Goal: Information Seeking & Learning: Learn about a topic

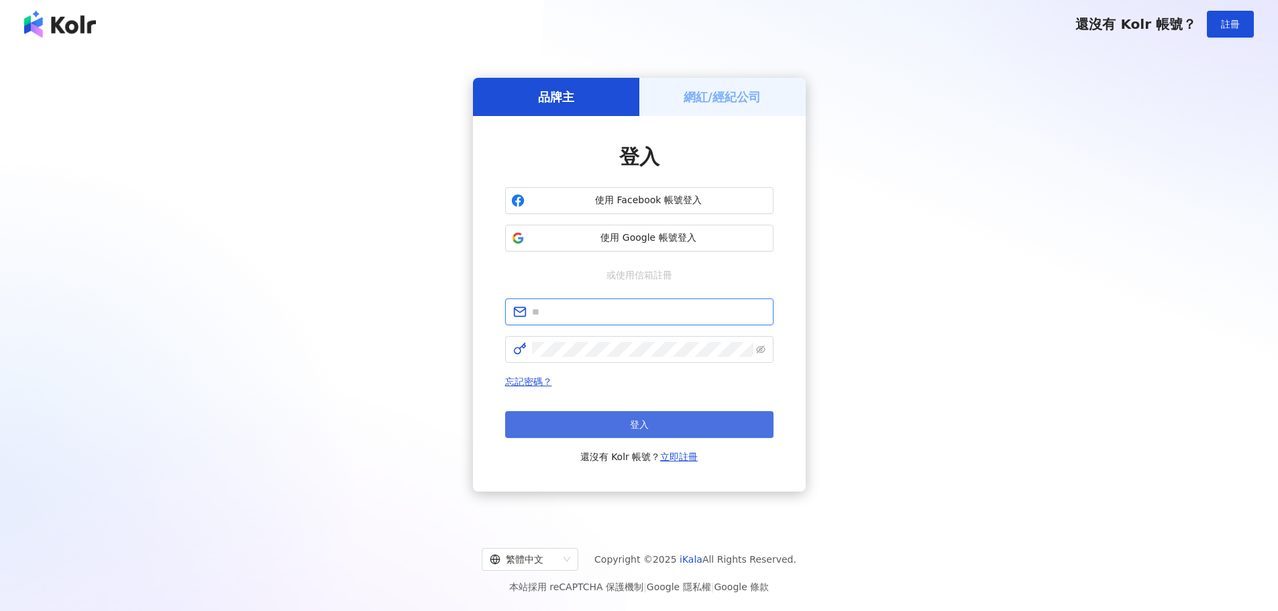
type input "**********"
click at [650, 421] on button "登入" at bounding box center [639, 424] width 268 height 27
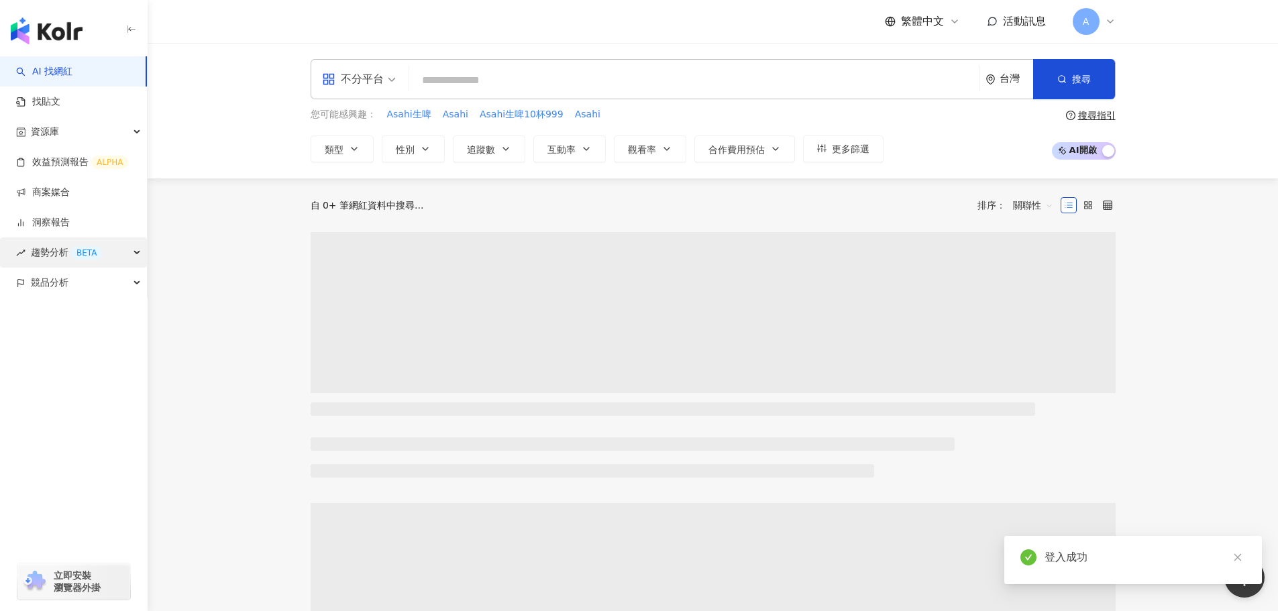
click at [72, 251] on div "BETA" at bounding box center [86, 252] width 31 height 13
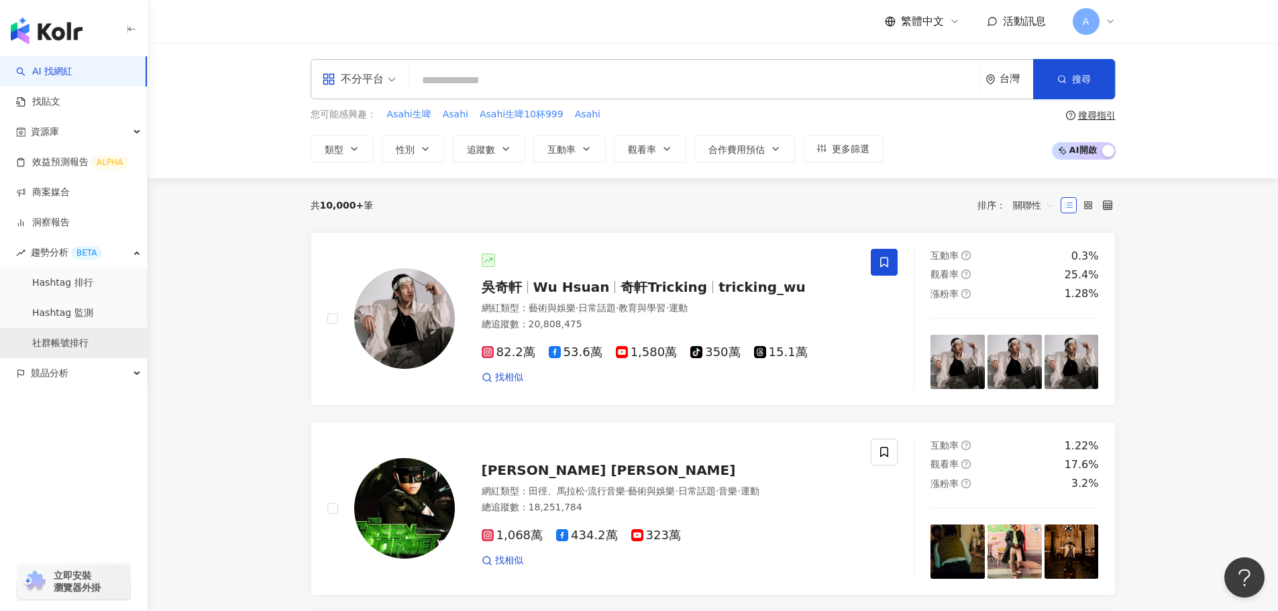
click at [89, 338] on link "社群帳號排行" at bounding box center [60, 343] width 56 height 13
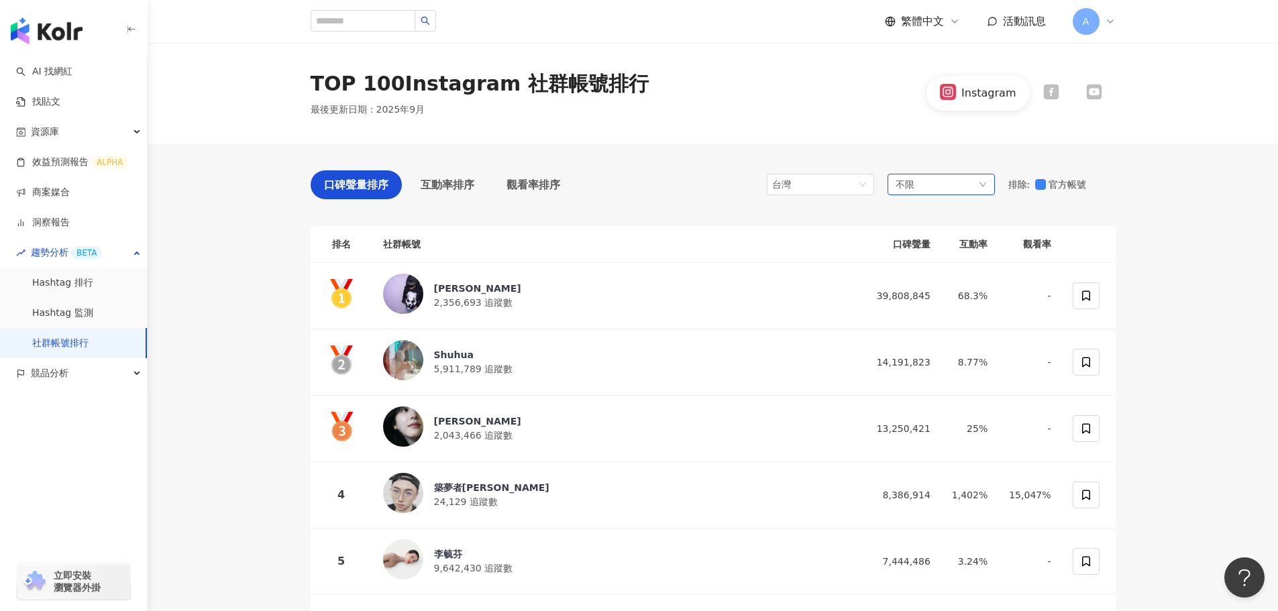
click at [931, 188] on div "不限" at bounding box center [940, 184] width 107 height 21
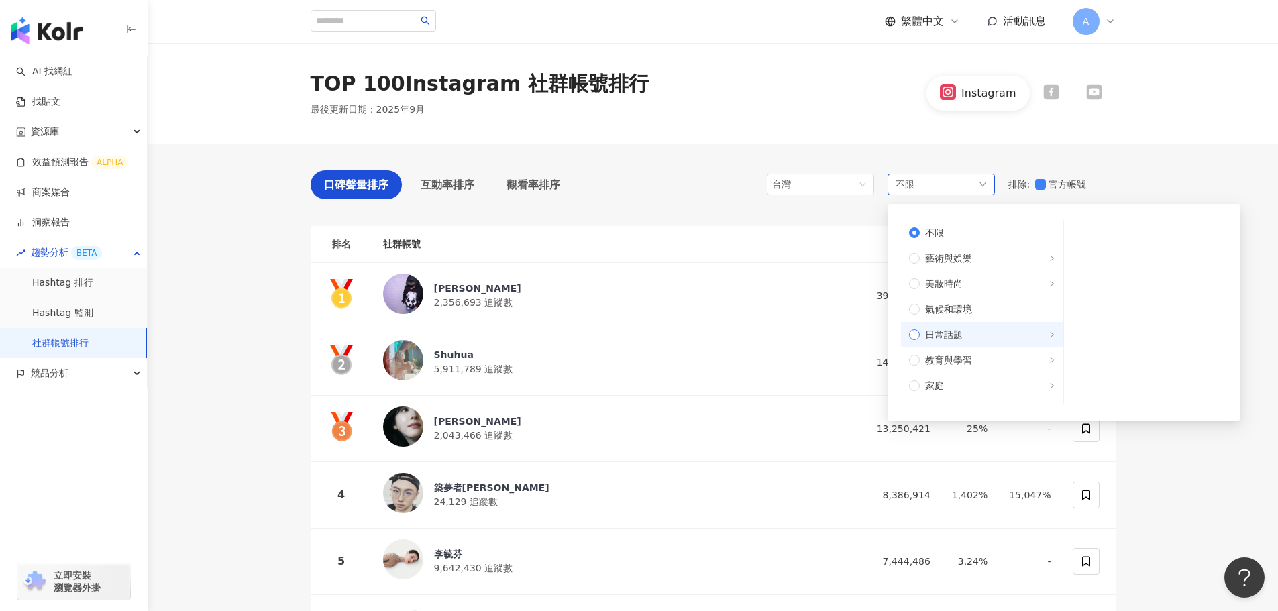
click at [966, 336] on span "日常話題" at bounding box center [988, 334] width 136 height 15
click at [1084, 254] on span "節慶" at bounding box center [1151, 258] width 136 height 15
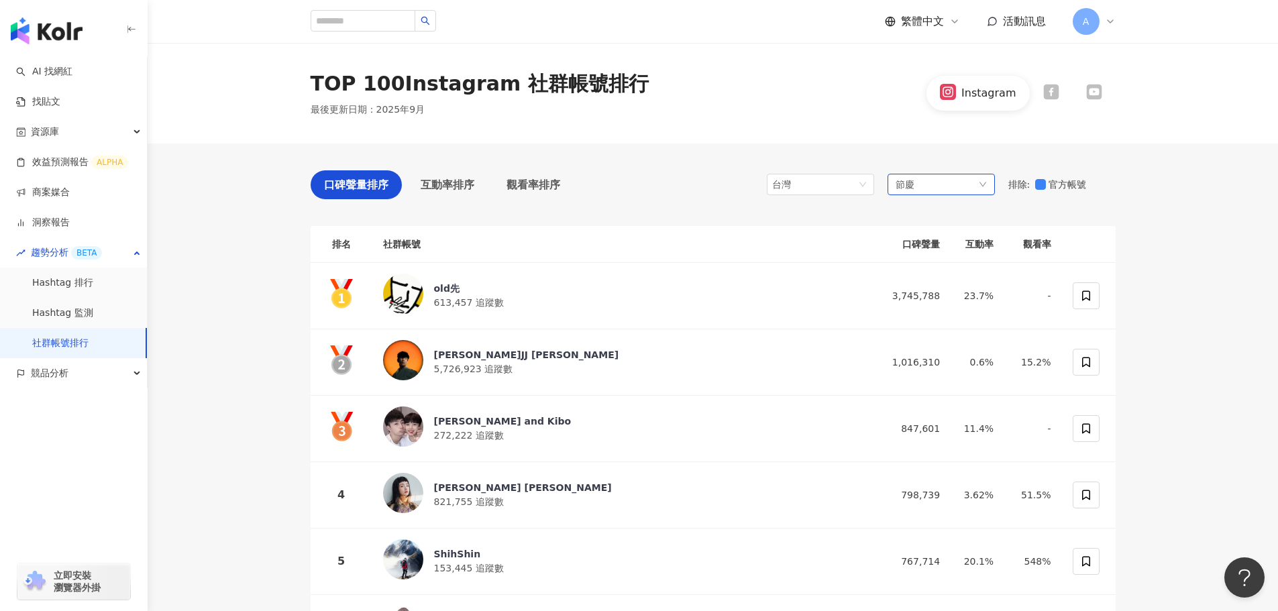
click at [914, 177] on div "節慶" at bounding box center [940, 184] width 107 height 21
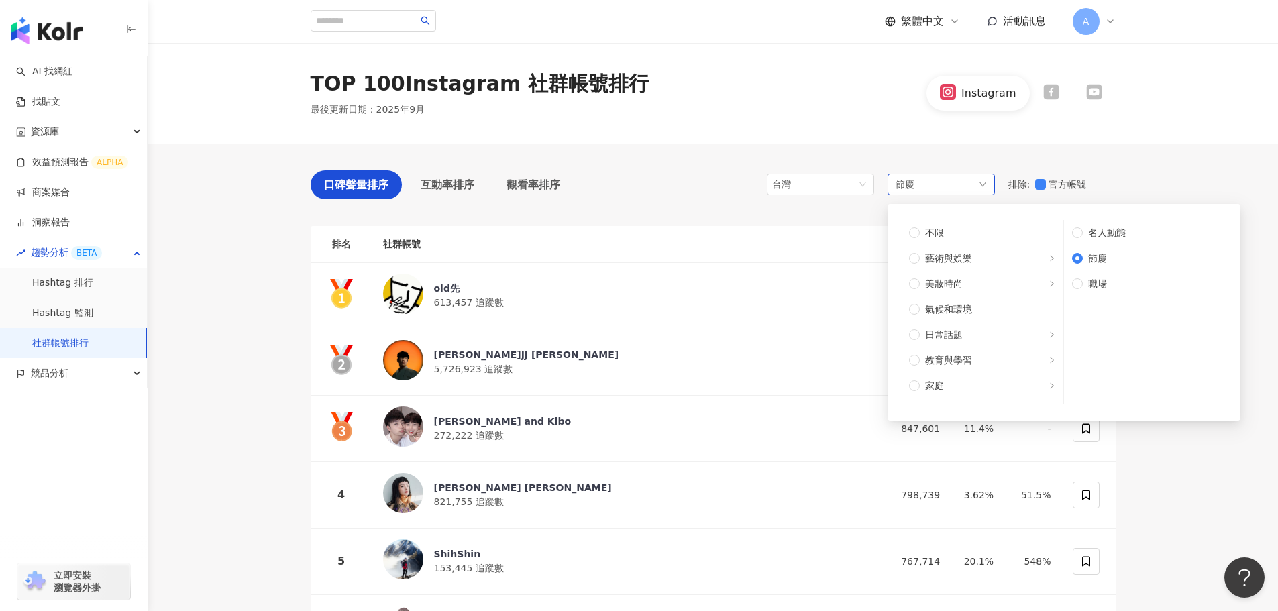
scroll to position [67, 0]
click at [967, 371] on span "美食" at bounding box center [988, 369] width 136 height 15
click at [973, 325] on span "家庭" at bounding box center [988, 318] width 136 height 15
click at [967, 297] on span "教育與學習" at bounding box center [948, 293] width 47 height 15
click at [953, 266] on span "日常話題" at bounding box center [944, 267] width 38 height 15
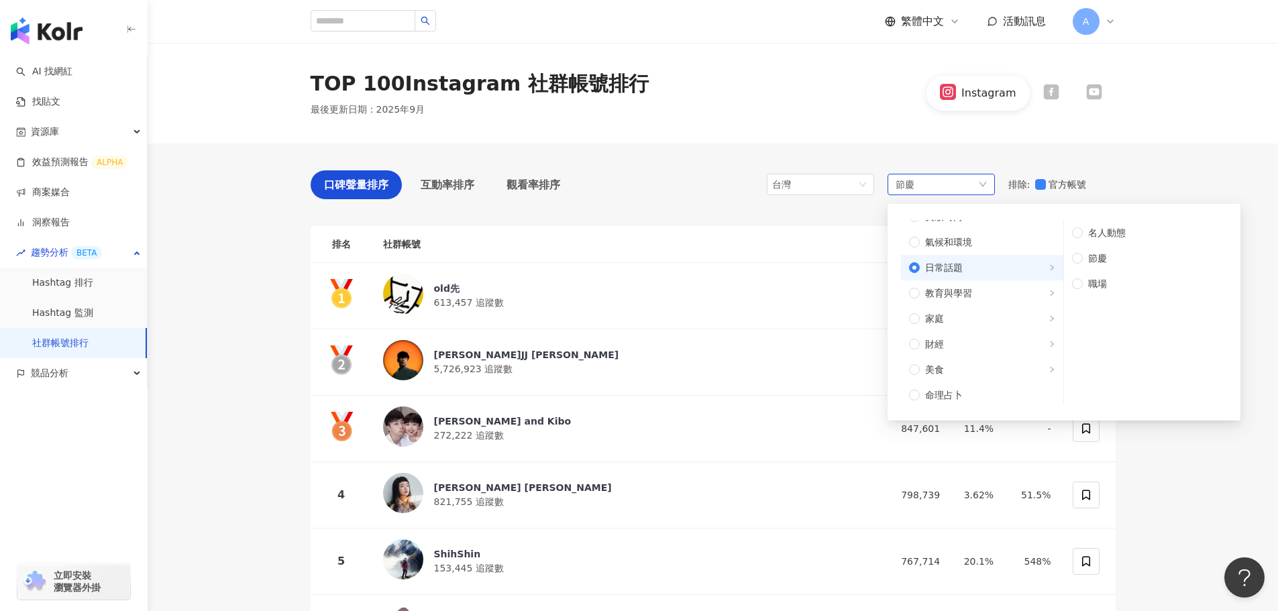
scroll to position [0, 0]
click at [961, 282] on span "美妝時尚" at bounding box center [944, 283] width 38 height 15
click at [954, 256] on span "藝術與娛樂" at bounding box center [948, 258] width 47 height 15
click at [1011, 288] on span "美妝時尚" at bounding box center [988, 283] width 136 height 15
click at [975, 264] on span "藝術與娛樂" at bounding box center [988, 258] width 136 height 15
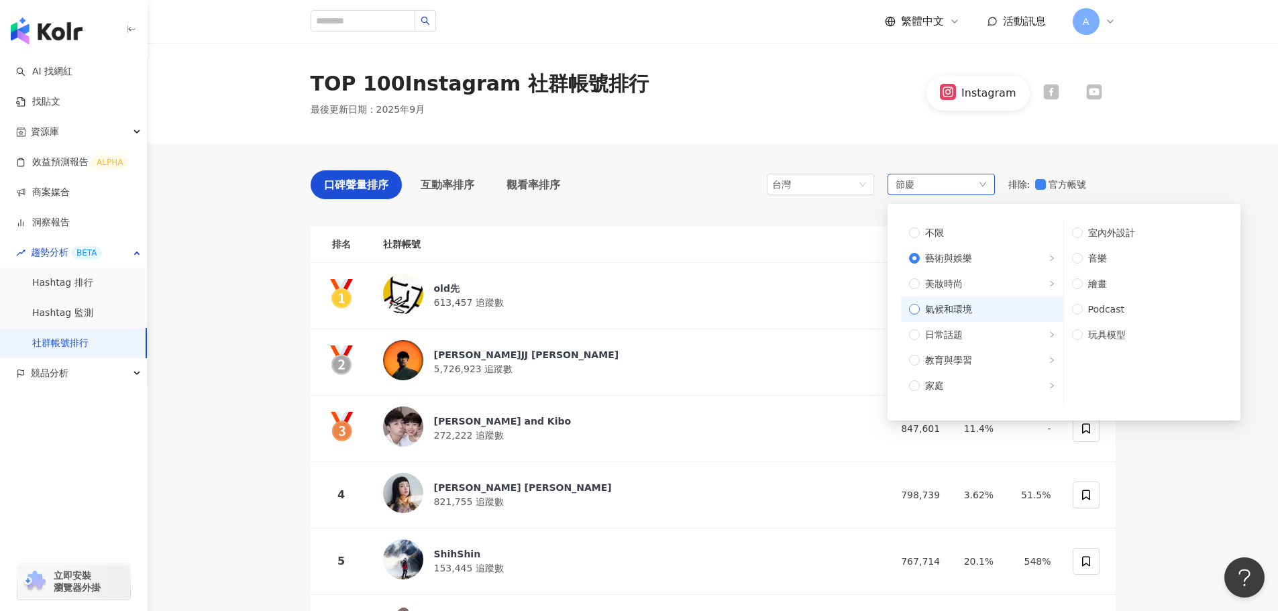
click at [981, 316] on span "氣候和環境" at bounding box center [988, 309] width 136 height 15
click at [991, 338] on span "日常話題" at bounding box center [988, 334] width 136 height 15
click at [975, 360] on span "教育與學習" at bounding box center [988, 360] width 136 height 15
click at [965, 362] on span "旅遊" at bounding box center [988, 366] width 136 height 15
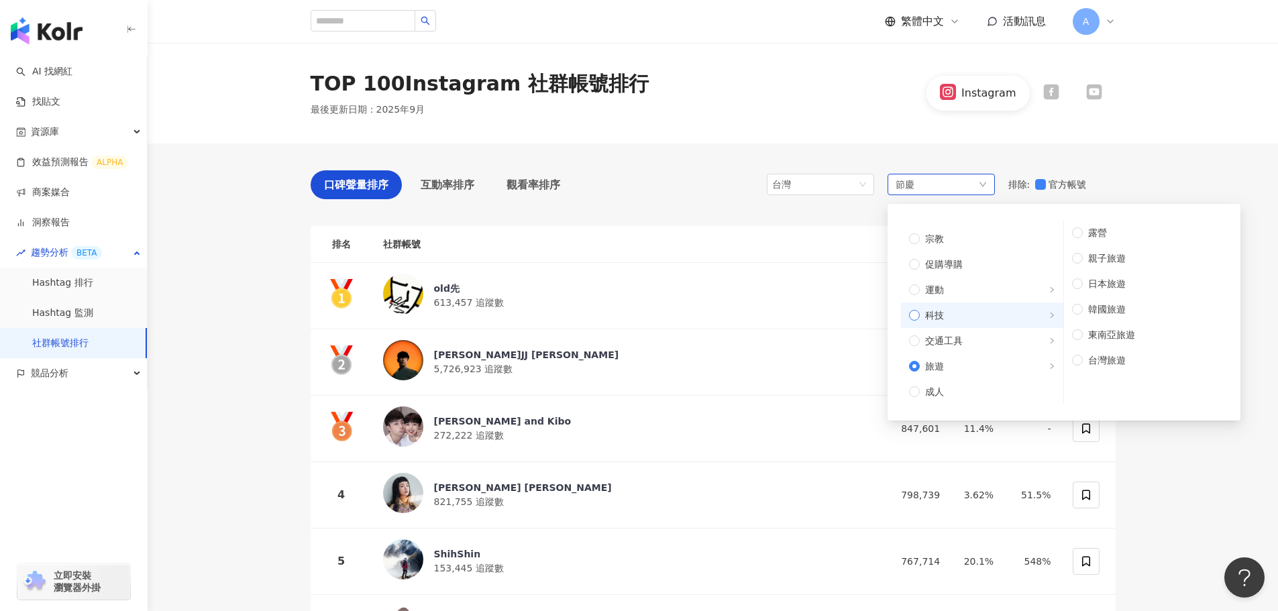
click at [963, 326] on label "科技" at bounding box center [982, 315] width 162 height 25
click at [963, 343] on span "交通工具" at bounding box center [988, 340] width 136 height 15
click at [965, 360] on span "旅遊" at bounding box center [988, 366] width 136 height 15
click at [1122, 256] on span "親子旅遊" at bounding box center [1151, 258] width 136 height 15
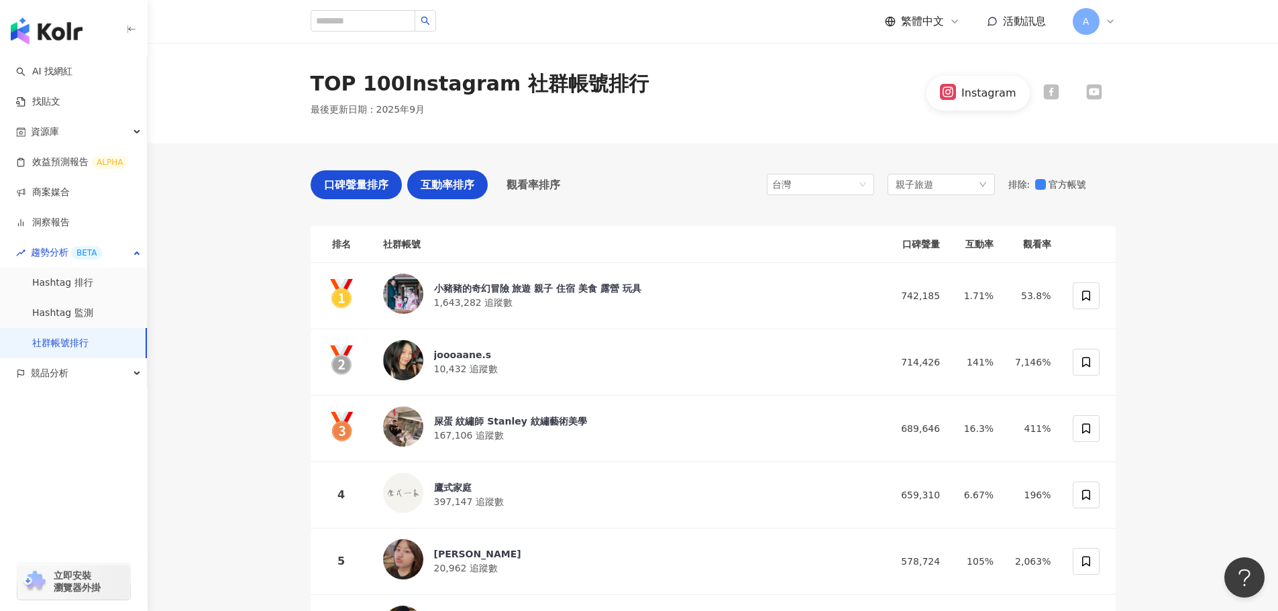
click at [457, 187] on span "互動率排序" at bounding box center [448, 184] width 54 height 17
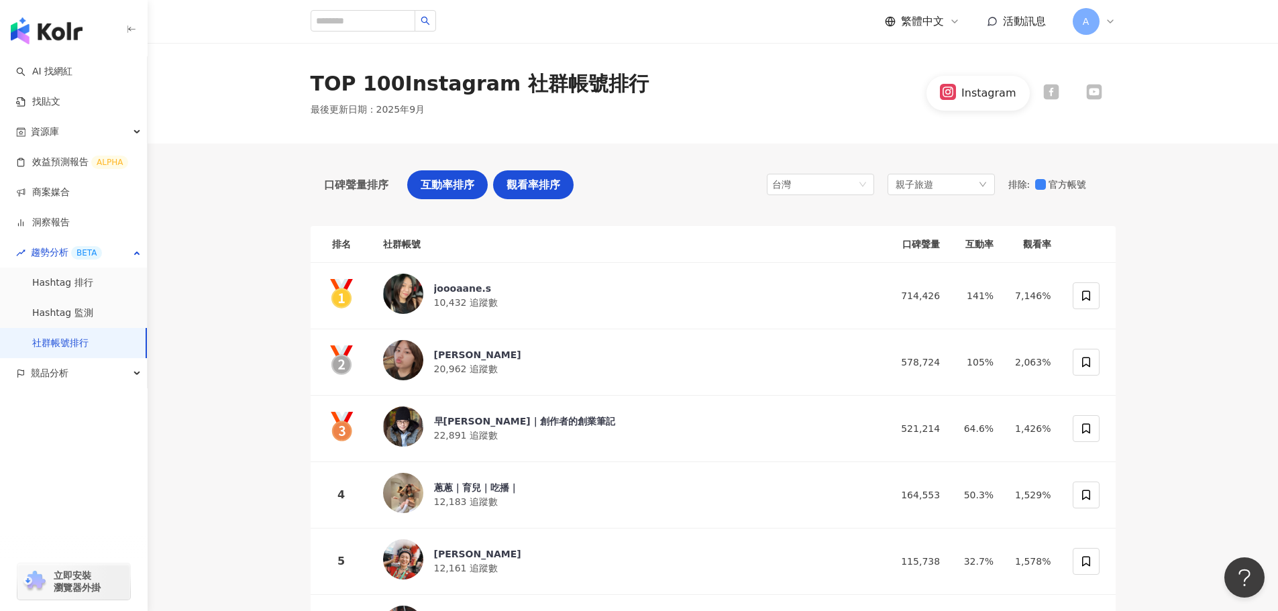
click at [515, 180] on span "觀看率排序" at bounding box center [533, 184] width 54 height 17
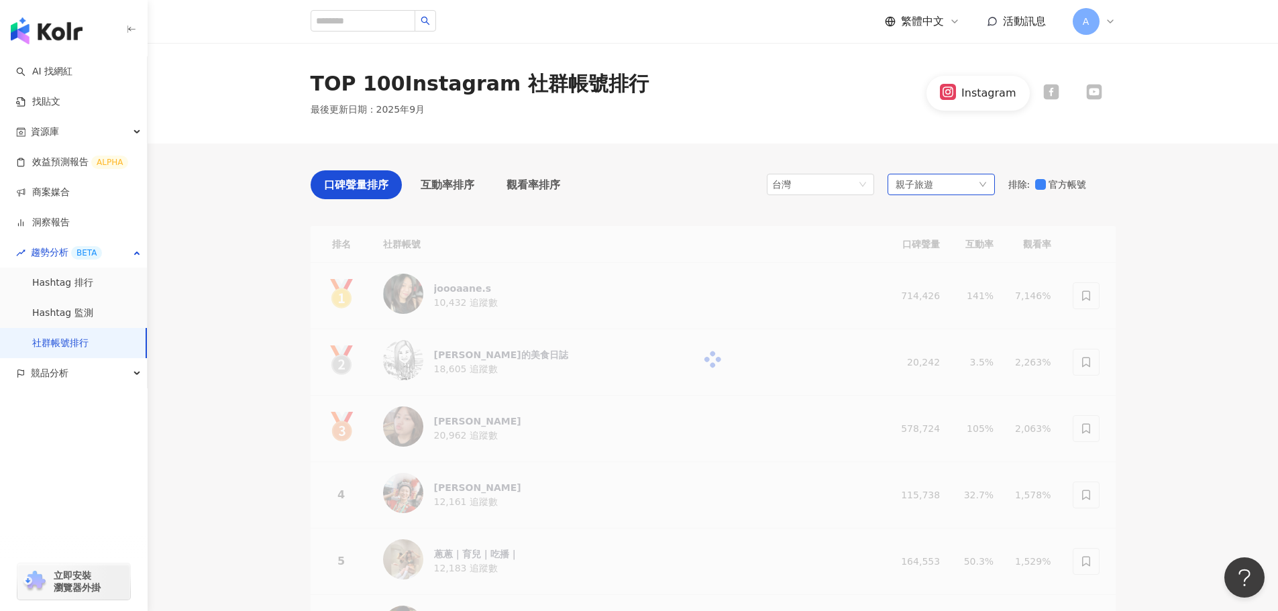
click at [932, 184] on span "親子旅遊" at bounding box center [915, 184] width 38 height 15
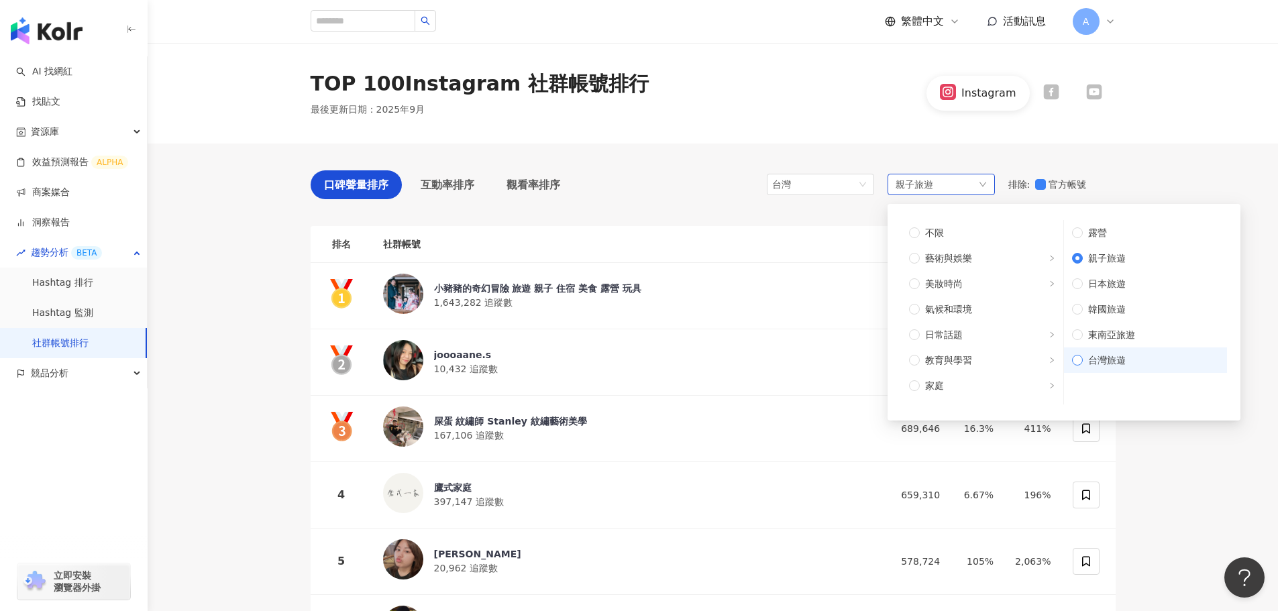
click at [1117, 353] on span "台灣旅遊" at bounding box center [1151, 360] width 136 height 15
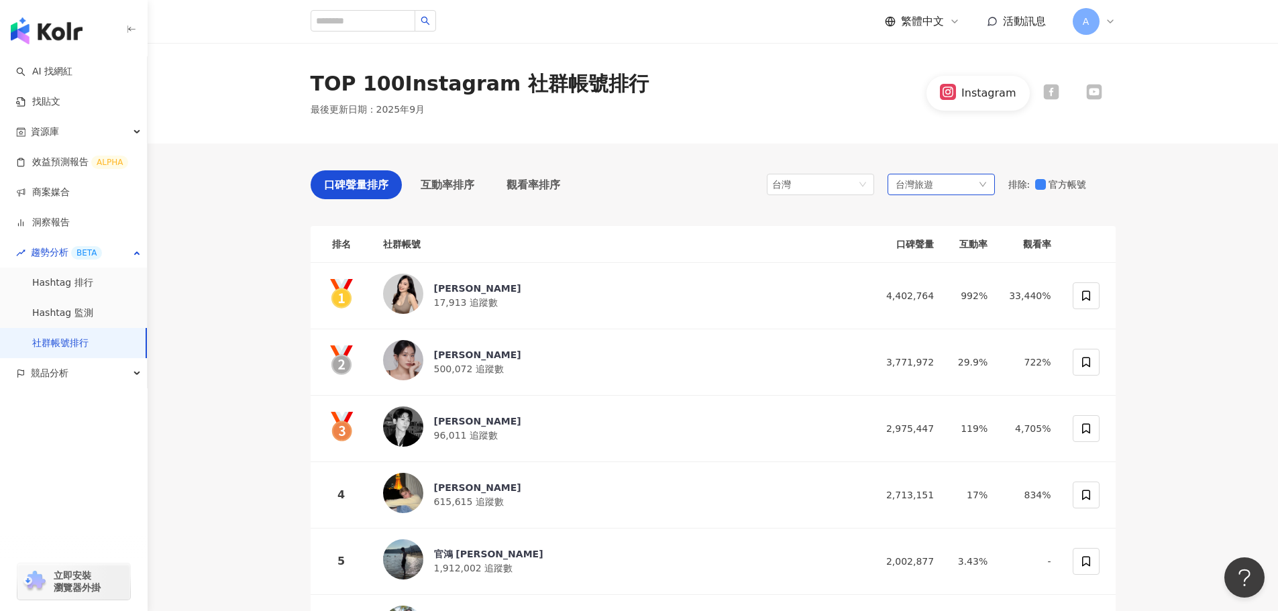
click at [951, 191] on div "台灣旅遊" at bounding box center [940, 184] width 107 height 21
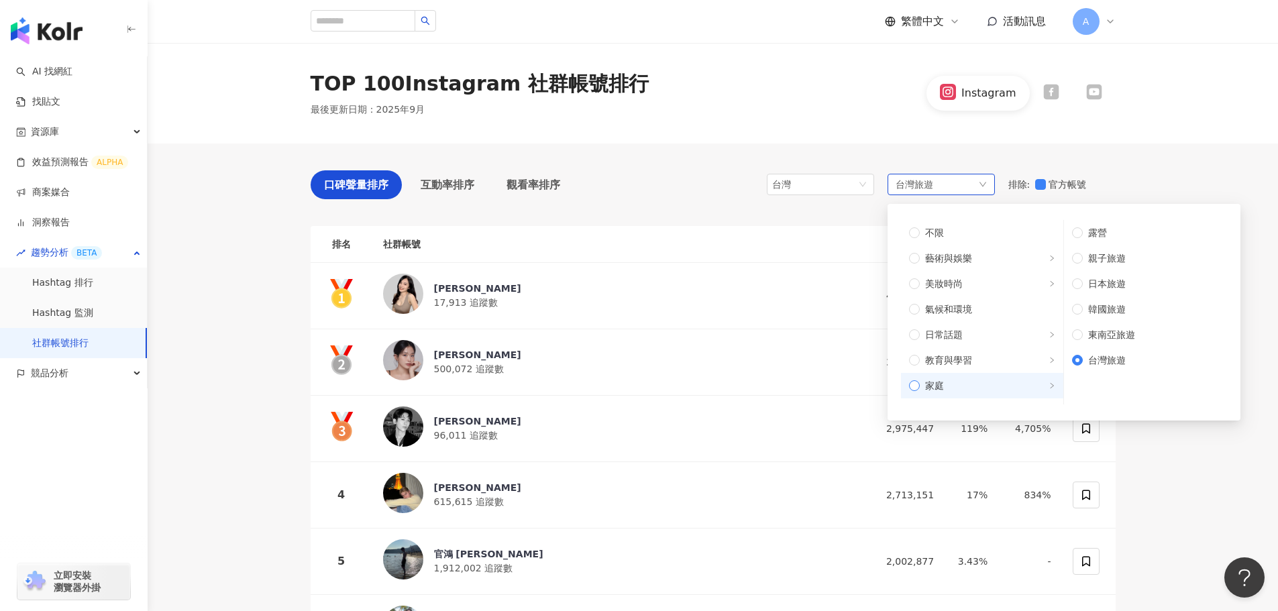
click at [965, 390] on span "家庭" at bounding box center [988, 385] width 136 height 15
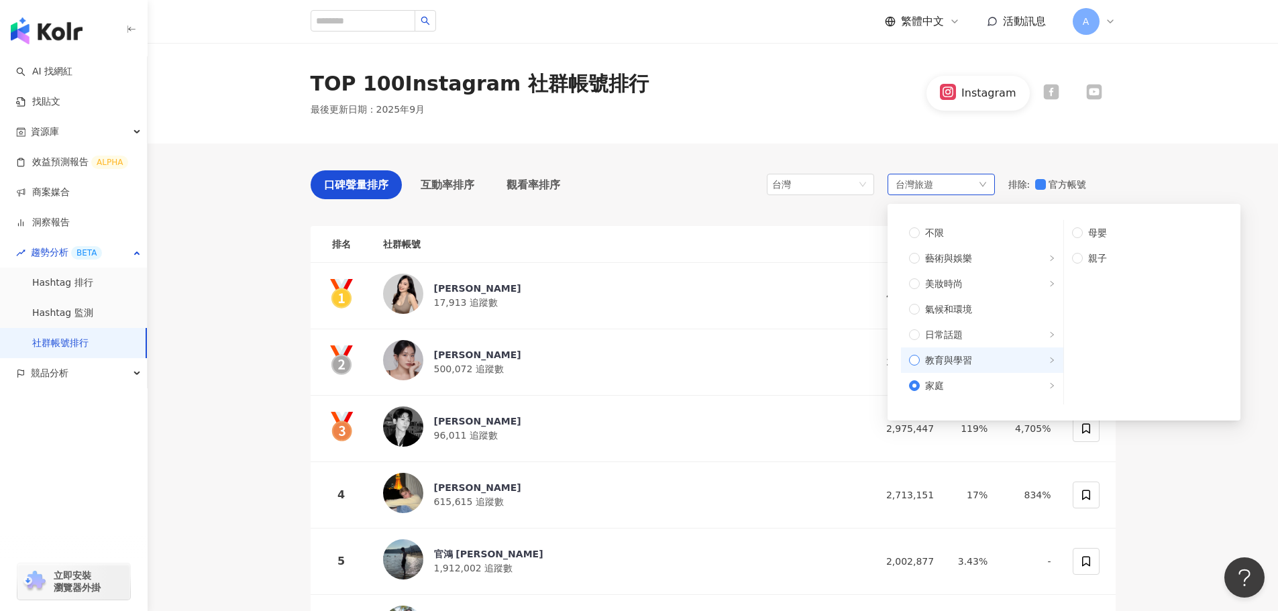
click at [954, 366] on span "教育與學習" at bounding box center [948, 360] width 47 height 15
click at [940, 391] on span "家庭" at bounding box center [934, 385] width 19 height 15
click at [1101, 231] on span "母嬰" at bounding box center [1151, 232] width 136 height 15
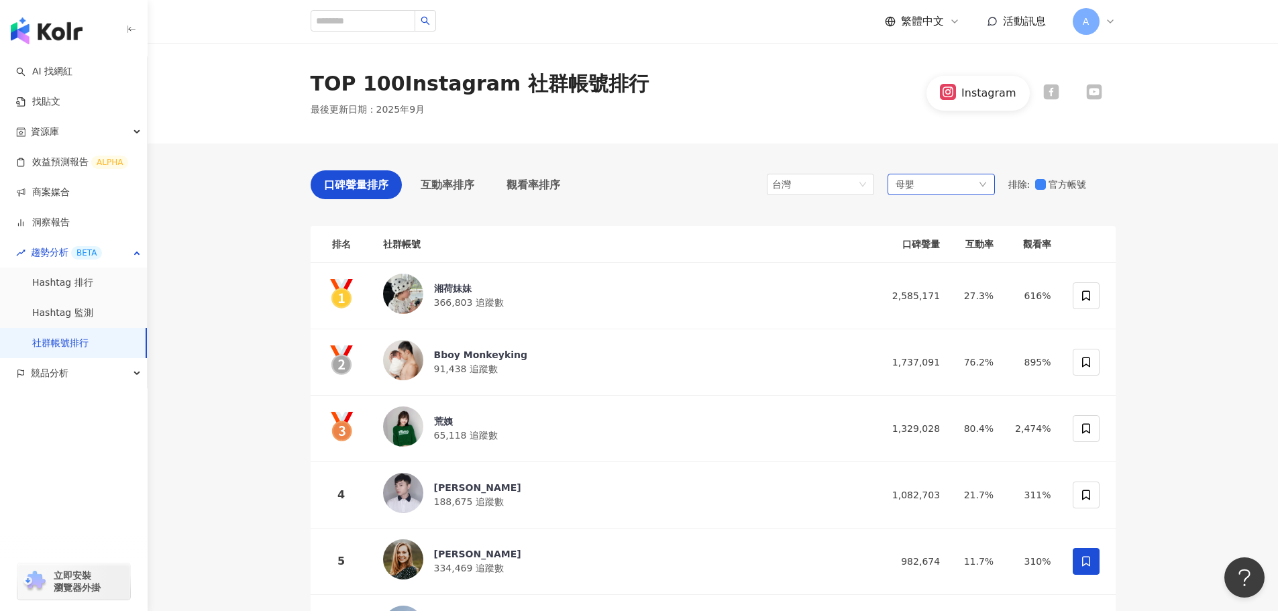
click at [929, 185] on div "母嬰" at bounding box center [940, 184] width 107 height 21
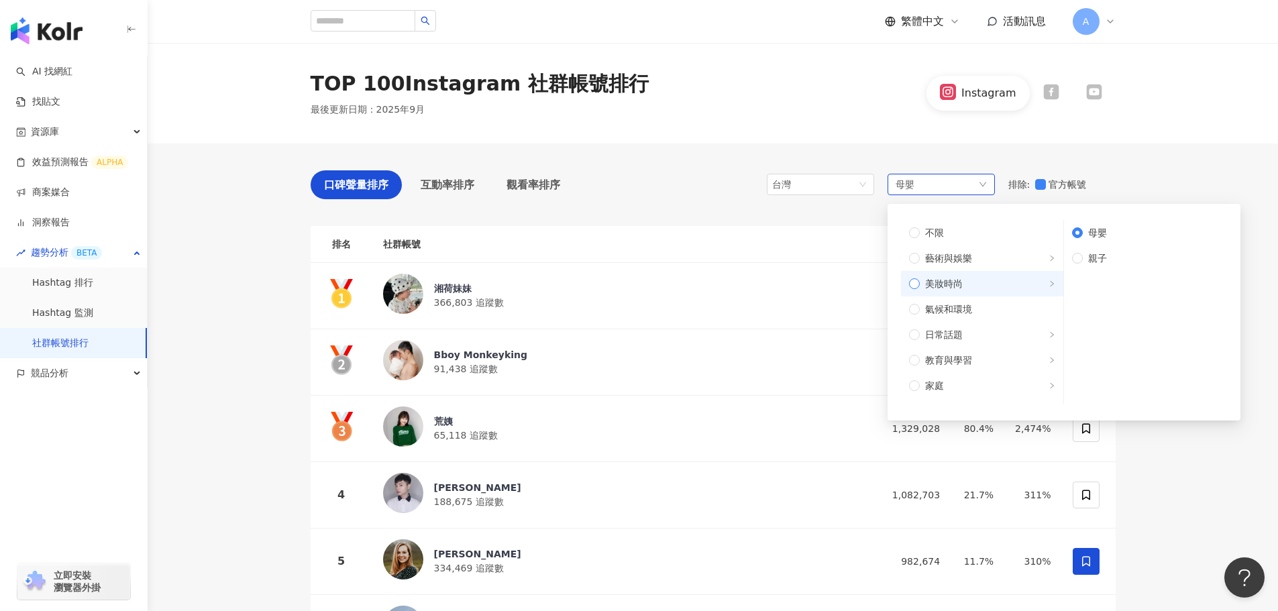
click at [953, 282] on span "美妝時尚" at bounding box center [944, 283] width 38 height 15
click at [944, 256] on span "藝術與娛樂" at bounding box center [948, 258] width 47 height 15
click at [961, 297] on span "教育與學習" at bounding box center [948, 293] width 47 height 15
click at [955, 274] on span "日常話題" at bounding box center [944, 267] width 38 height 15
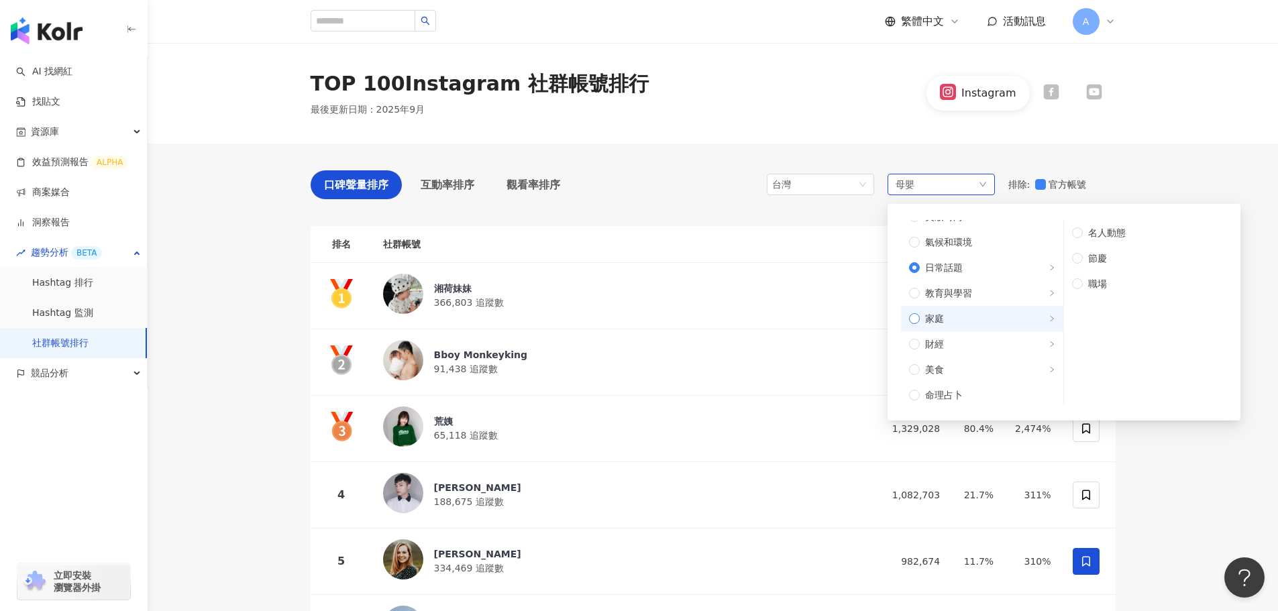
click at [993, 309] on label "家庭" at bounding box center [982, 318] width 162 height 25
click at [988, 331] on label "財經" at bounding box center [982, 343] width 162 height 25
click at [977, 363] on span "美食" at bounding box center [988, 369] width 136 height 15
click at [1105, 280] on span "甜點" at bounding box center [1151, 283] width 136 height 15
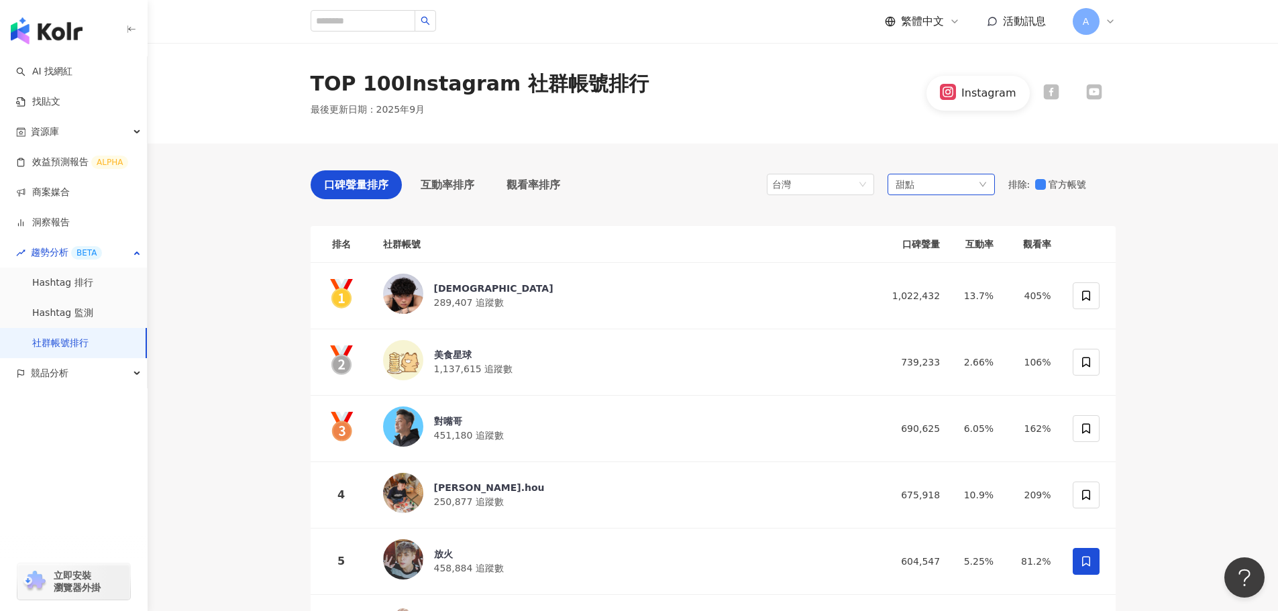
click at [946, 180] on div "甜點" at bounding box center [940, 184] width 107 height 21
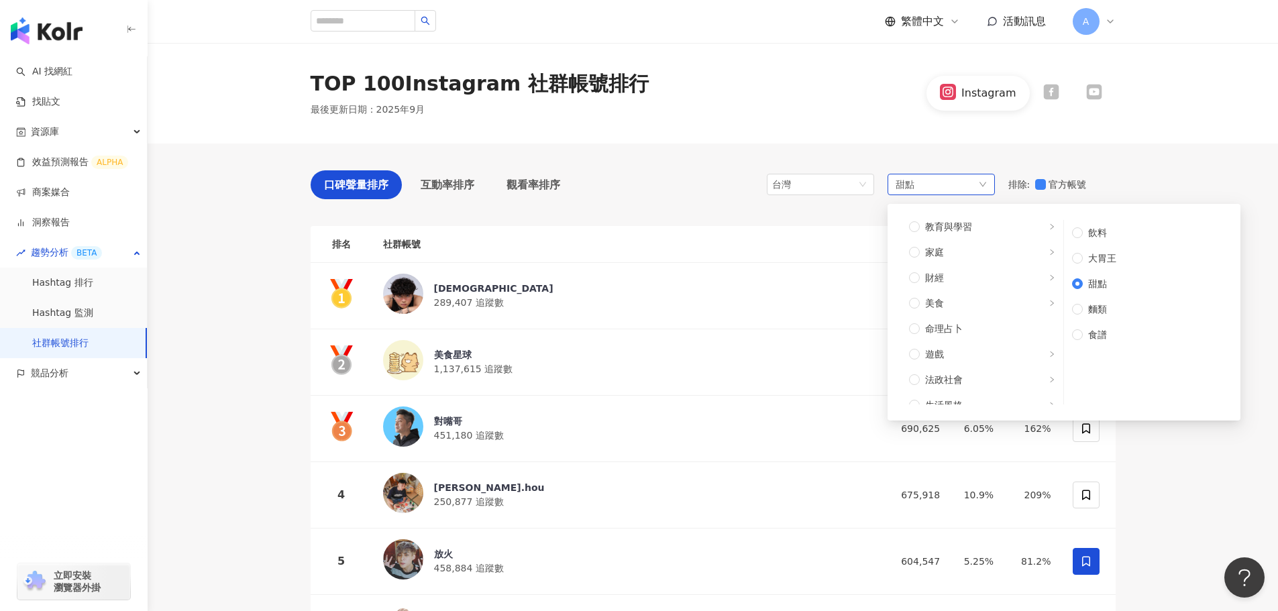
scroll to position [134, 0]
click at [995, 348] on span "遊戲" at bounding box center [988, 353] width 136 height 15
click at [993, 343] on span "生活風格" at bounding box center [988, 337] width 136 height 15
click at [973, 363] on span "影視娛樂" at bounding box center [988, 363] width 136 height 15
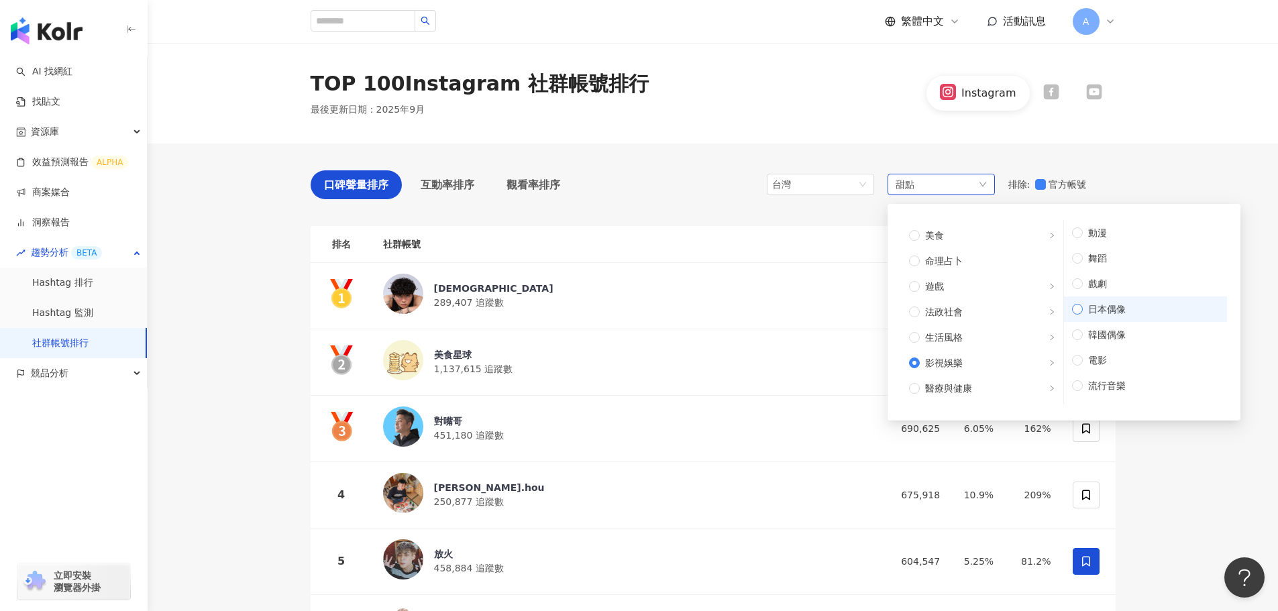
scroll to position [19, 0]
click at [1002, 382] on span "醫療與健康" at bounding box center [988, 388] width 136 height 15
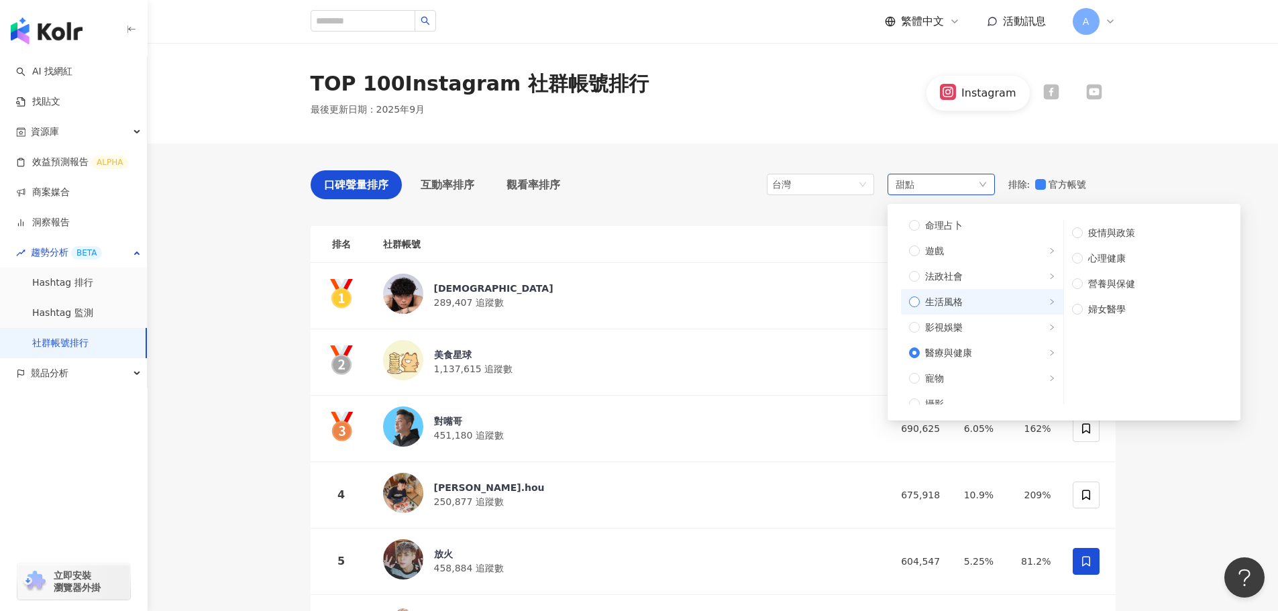
scroll to position [268, 0]
click at [1004, 343] on span "寵物" at bounding box center [988, 346] width 136 height 15
click at [1071, 260] on label "狗" at bounding box center [1145, 258] width 163 height 25
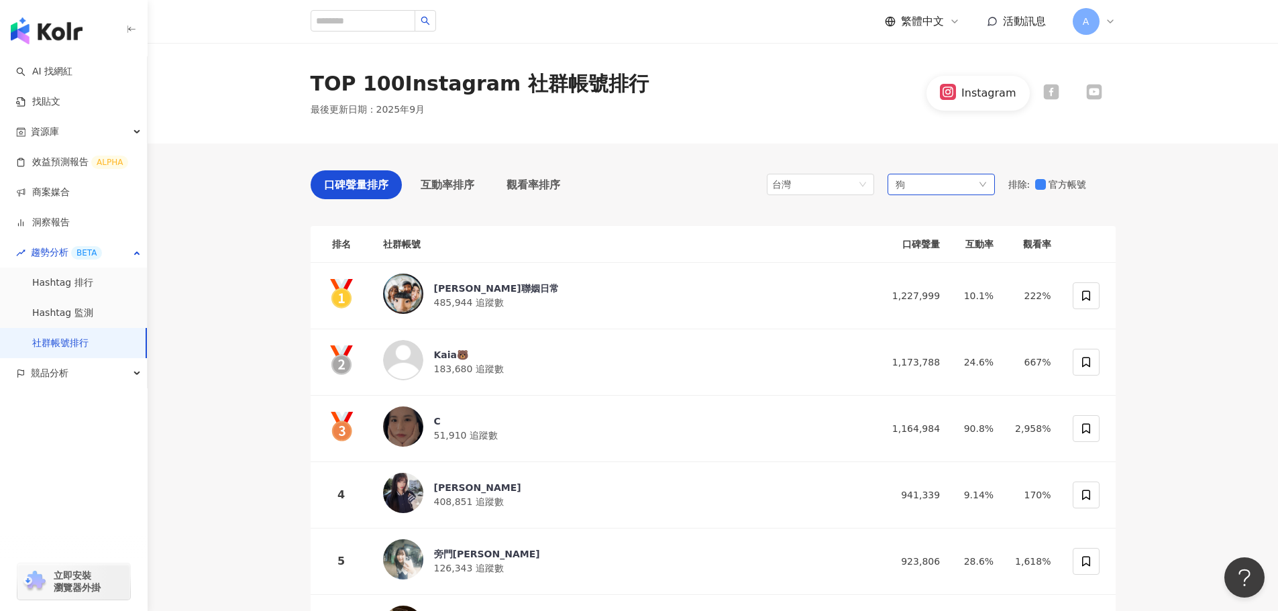
click at [920, 185] on div "狗" at bounding box center [940, 184] width 107 height 21
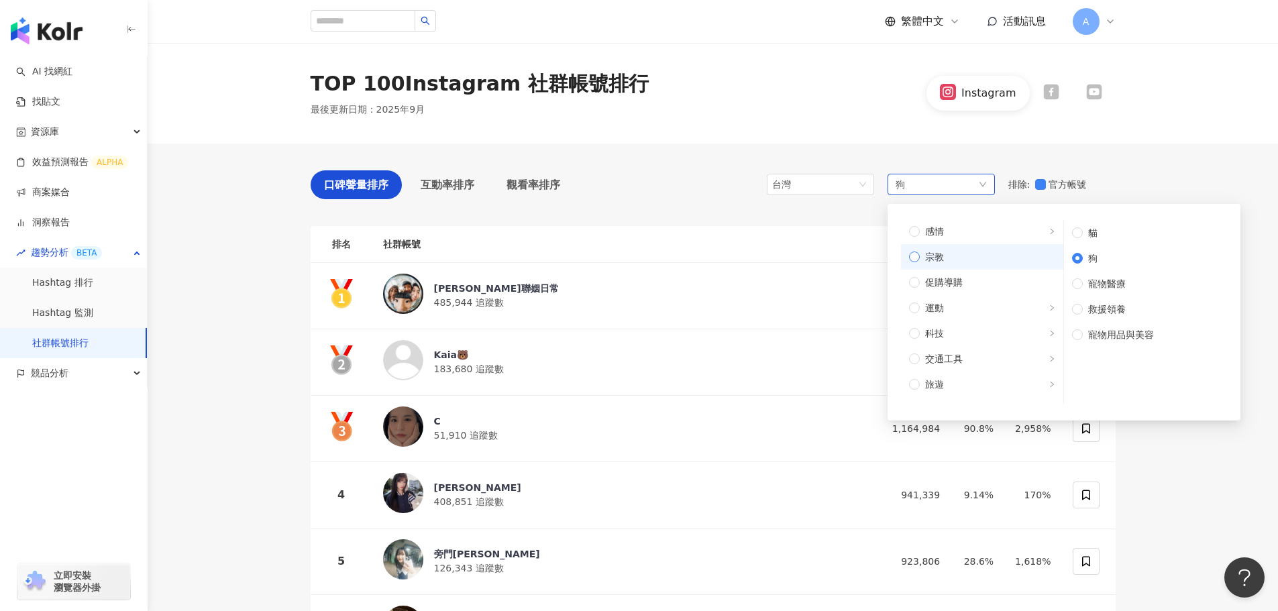
scroll to position [453, 0]
click at [969, 290] on span "運動" at bounding box center [988, 289] width 136 height 15
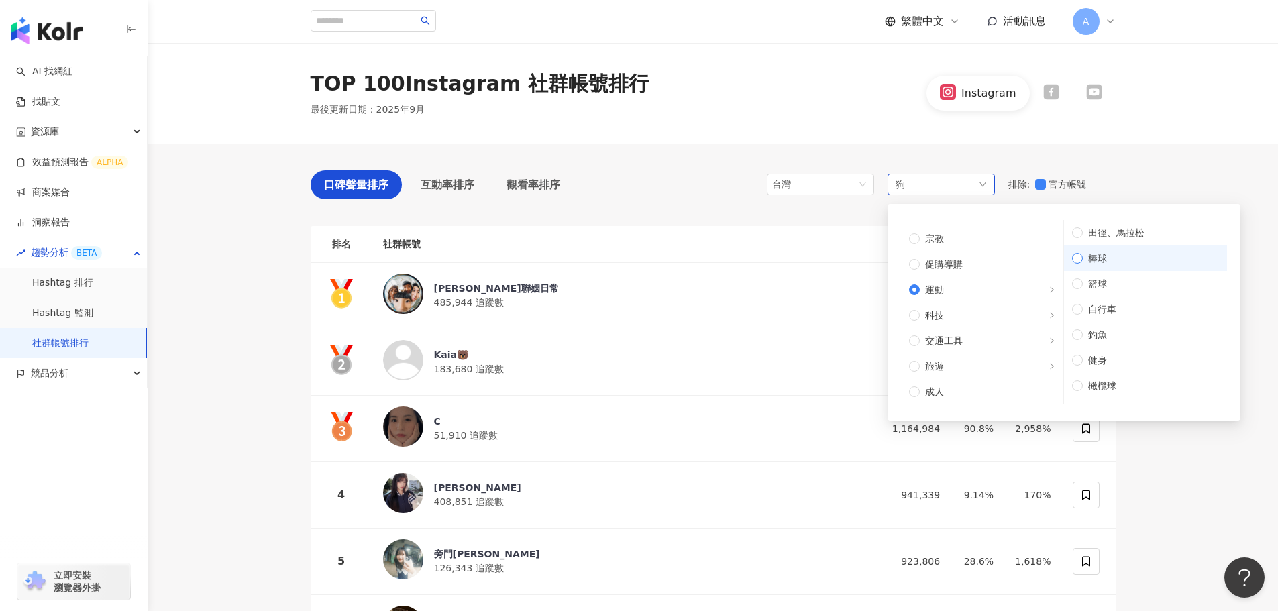
click at [1111, 256] on span "棒球" at bounding box center [1151, 258] width 136 height 15
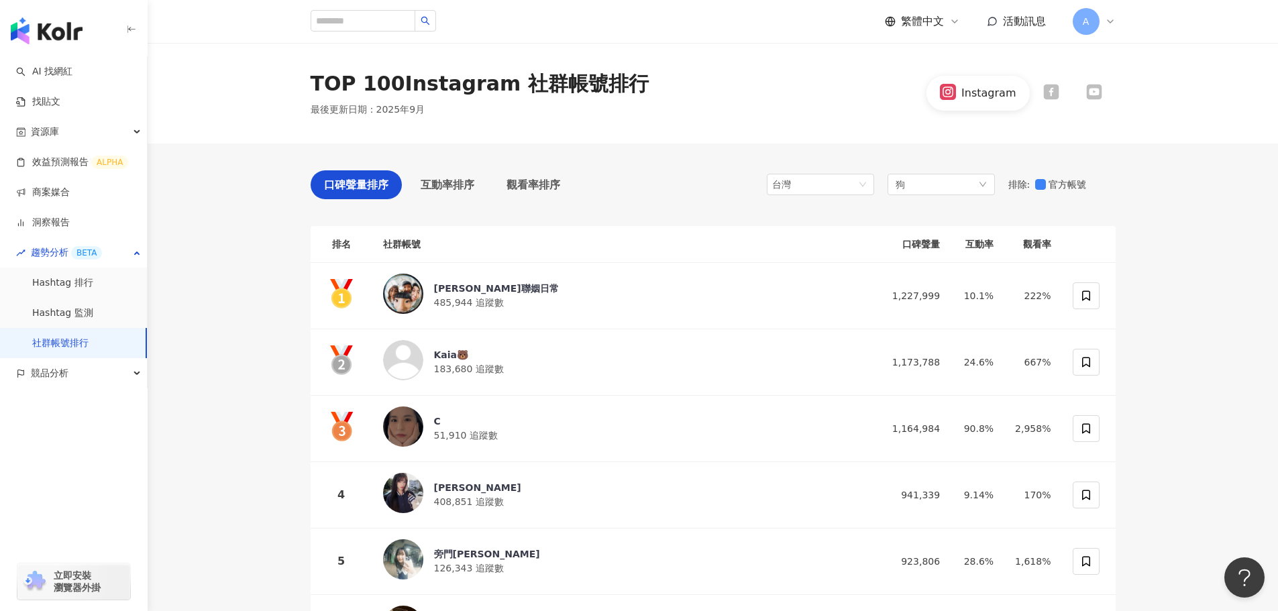
click at [1188, 138] on div "TOP 100 Instagram 社群帳號排行 最後更新日期 ： 2025年9月 Instagram" at bounding box center [713, 93] width 1130 height 101
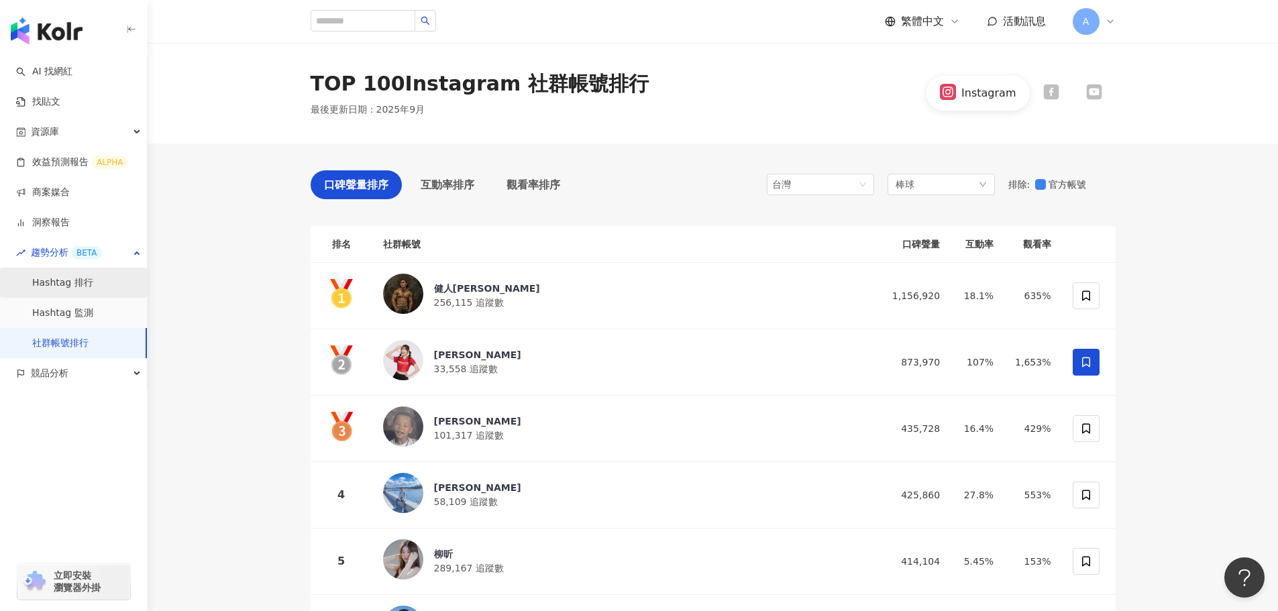
click at [63, 284] on link "Hashtag 排行" at bounding box center [62, 282] width 61 height 13
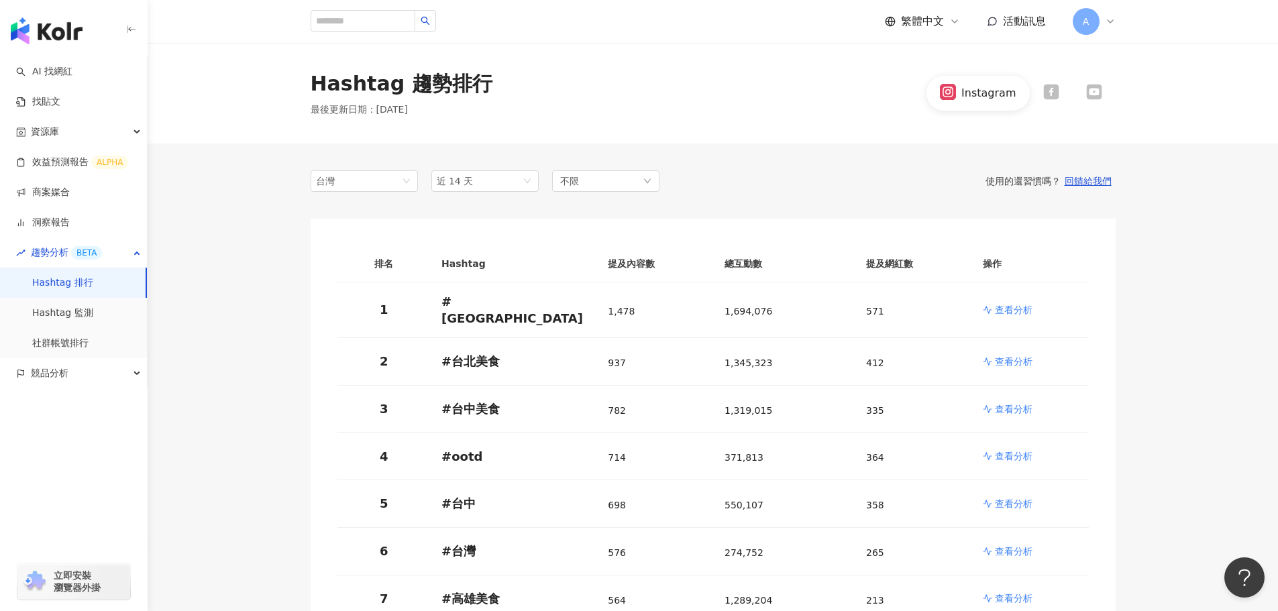
click at [68, 283] on link "Hashtag 排行" at bounding box center [62, 282] width 61 height 13
click at [1050, 84] on div "Instagram" at bounding box center [1020, 93] width 188 height 34
click at [1057, 105] on div "Instagram" at bounding box center [1020, 93] width 188 height 34
click at [1050, 91] on icon at bounding box center [1051, 92] width 16 height 16
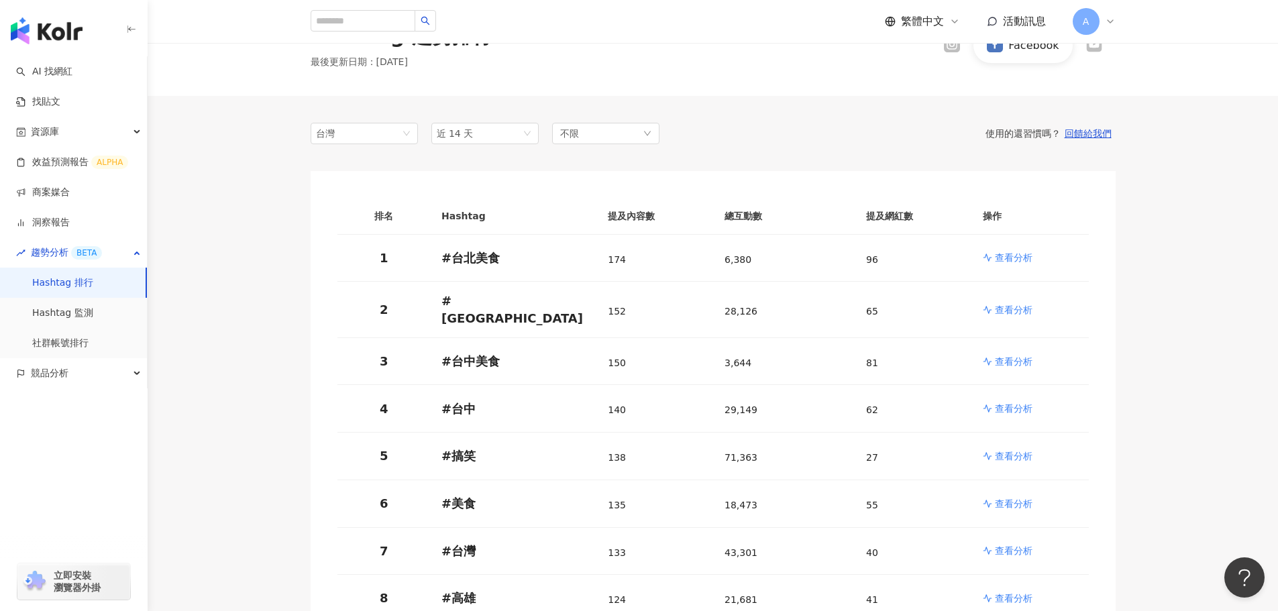
scroll to position [67, 0]
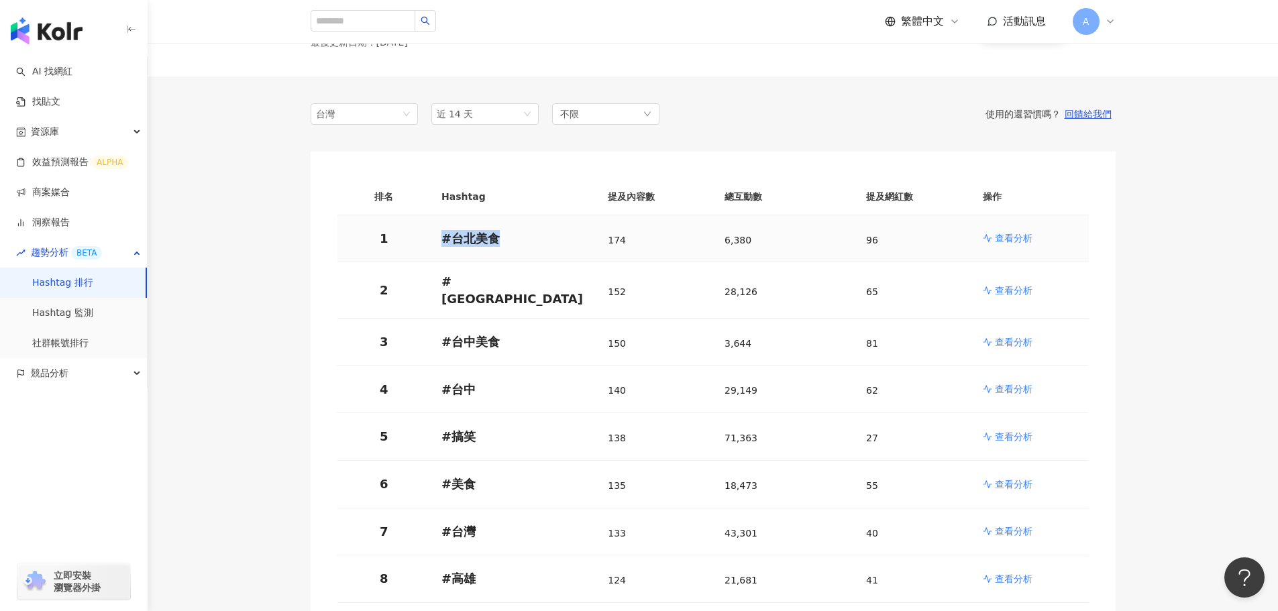
drag, startPoint x: 504, startPoint y: 244, endPoint x: 435, endPoint y: 246, distance: 69.8
click at [435, 246] on td "# 台北美食" at bounding box center [514, 239] width 166 height 48
copy p "# 台北美食"
drag, startPoint x: 480, startPoint y: 289, endPoint x: 437, endPoint y: 289, distance: 42.3
click at [437, 289] on td "# taiwan" at bounding box center [514, 290] width 166 height 56
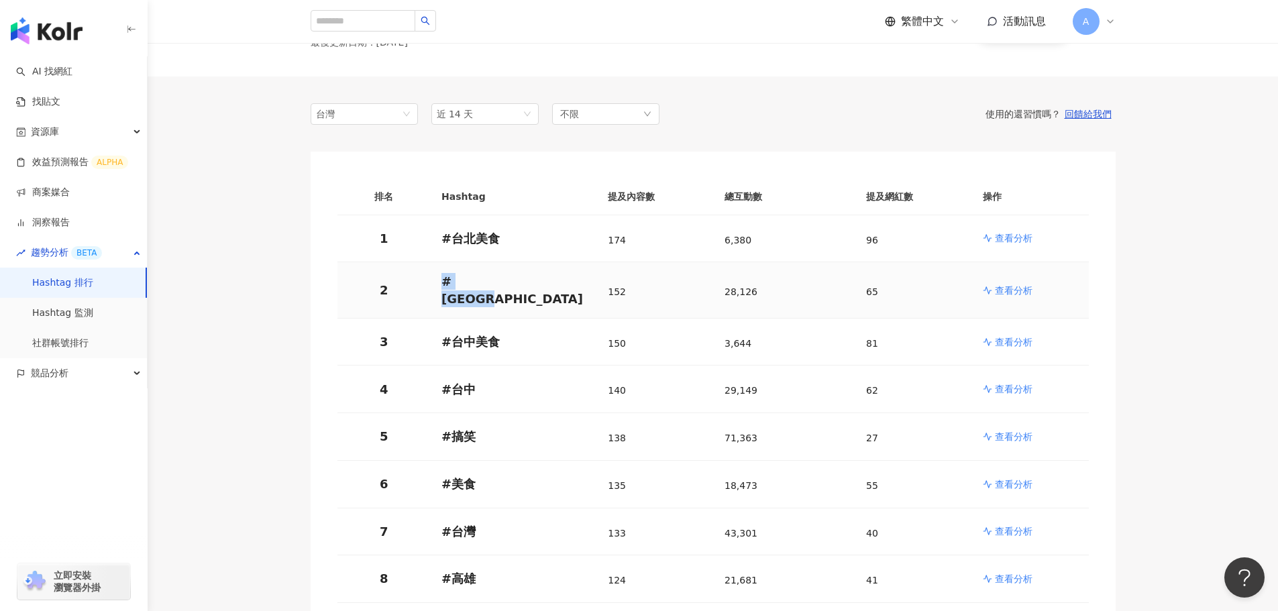
copy p "# taiwan"
drag, startPoint x: 474, startPoint y: 335, endPoint x: 439, endPoint y: 333, distance: 34.9
click at [439, 333] on td "# 台中美食" at bounding box center [514, 343] width 166 height 48
copy p "# 台中美食"
drag, startPoint x: 469, startPoint y: 382, endPoint x: 437, endPoint y: 380, distance: 32.2
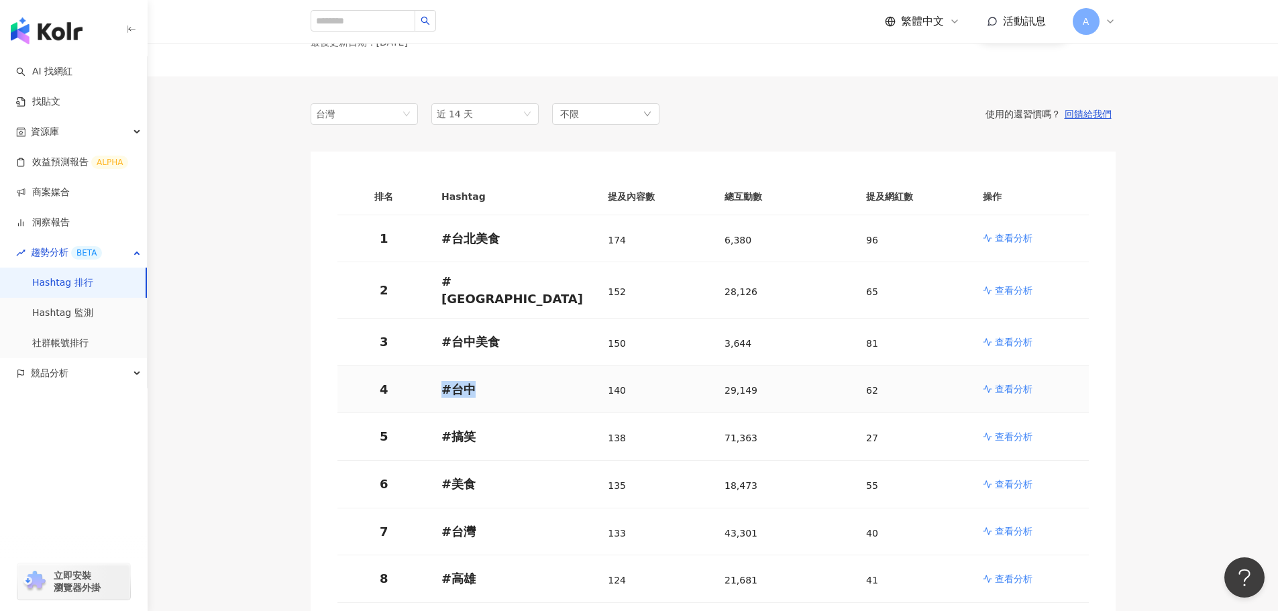
click at [437, 380] on td "# 台中" at bounding box center [514, 390] width 166 height 48
copy p "# 台中"
drag, startPoint x: 470, startPoint y: 431, endPoint x: 435, endPoint y: 430, distance: 34.2
click at [435, 430] on td "# 搞笑" at bounding box center [514, 437] width 166 height 48
copy p "# 搞笑"
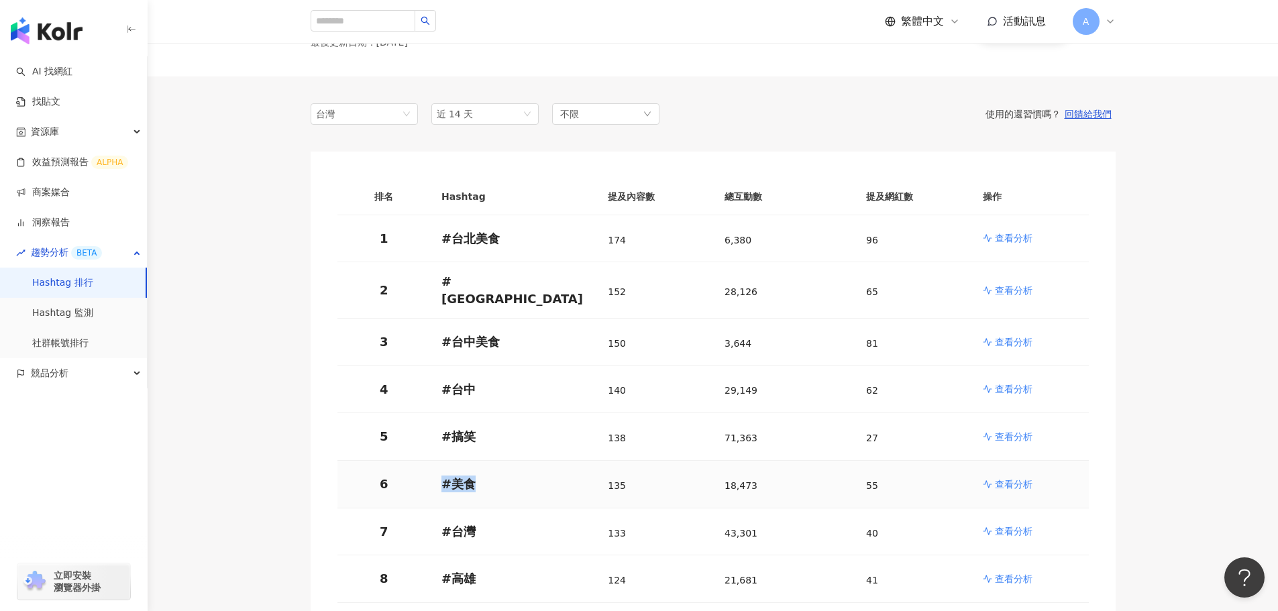
drag, startPoint x: 472, startPoint y: 472, endPoint x: 425, endPoint y: 469, distance: 46.4
click at [425, 469] on tr "6 # 美食 135 18,473 55 查看分析" at bounding box center [712, 485] width 751 height 48
copy tr "# 美食"
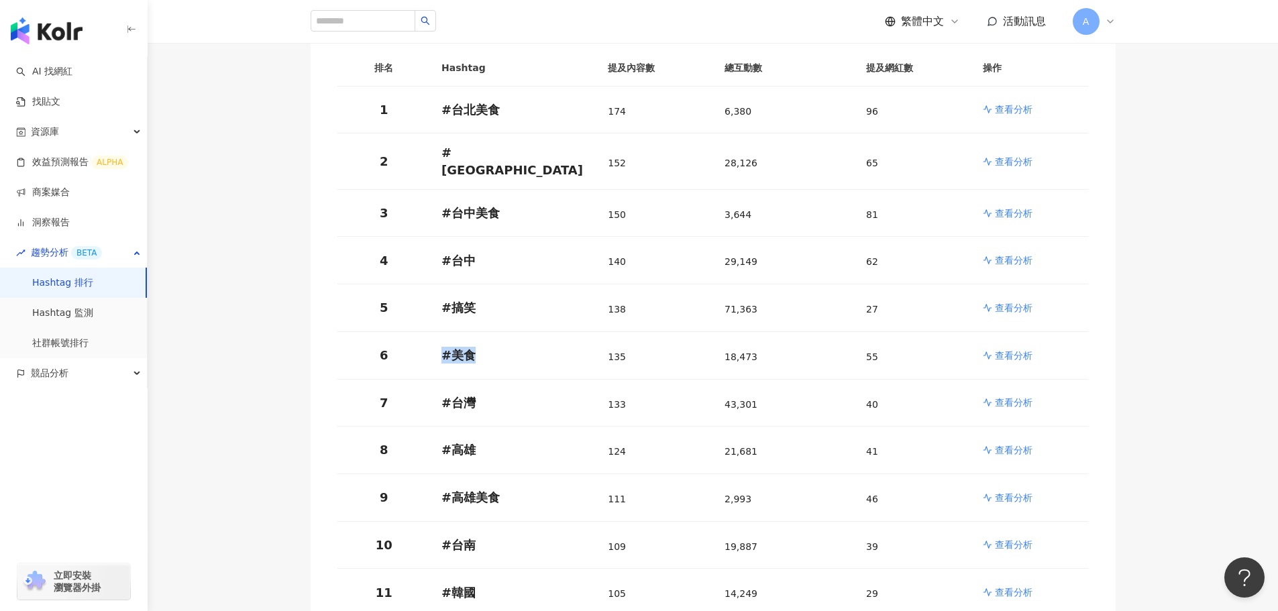
scroll to position [201, 0]
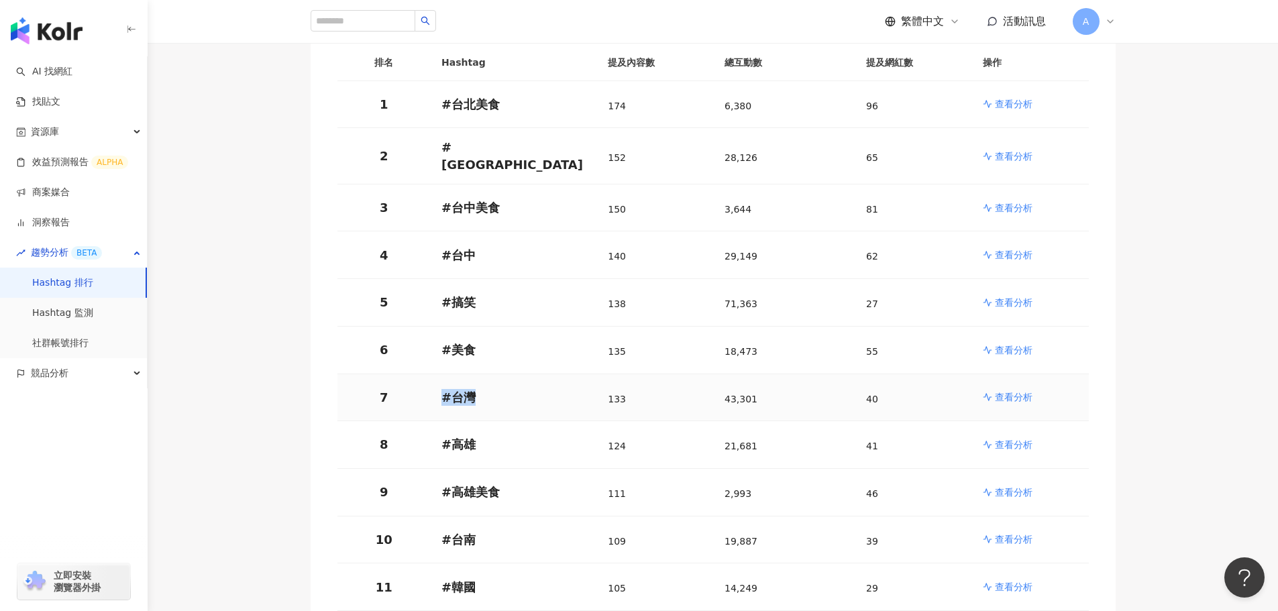
drag, startPoint x: 484, startPoint y: 386, endPoint x: 442, endPoint y: 394, distance: 42.9
click at [442, 394] on p "# 台灣" at bounding box center [513, 397] width 145 height 17
copy p "# 台灣"
drag, startPoint x: 468, startPoint y: 439, endPoint x: 439, endPoint y: 440, distance: 28.9
click at [439, 440] on td "# 高雄" at bounding box center [514, 445] width 166 height 48
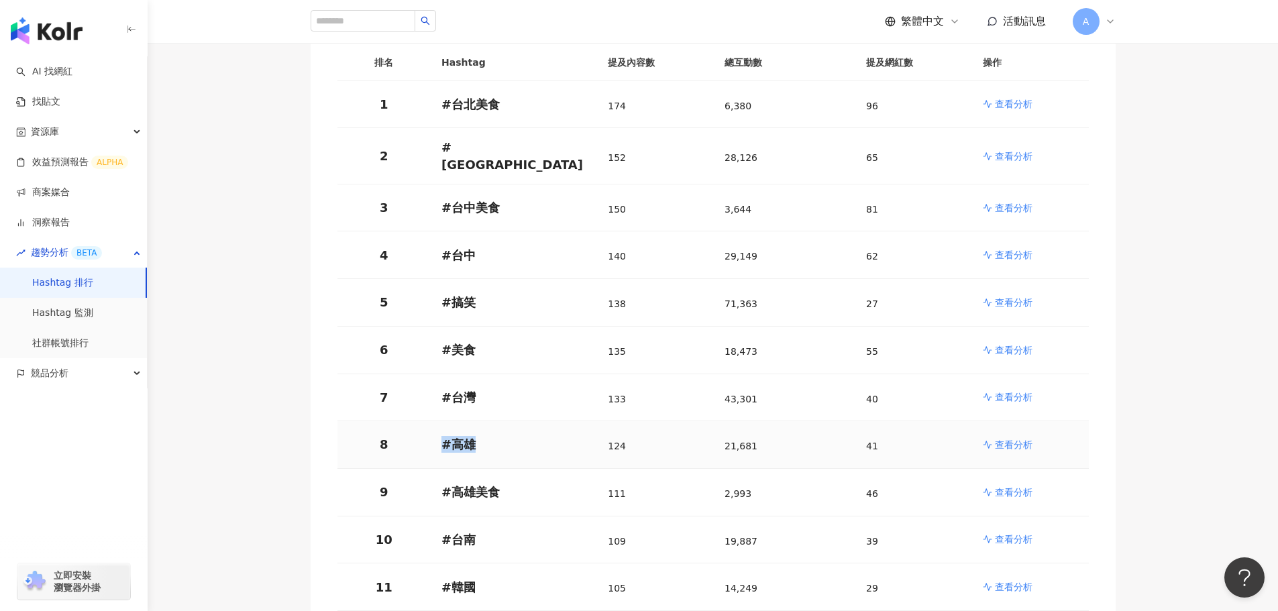
copy p "# 高雄"
drag, startPoint x: 499, startPoint y: 487, endPoint x: 435, endPoint y: 481, distance: 64.7
click at [435, 481] on td "# 高雄美食" at bounding box center [514, 493] width 166 height 48
copy p "# 高雄美食"
drag, startPoint x: 473, startPoint y: 531, endPoint x: 436, endPoint y: 531, distance: 36.9
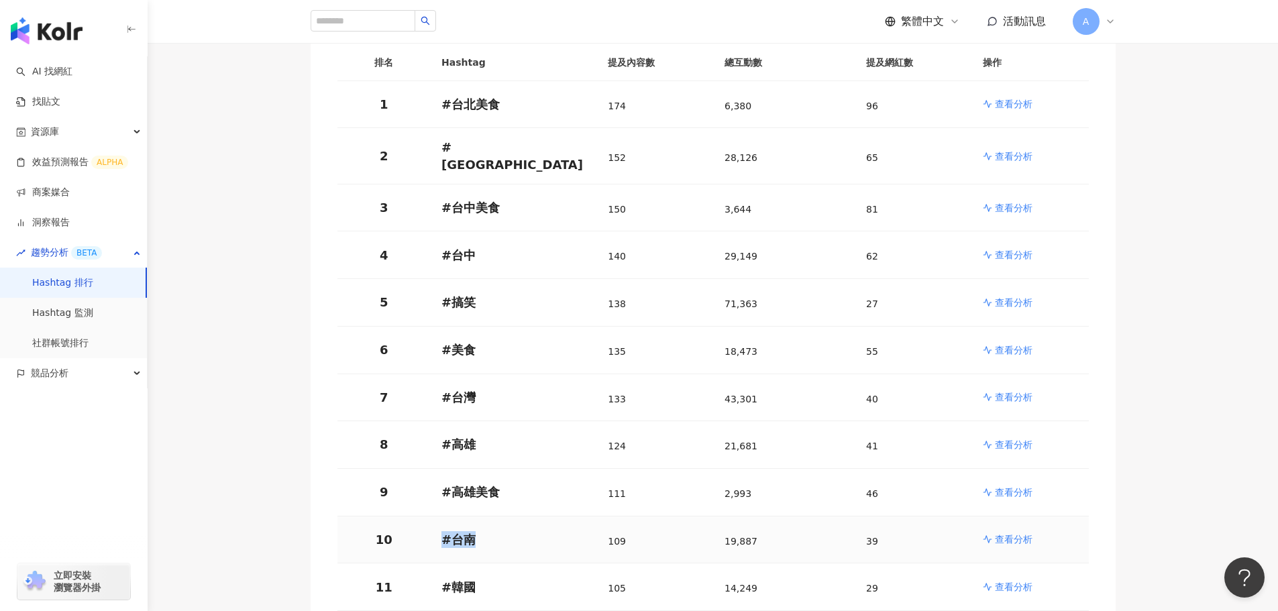
click at [436, 531] on td "# 台南" at bounding box center [514, 541] width 166 height 48
copy p "# 台南"
click at [999, 533] on p "查看分析" at bounding box center [1014, 539] width 38 height 13
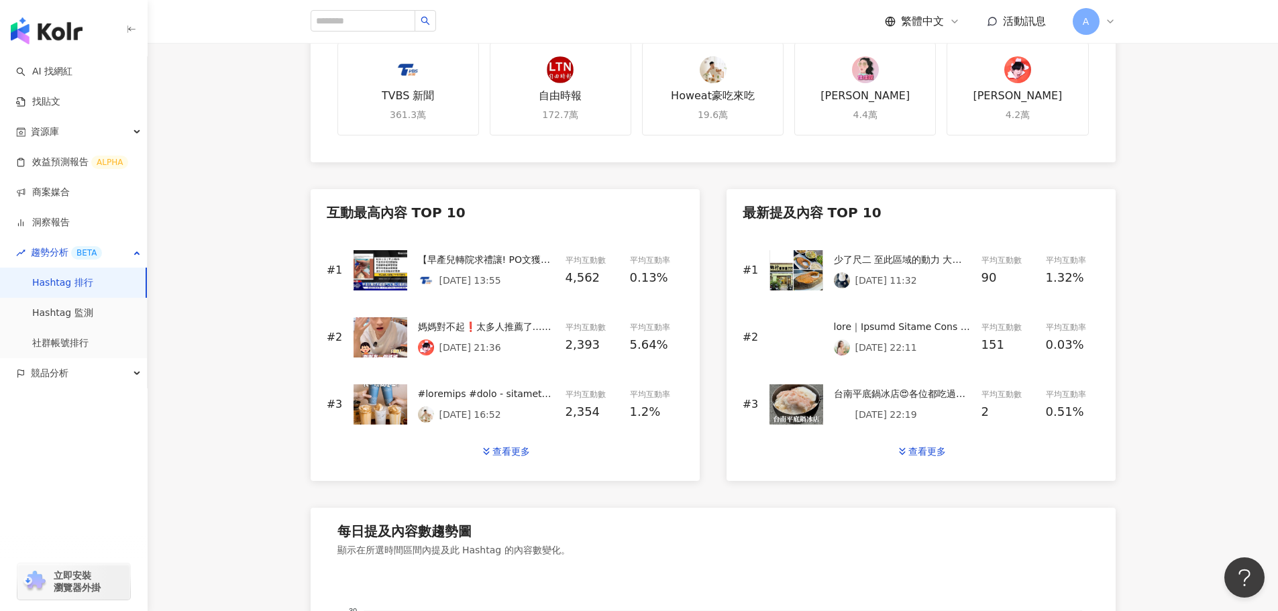
scroll to position [470, 0]
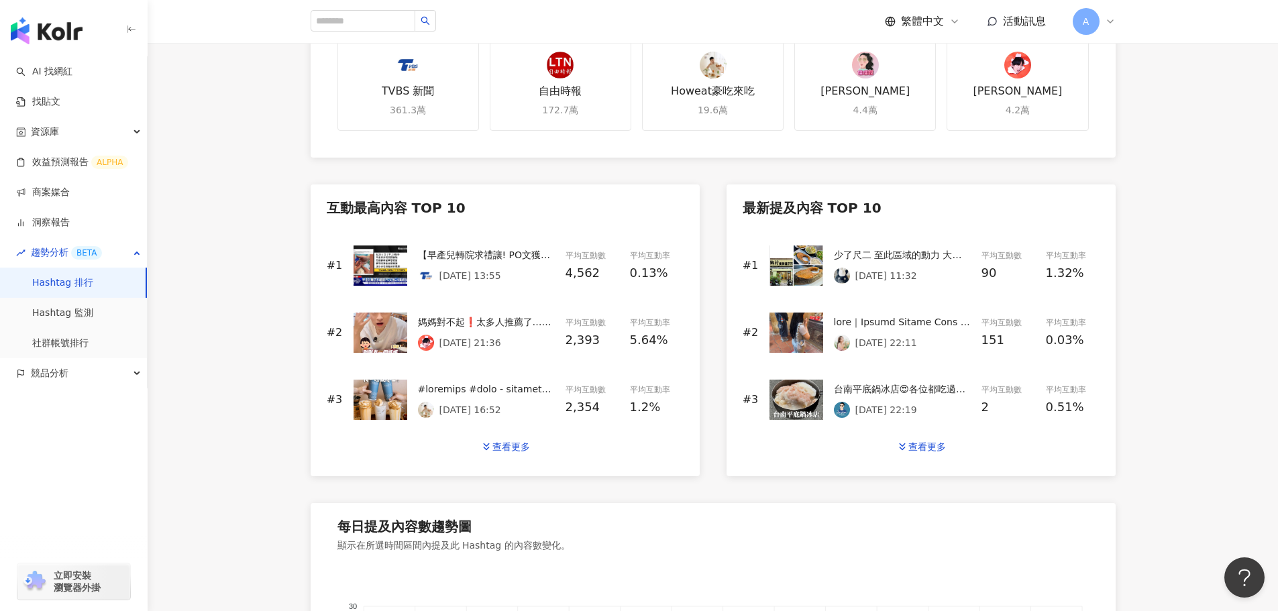
click at [541, 264] on div "【早產兒轉院求禮讓! PO文獲2.6萬網友聲援】 一切平安!! #台南 #成大醫院 #早產 2025/8/28 13:55" at bounding box center [486, 266] width 137 height 36
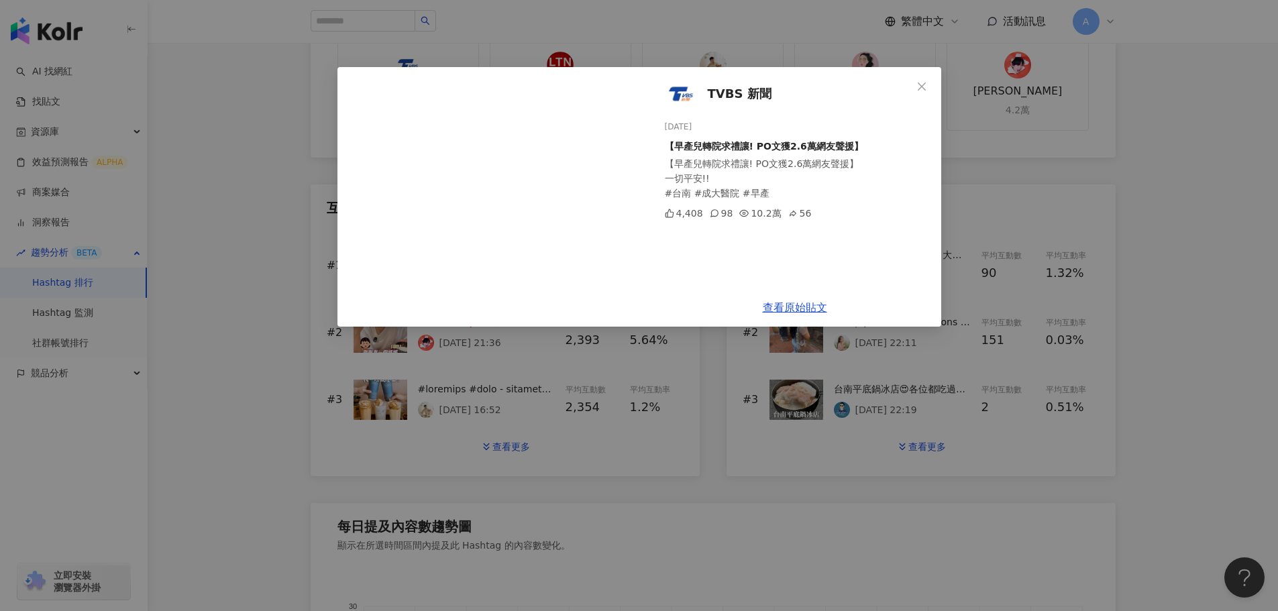
click at [733, 93] on span "TVBS 新聞" at bounding box center [740, 94] width 64 height 19
click at [924, 89] on icon "close" at bounding box center [922, 86] width 8 height 8
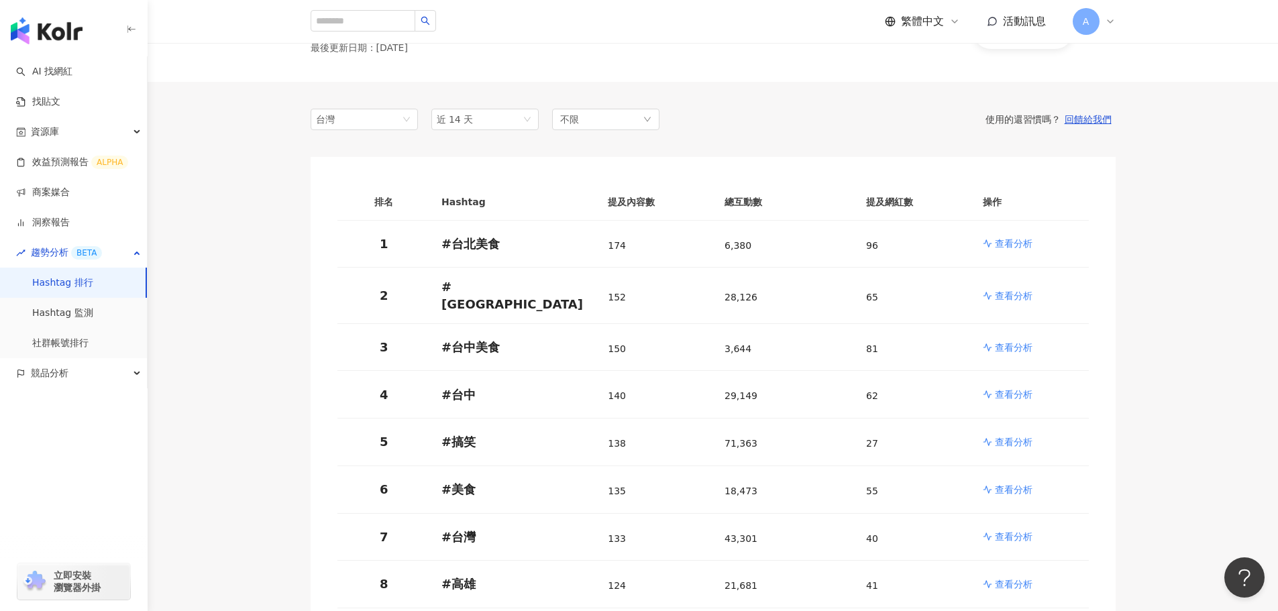
scroll to position [201, 0]
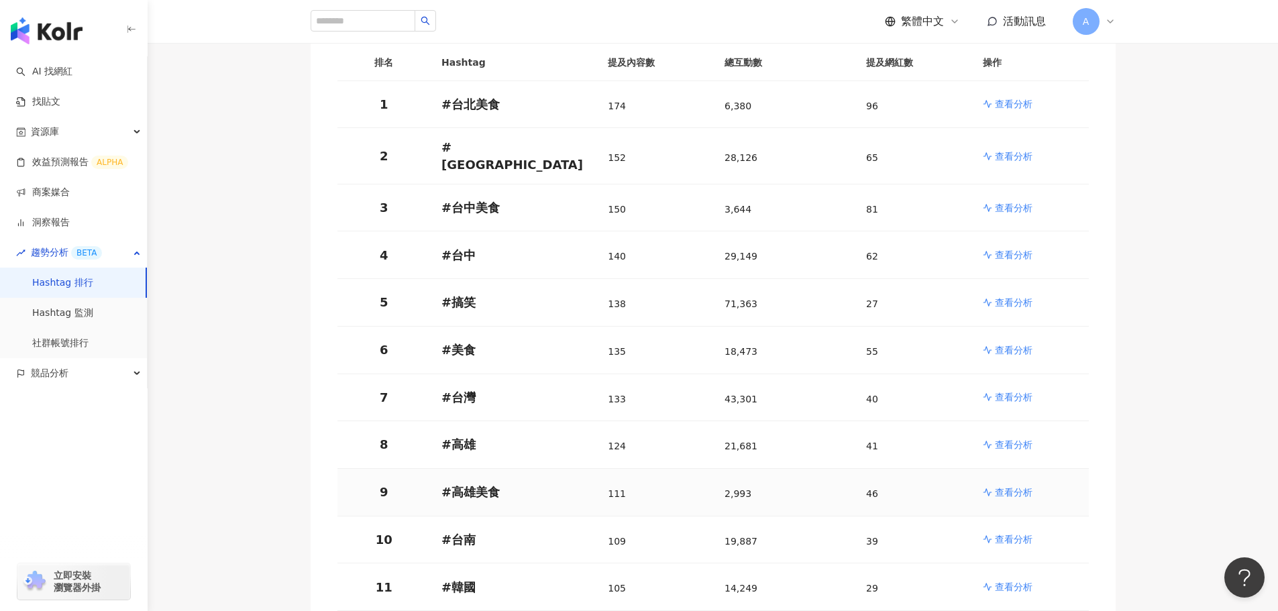
click at [1010, 486] on p "查看分析" at bounding box center [1014, 492] width 38 height 13
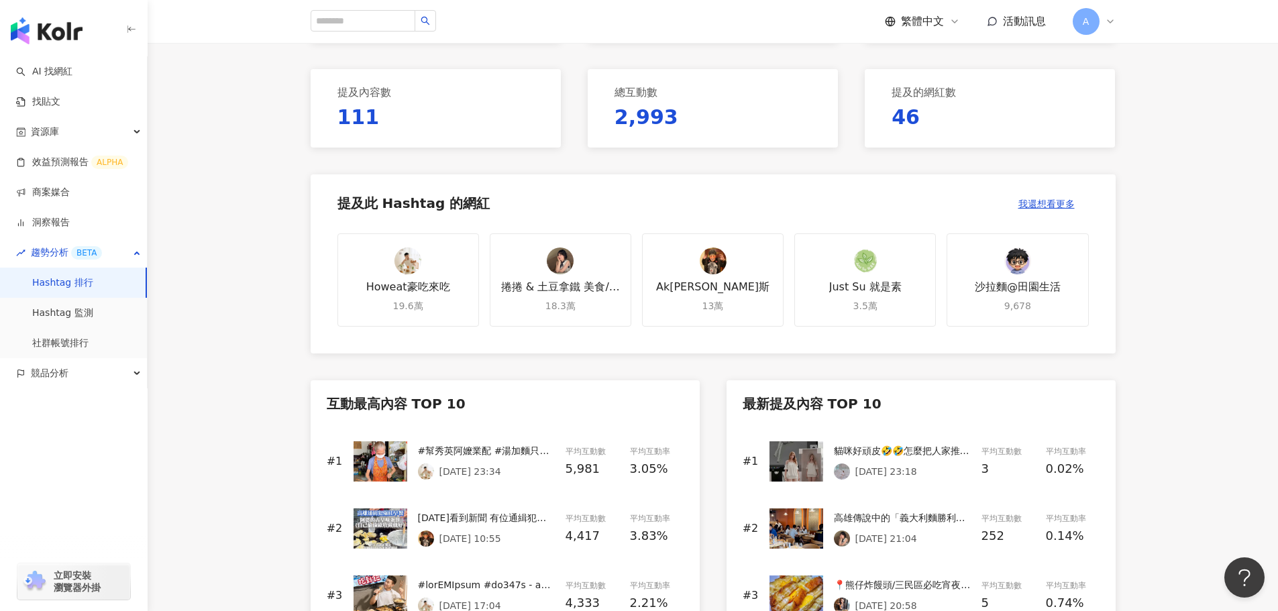
scroll to position [537, 0]
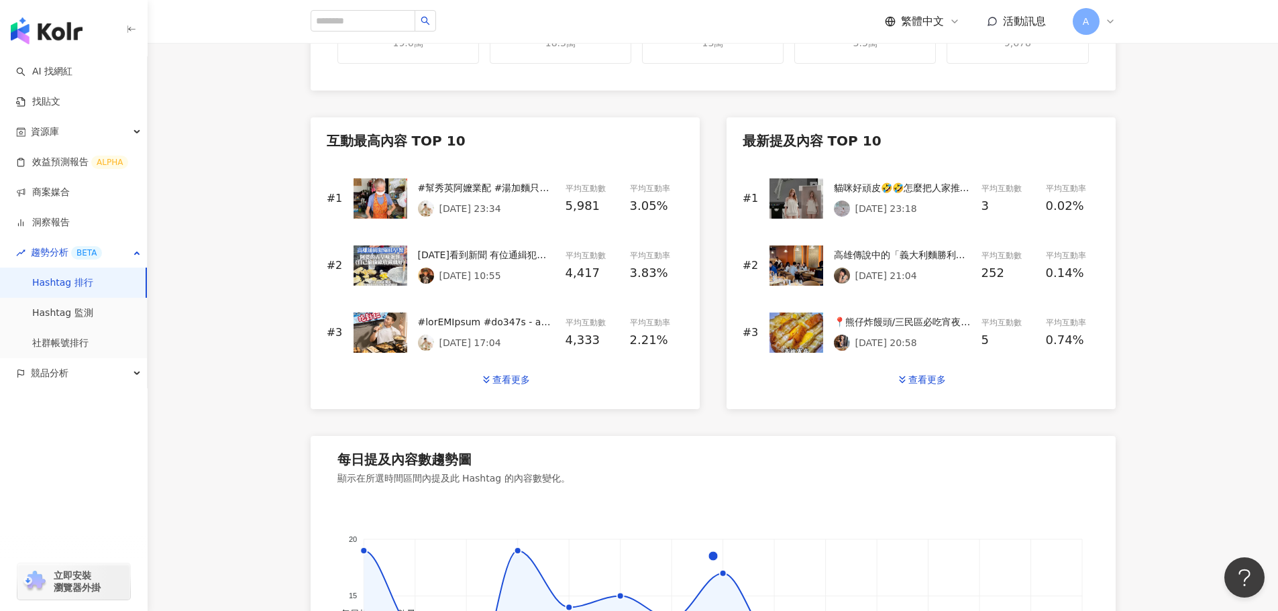
click at [545, 193] on div "#幫秀英阿嬤業配 #湯加麵只要65 - 瑞豐街隱藏一間賣了50年的麵店 秀英阿嬤每天早上起來熬湯 一碗麻醬麵加上餛飩湯只賣65元 而且光餛飩湯就放了12顆餛飩…" at bounding box center [486, 187] width 137 height 15
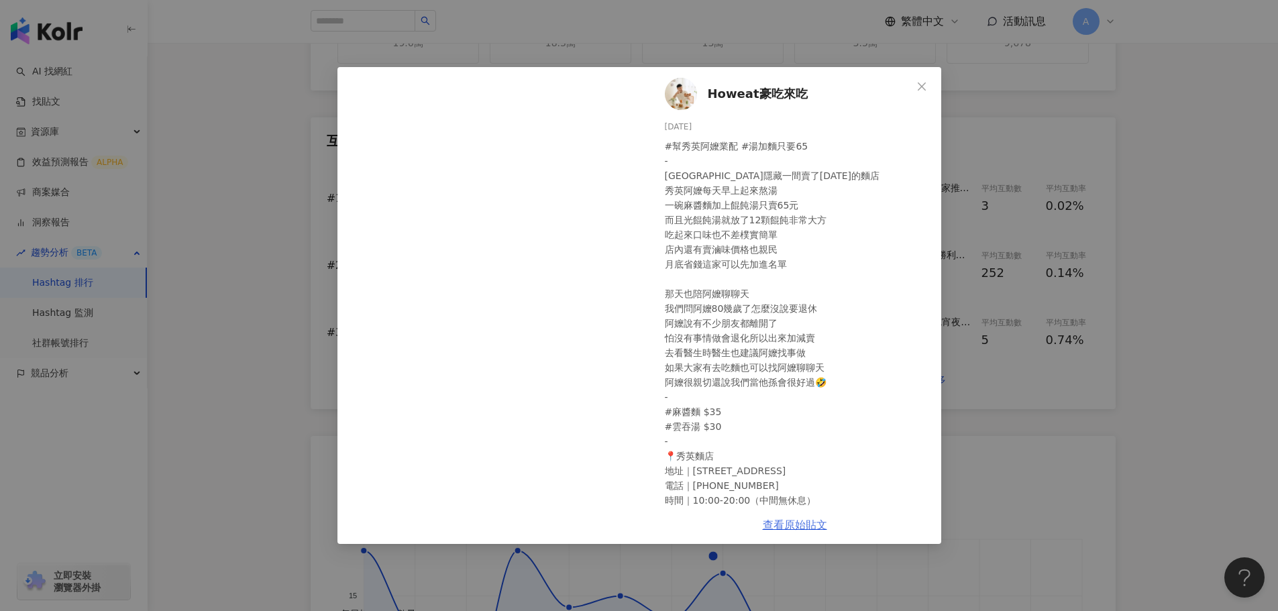
click at [796, 527] on link "查看原始貼文" at bounding box center [795, 525] width 64 height 13
click at [688, 90] on img at bounding box center [681, 94] width 32 height 32
click at [921, 87] on icon "close" at bounding box center [922, 86] width 8 height 8
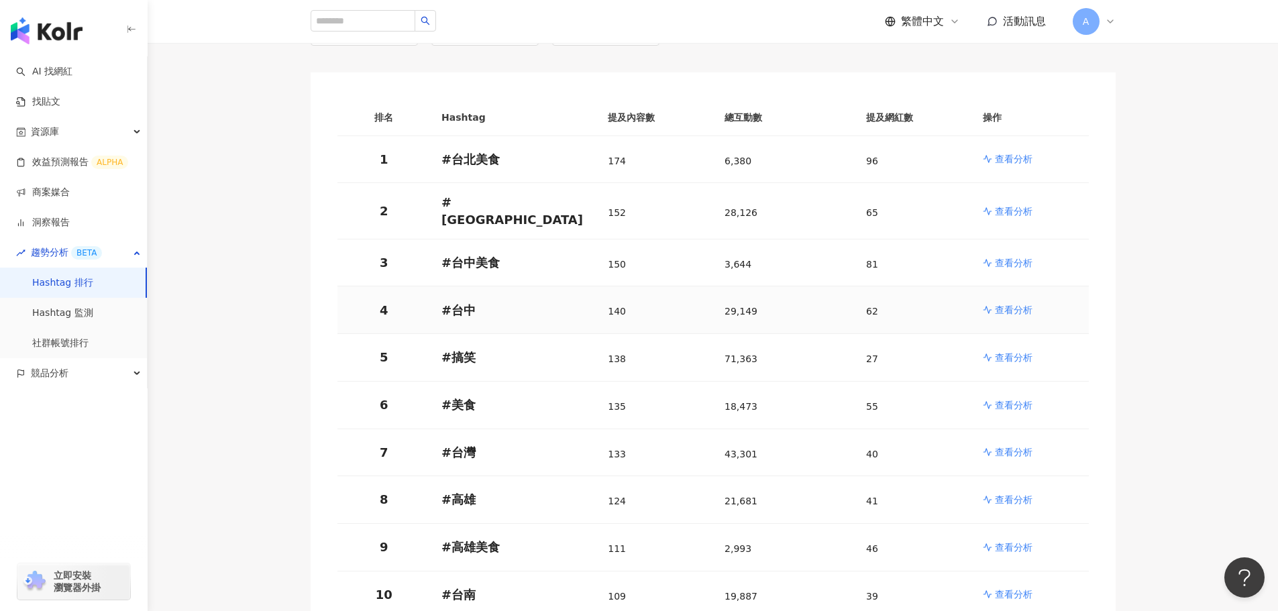
scroll to position [268, 0]
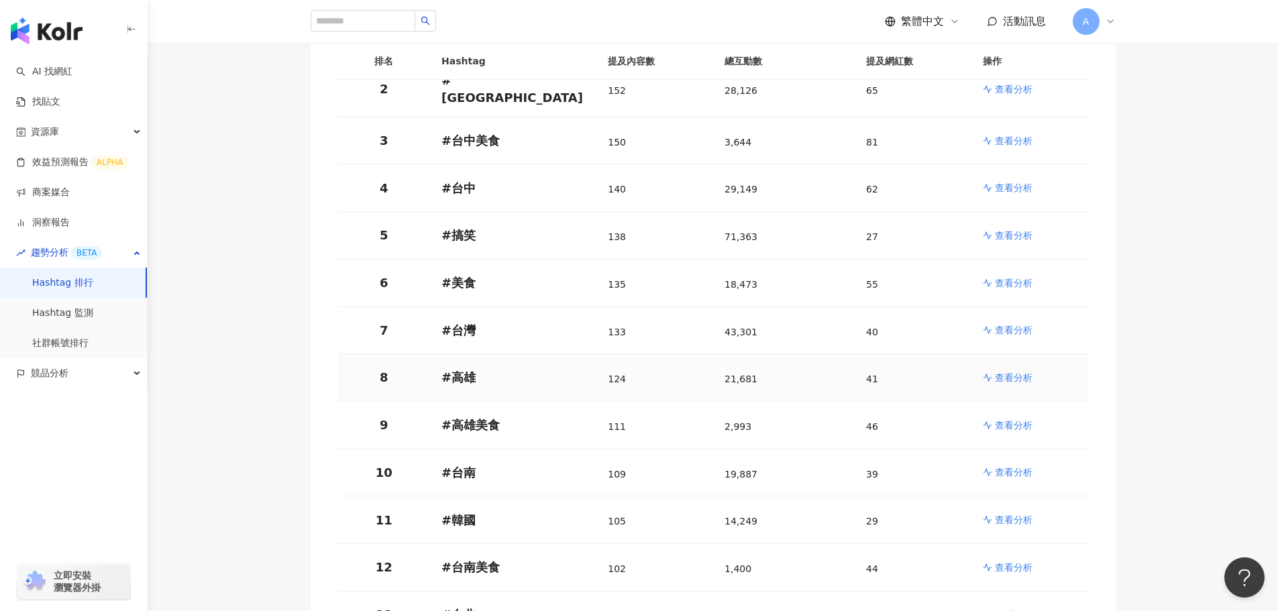
click at [1028, 371] on p "查看分析" at bounding box center [1014, 377] width 38 height 13
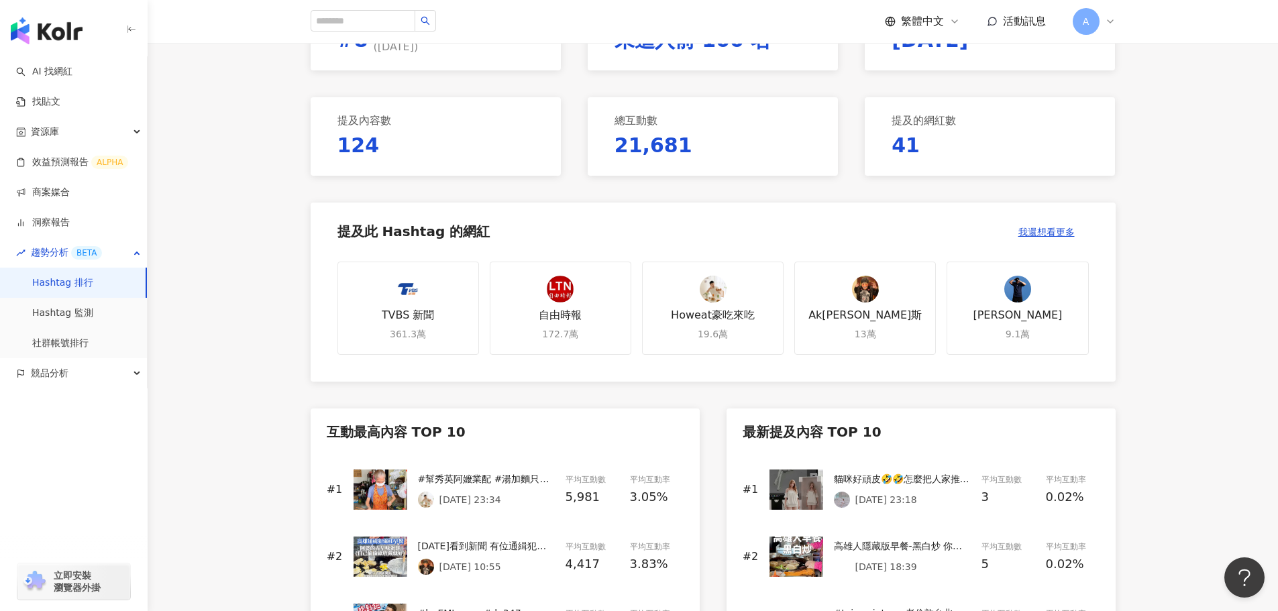
scroll to position [402, 0]
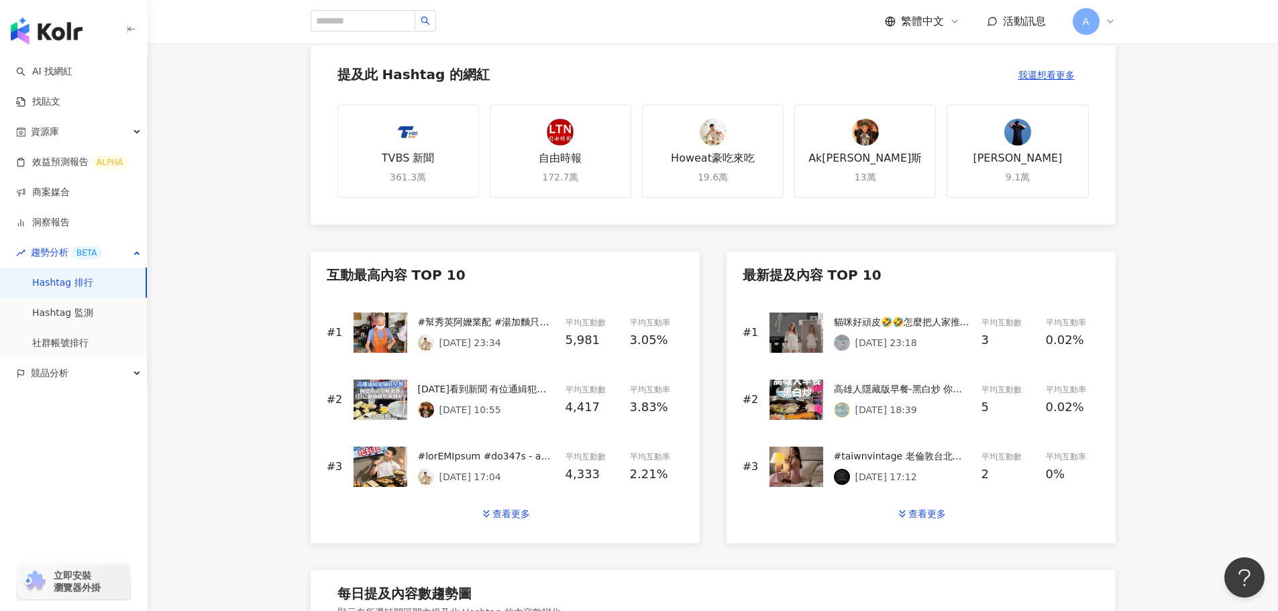
scroll to position [268, 0]
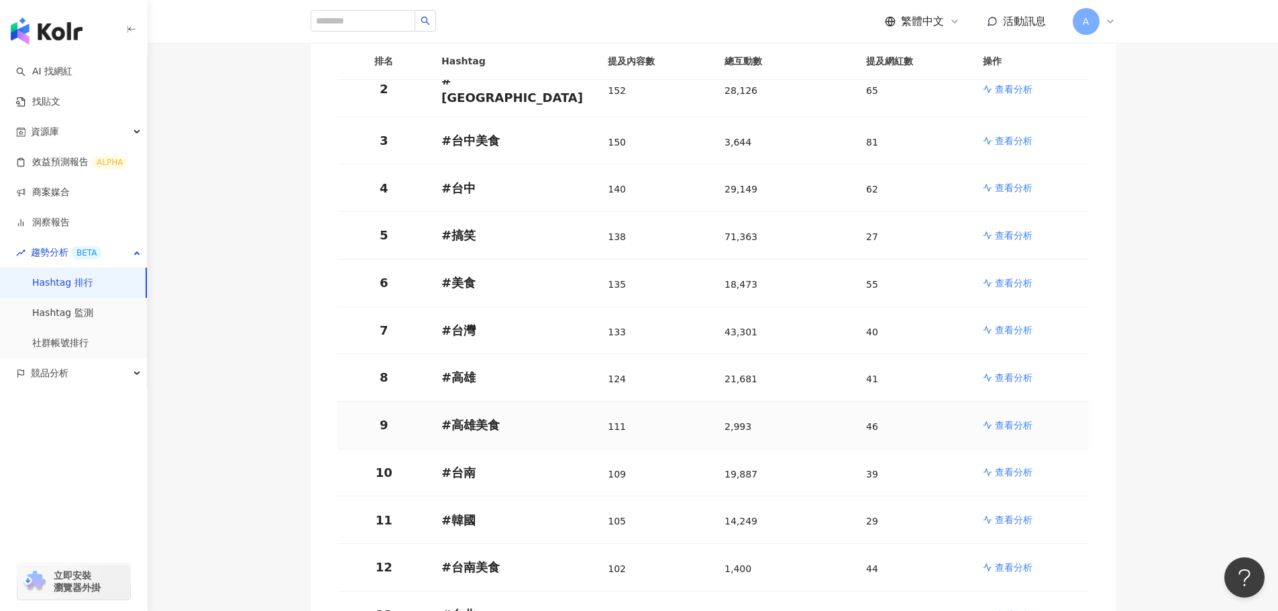
click at [1024, 419] on p "查看分析" at bounding box center [1014, 425] width 38 height 13
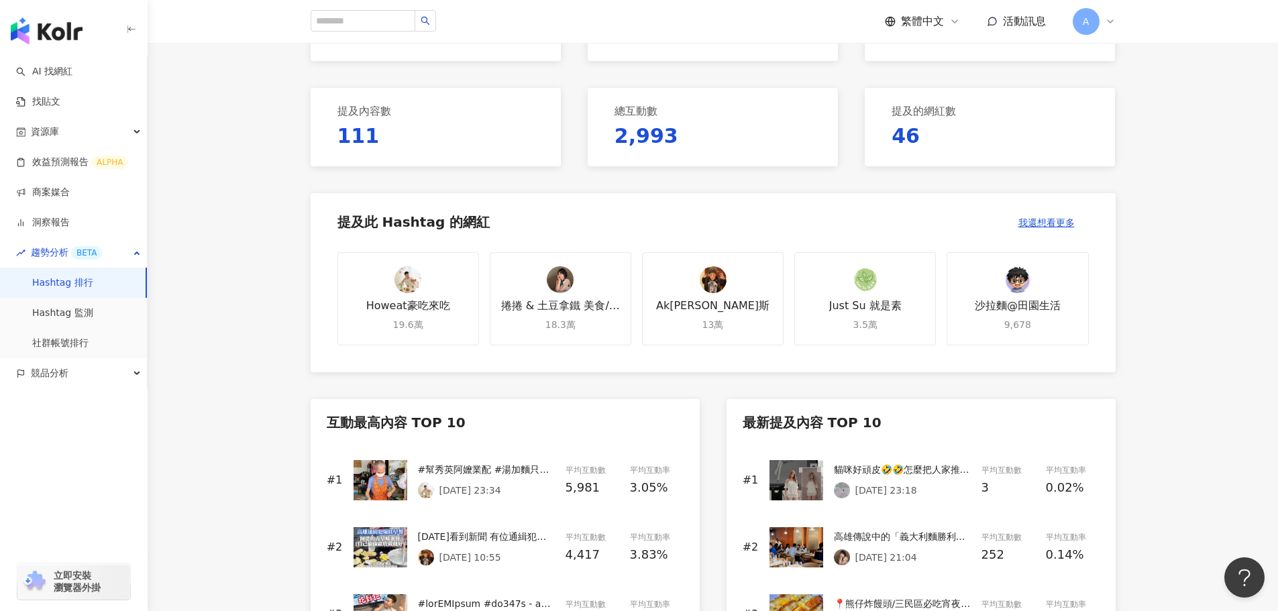
scroll to position [268, 0]
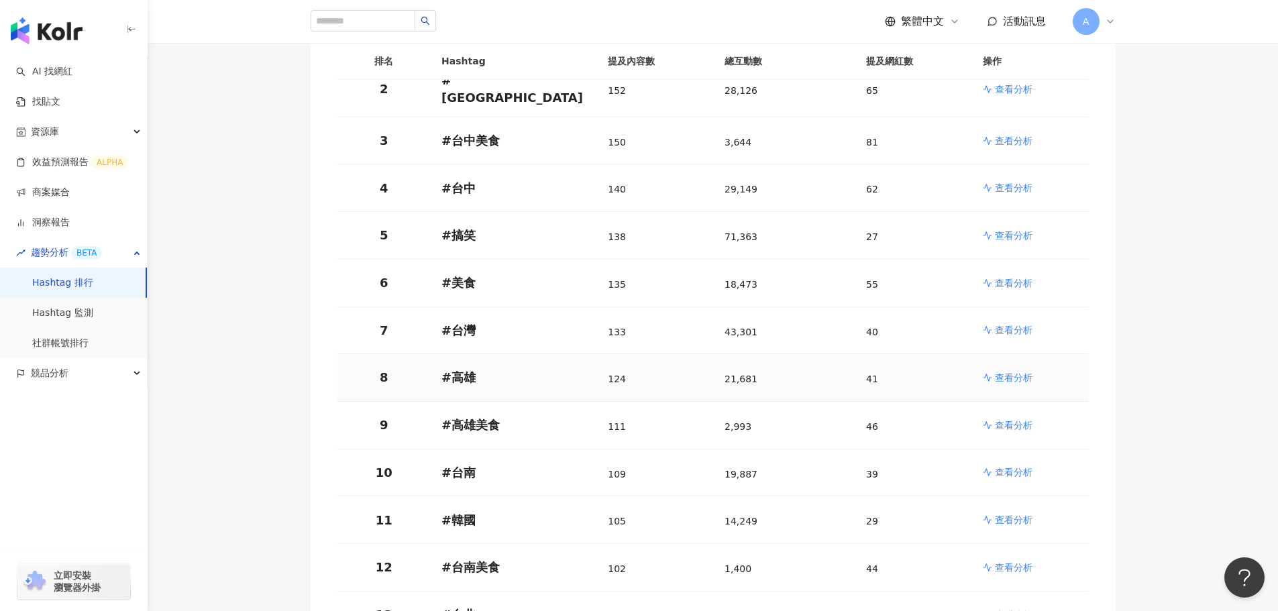
click at [1020, 371] on p "查看分析" at bounding box center [1014, 377] width 38 height 13
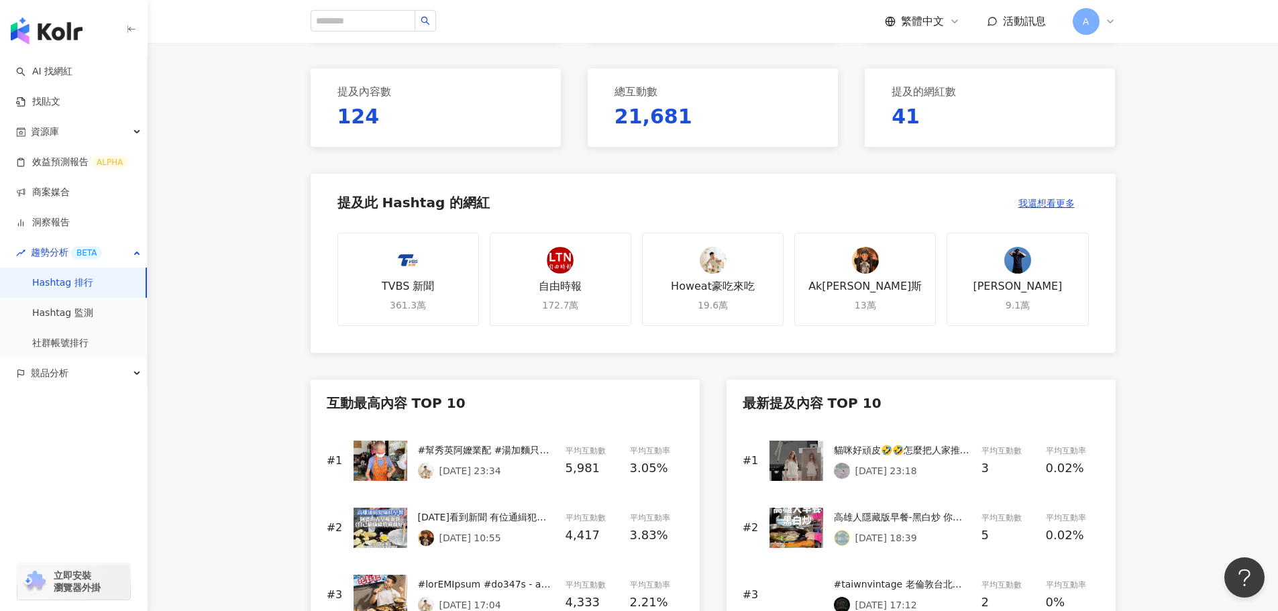
scroll to position [402, 0]
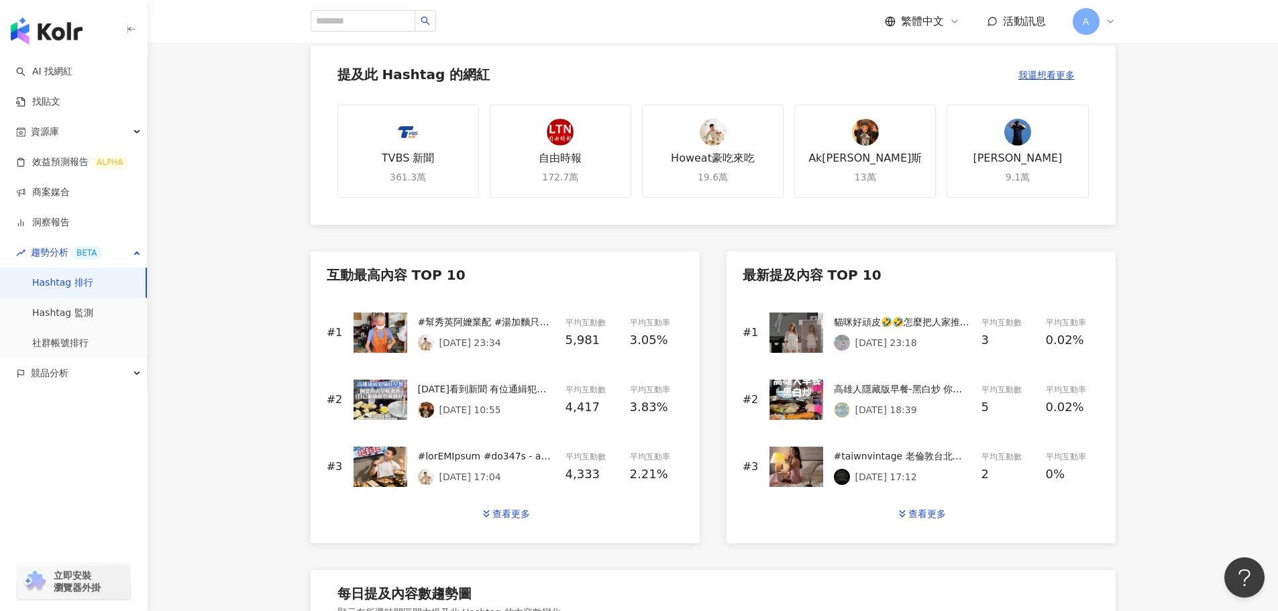
click at [522, 406] on div "2025/8/29 10:55" at bounding box center [486, 410] width 137 height 16
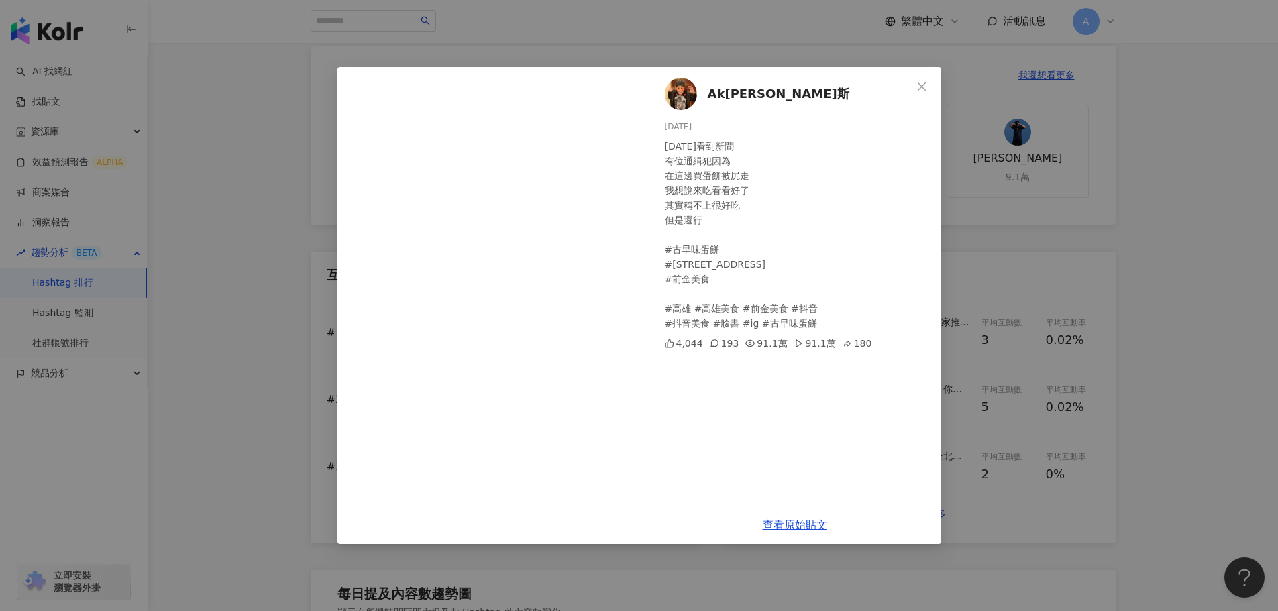
click at [914, 87] on span "Close" at bounding box center [921, 86] width 27 height 11
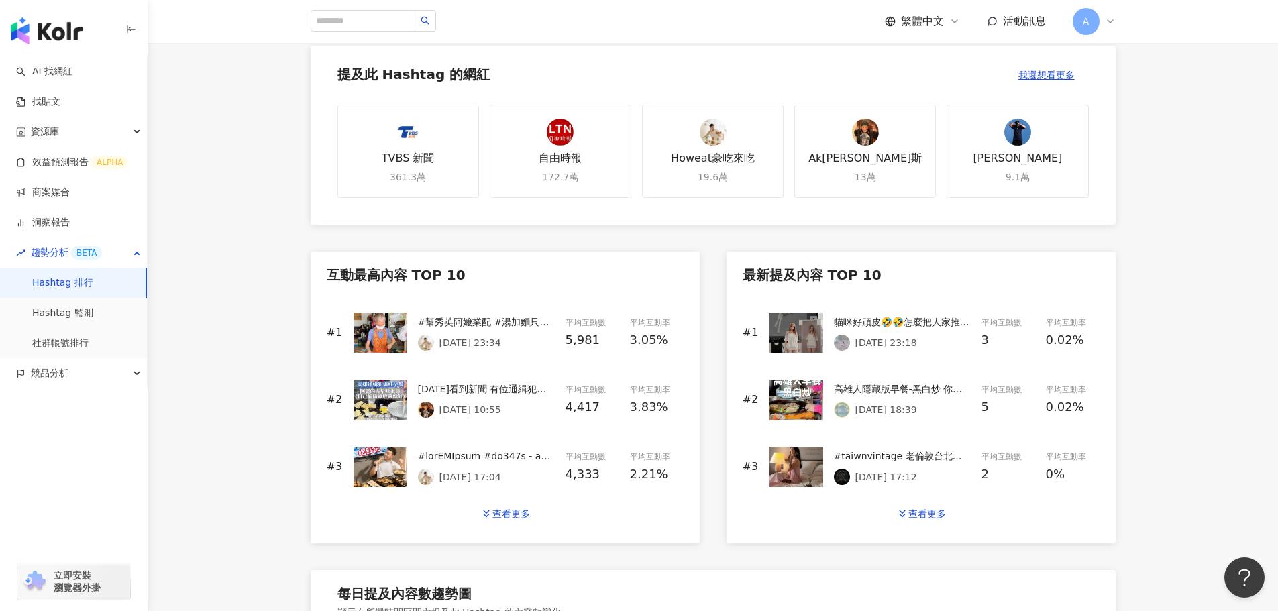
click at [523, 396] on div "昨天看到新聞 有位通緝犯因為 在這邊買蛋餅被尻走 我想說來吃看看好了 其實稱不上很好吃 但是還行 #古早味蛋餅 #高雄市前金區自強一路144號 #前金美食 #…" at bounding box center [486, 400] width 137 height 36
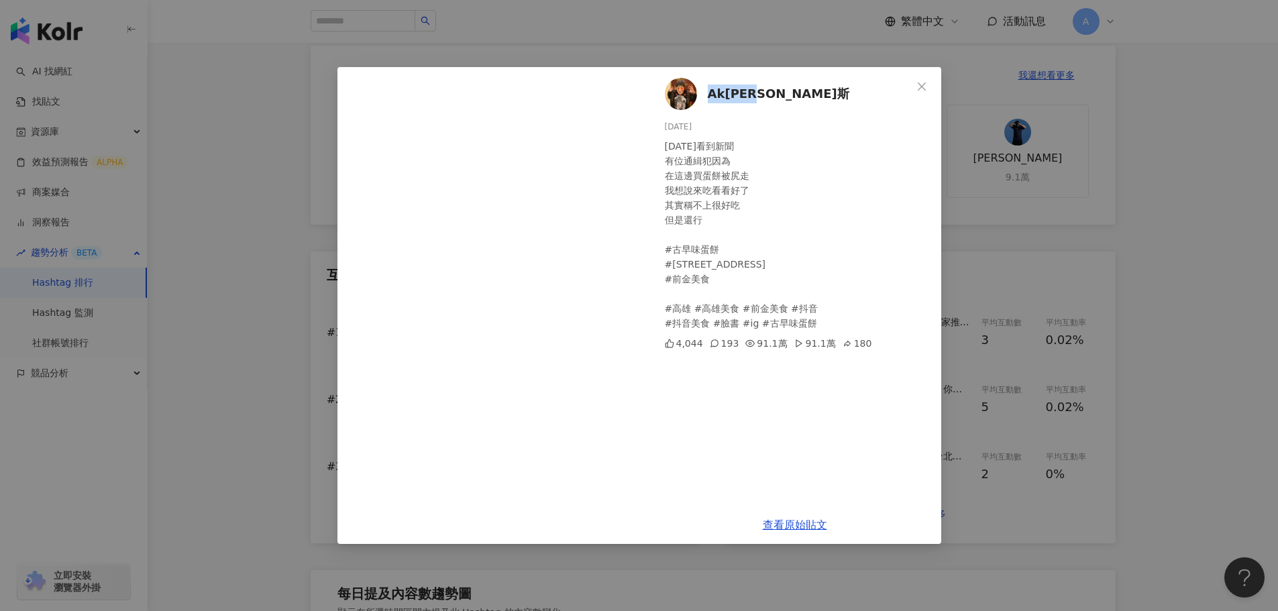
drag, startPoint x: 776, startPoint y: 89, endPoint x: 711, endPoint y: 91, distance: 65.1
click at [711, 91] on div "Ak潘尼懷斯 2025/8/29 昨天看到新聞 有位通緝犯因為 在這邊買蛋餅被尻走 我想說來吃看看好了 其實稱不上很好吃 但是還行 #古早味蛋餅 #高雄市前金…" at bounding box center [795, 286] width 292 height 439
click at [716, 93] on span "Ak潘尼懷斯" at bounding box center [779, 94] width 142 height 19
click at [920, 85] on icon "close" at bounding box center [922, 86] width 8 height 8
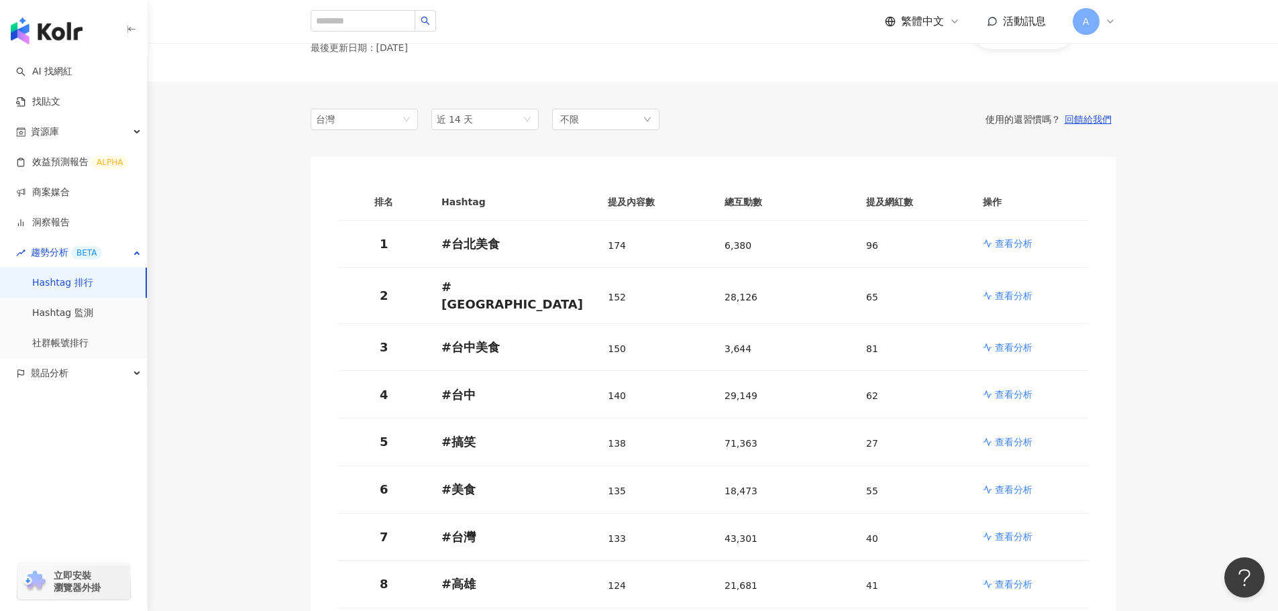
scroll to position [268, 0]
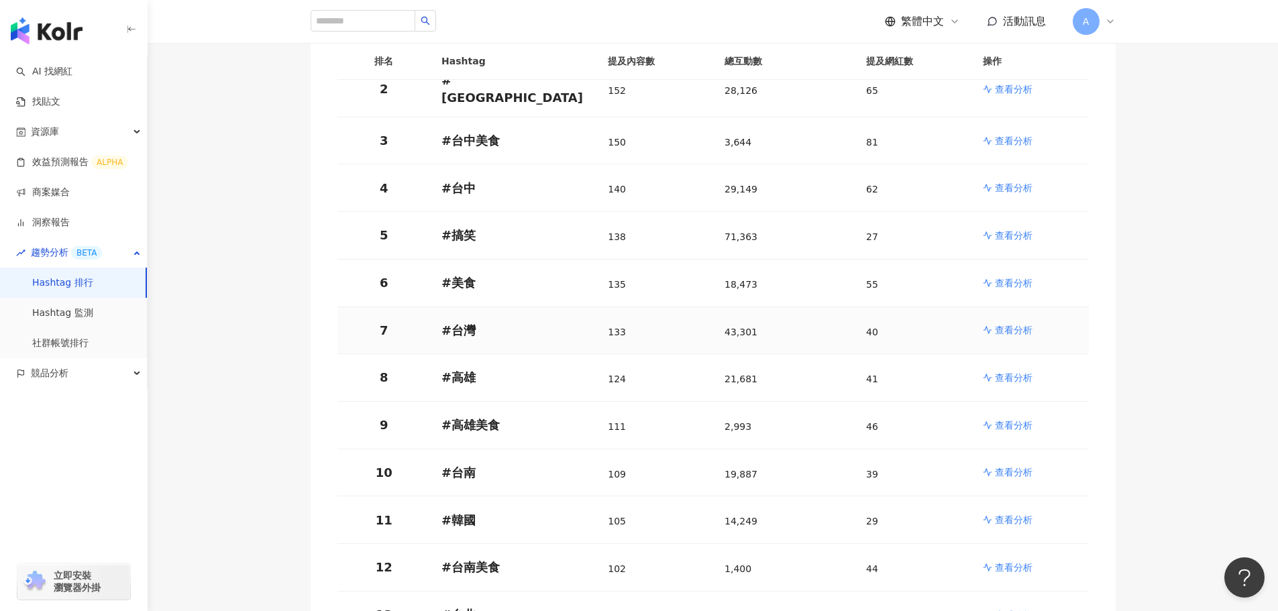
click at [1014, 327] on p "查看分析" at bounding box center [1014, 329] width 38 height 13
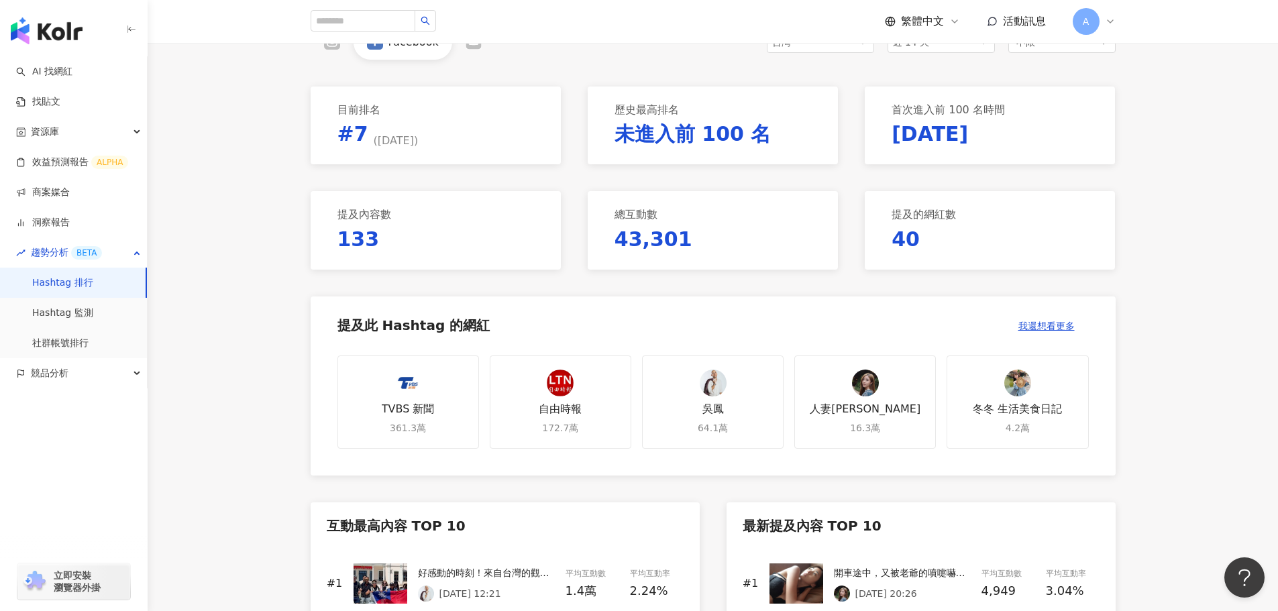
scroll to position [335, 0]
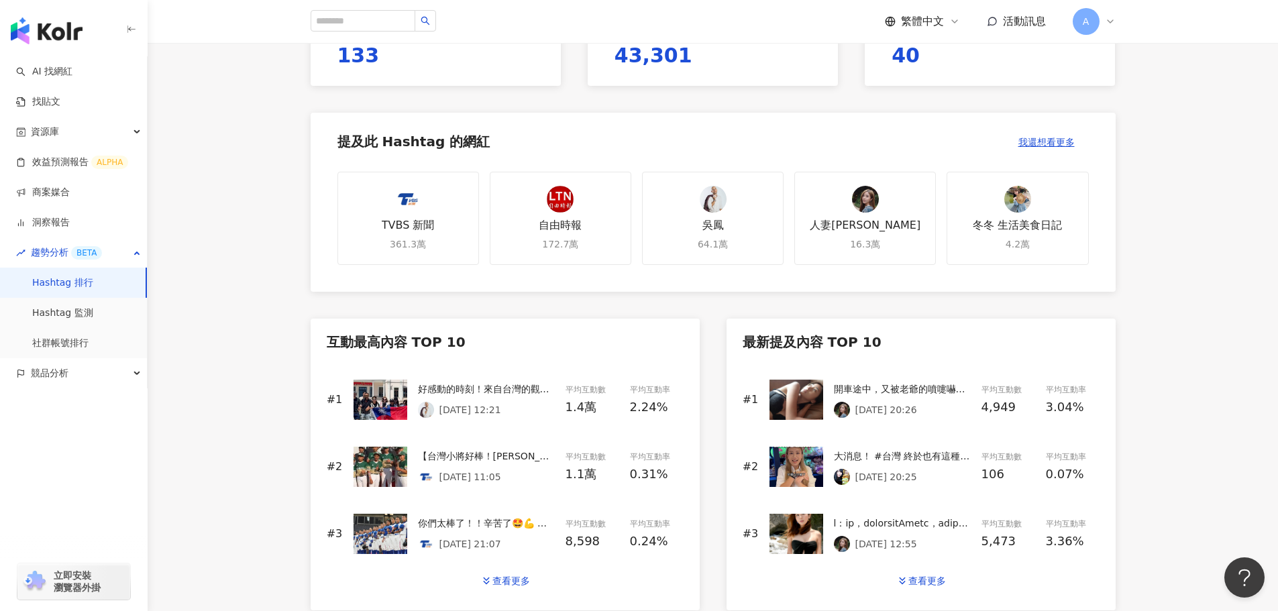
click at [461, 404] on p "2025/8/24 12:21" at bounding box center [470, 409] width 62 height 11
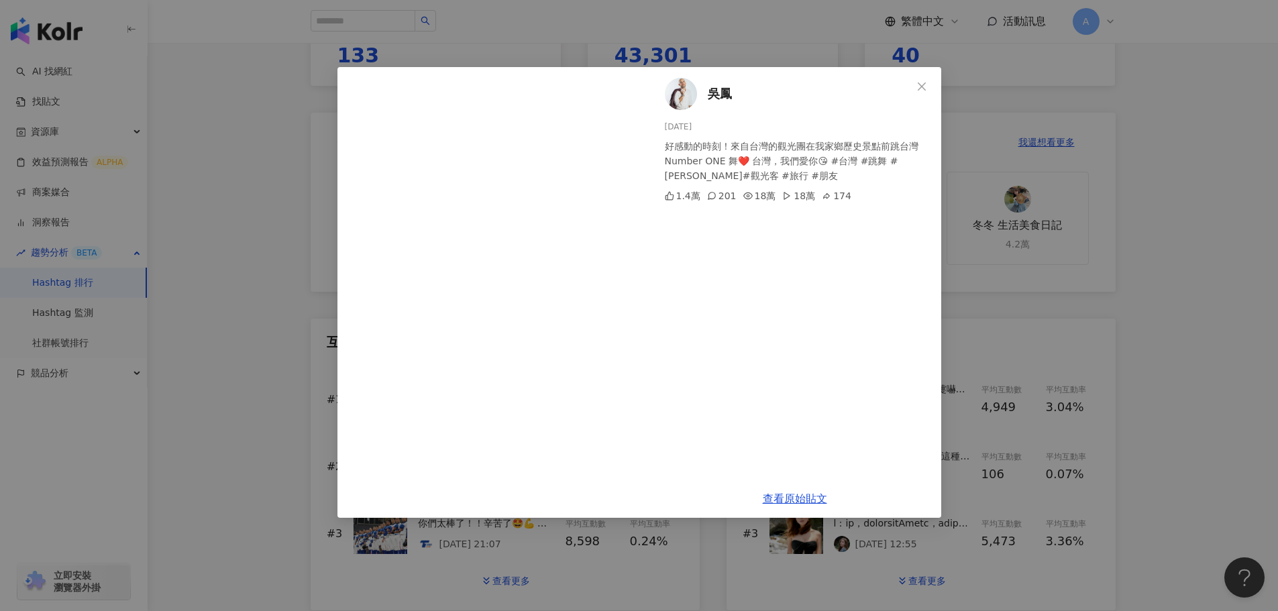
click at [684, 91] on img at bounding box center [681, 94] width 32 height 32
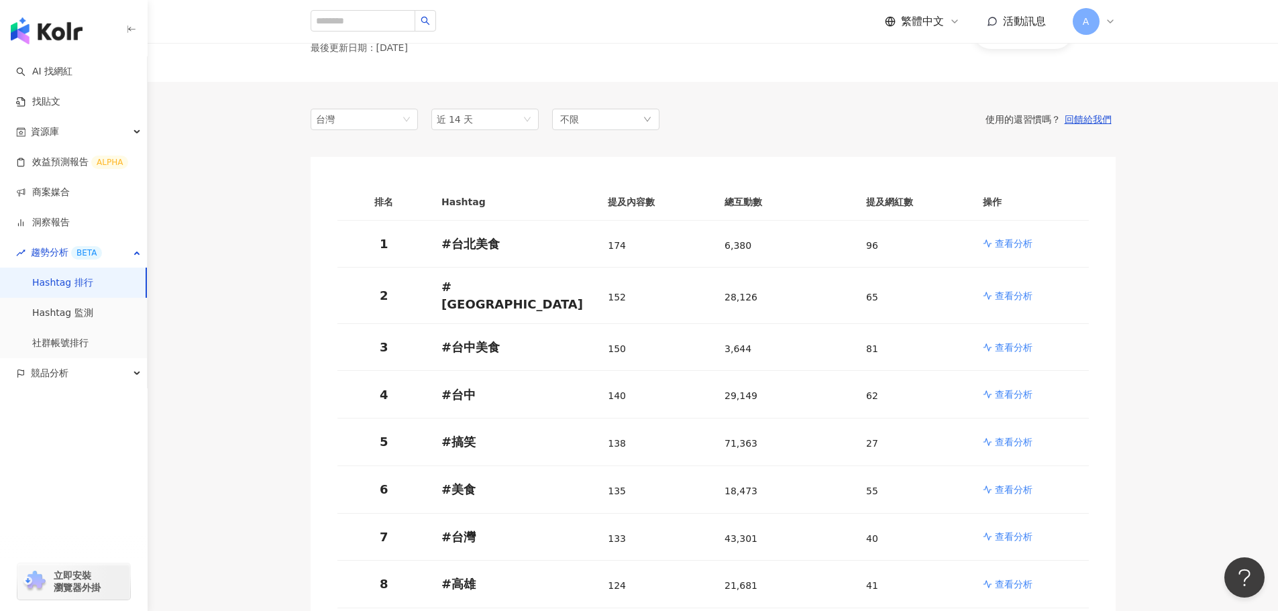
scroll to position [268, 0]
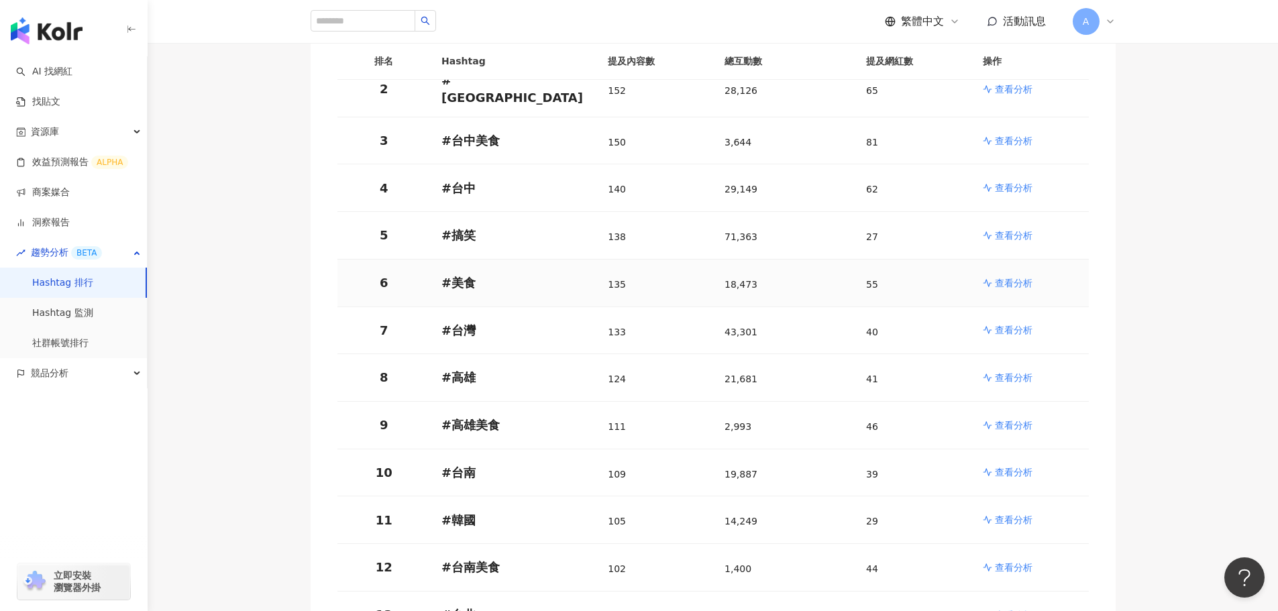
click at [1008, 276] on p "查看分析" at bounding box center [1014, 282] width 38 height 13
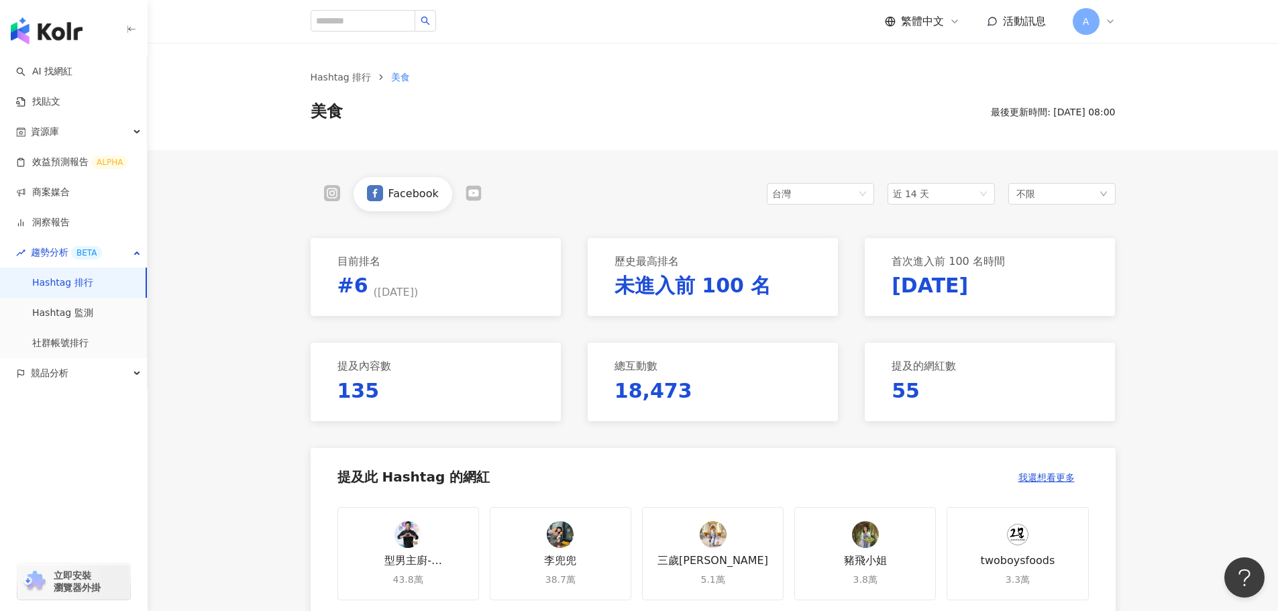
scroll to position [335, 0]
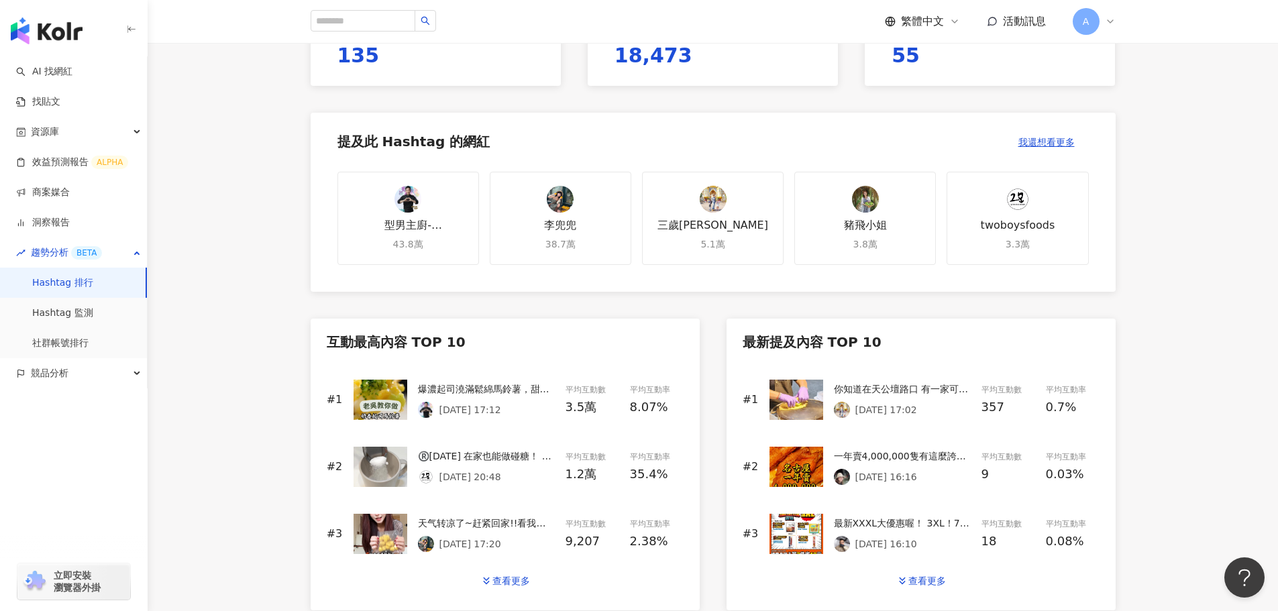
click at [388, 402] on img at bounding box center [381, 400] width 54 height 40
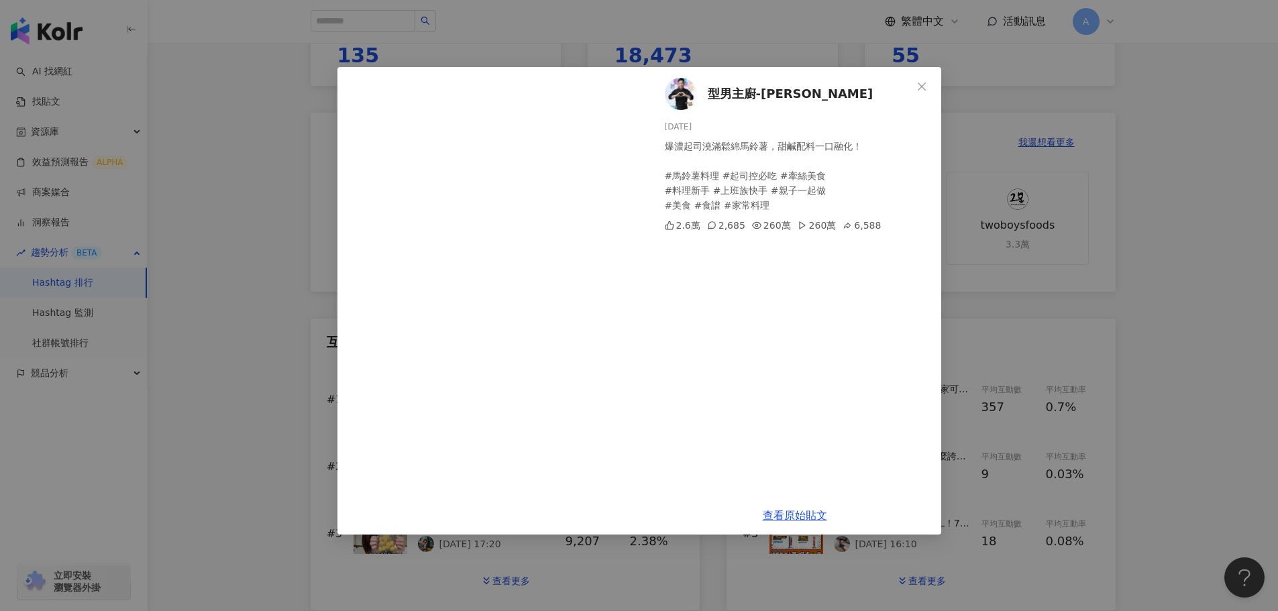
click at [686, 108] on img at bounding box center [681, 94] width 32 height 32
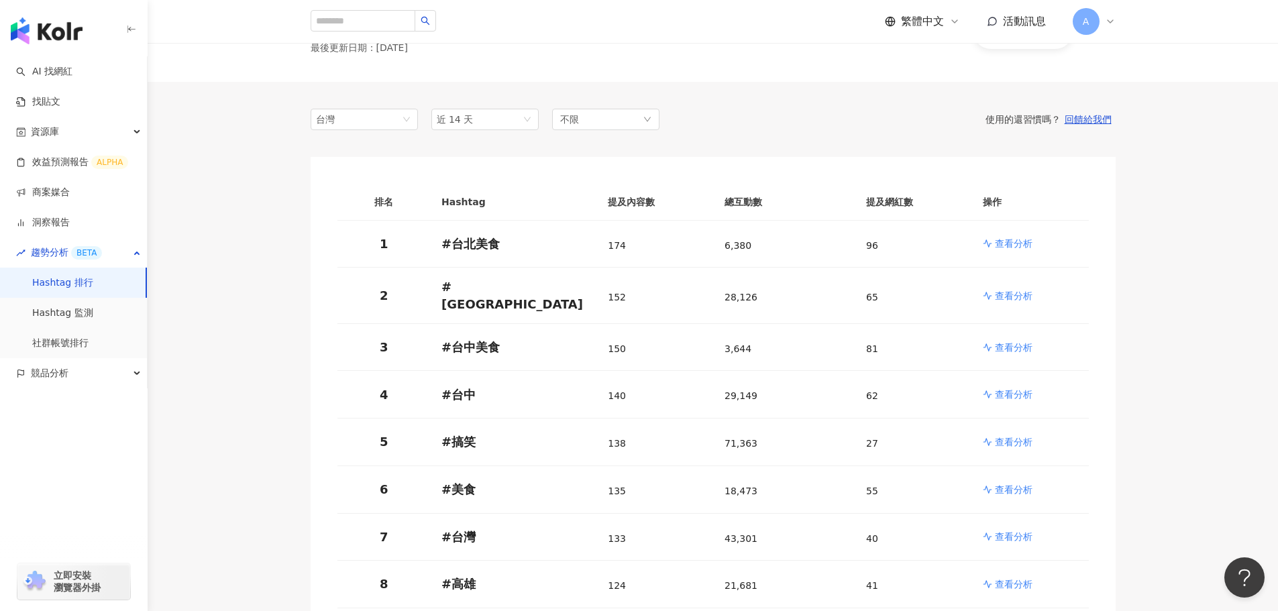
scroll to position [268, 0]
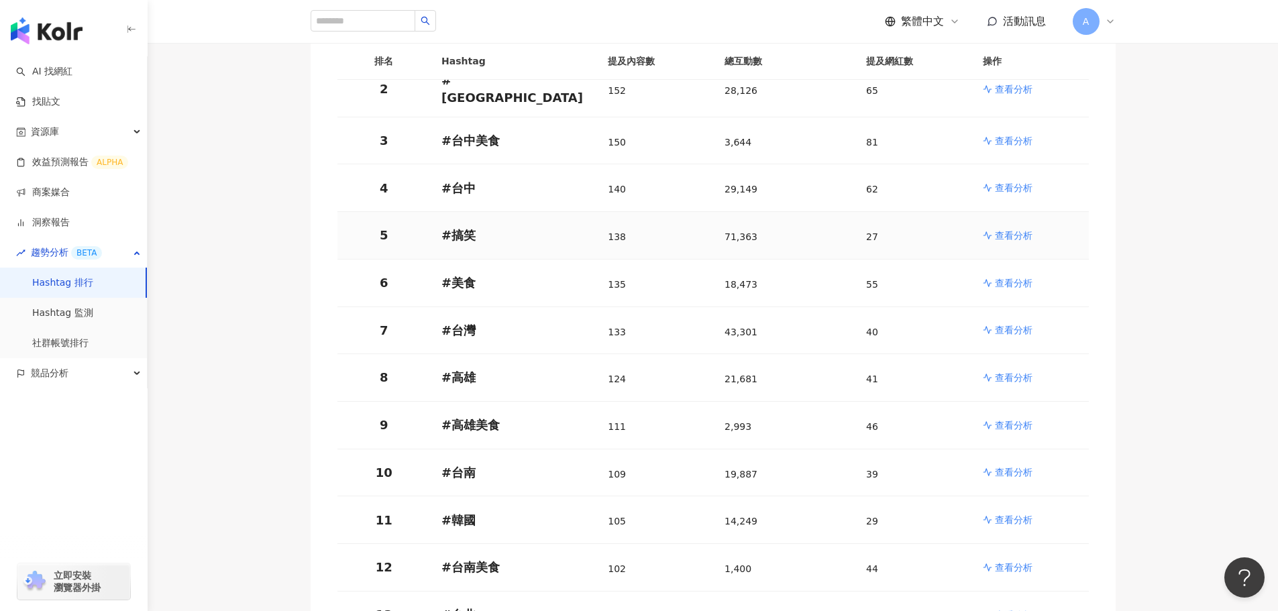
click at [1006, 229] on p "查看分析" at bounding box center [1014, 235] width 38 height 13
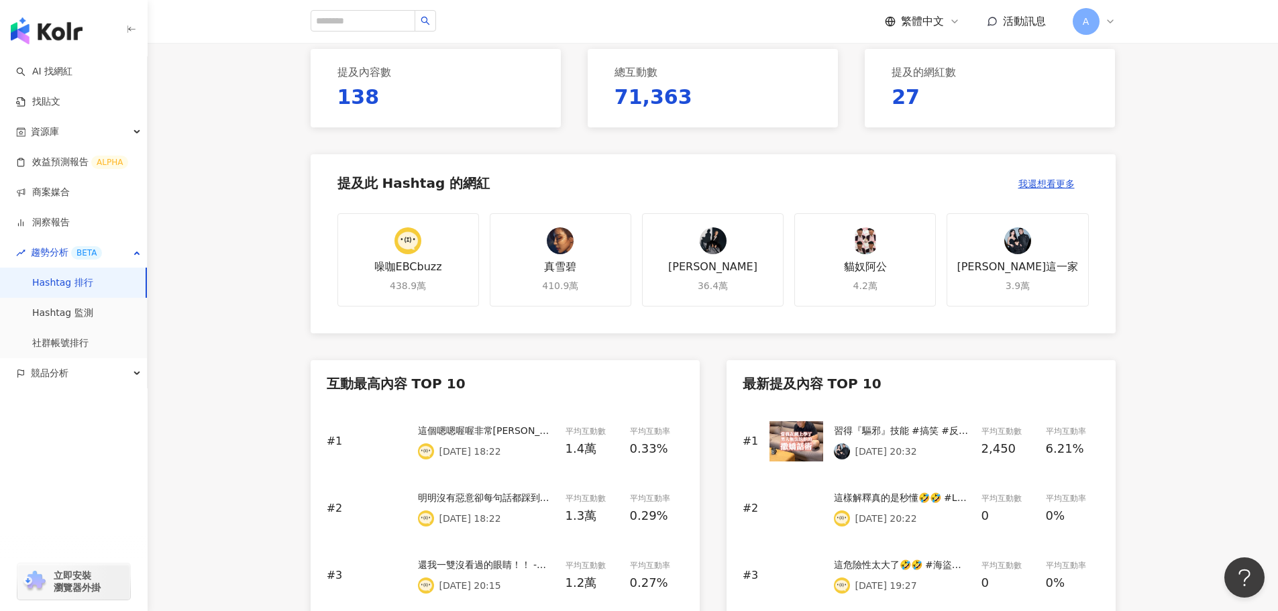
scroll to position [335, 0]
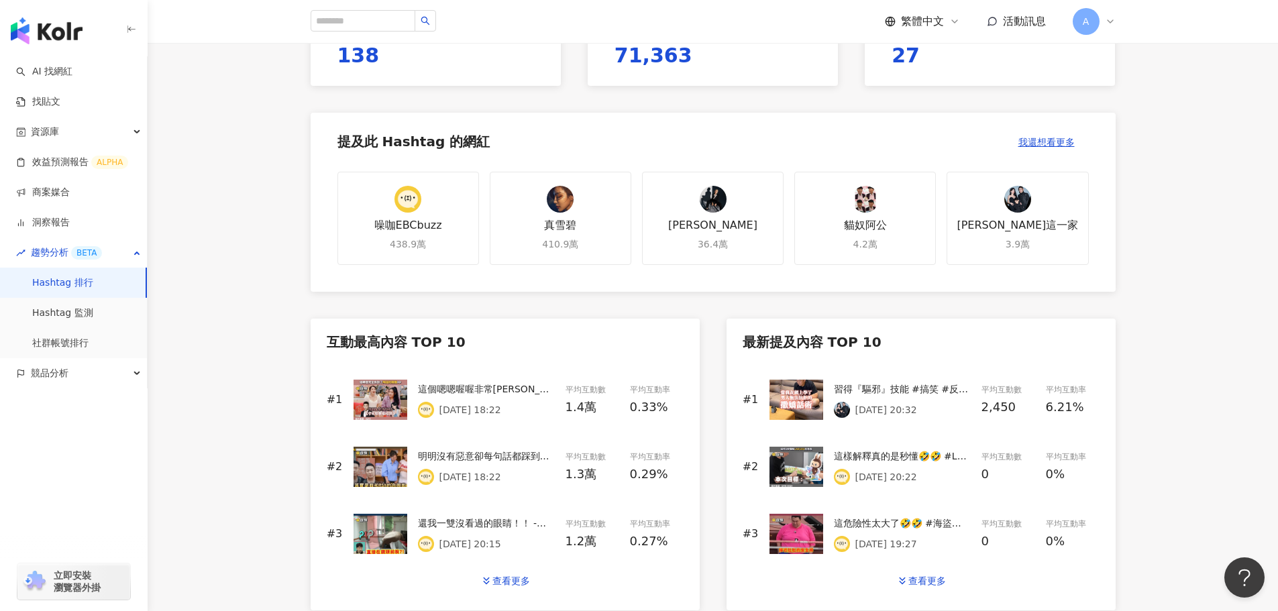
click at [523, 400] on div "這個嗯嗯喔喔非常陶喆了🤣🤣 #陶喆 #搞笑 #喜劇 2025/8/23 18:22" at bounding box center [486, 400] width 137 height 36
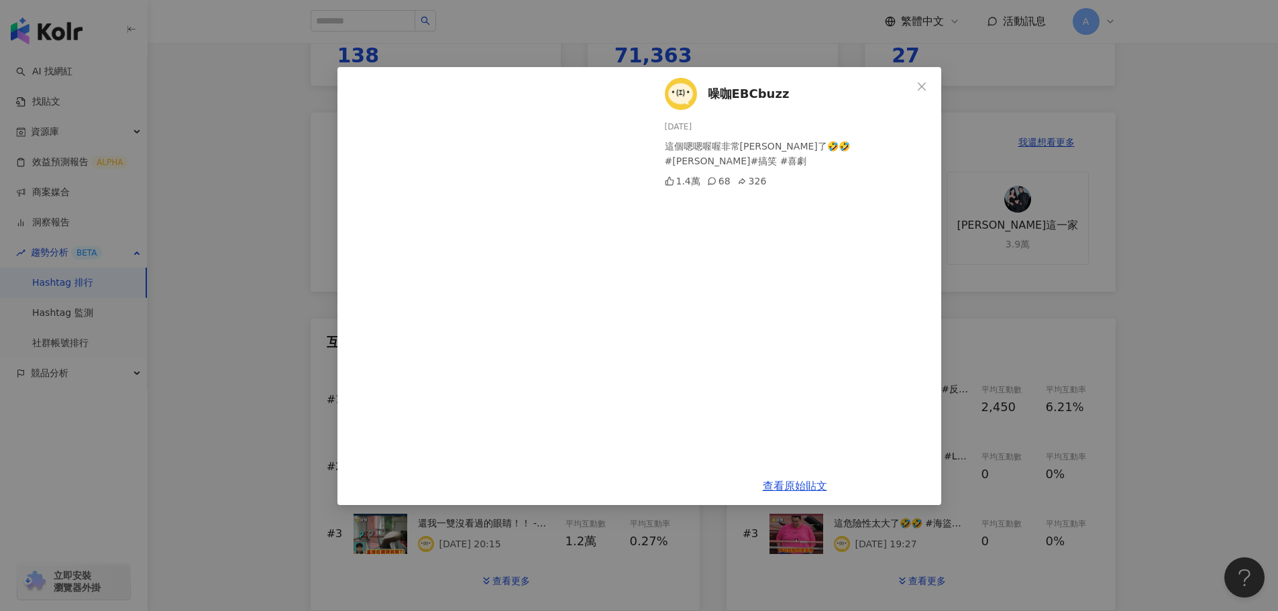
click at [680, 101] on img at bounding box center [681, 94] width 32 height 32
click at [918, 83] on icon "close" at bounding box center [921, 86] width 11 height 11
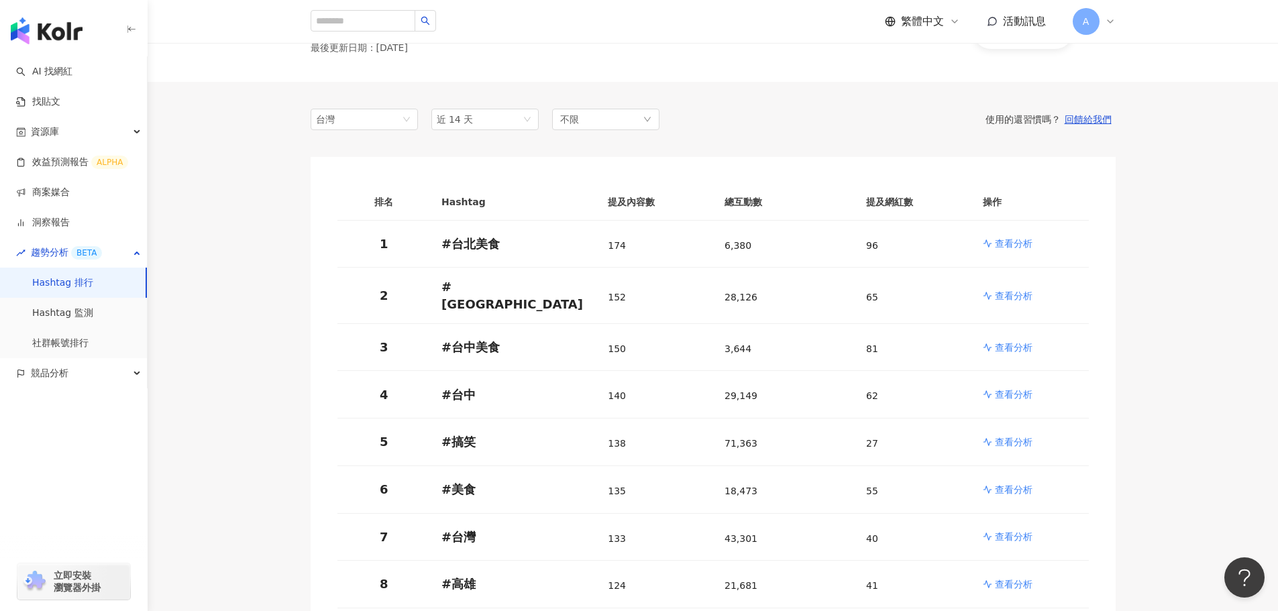
scroll to position [268, 0]
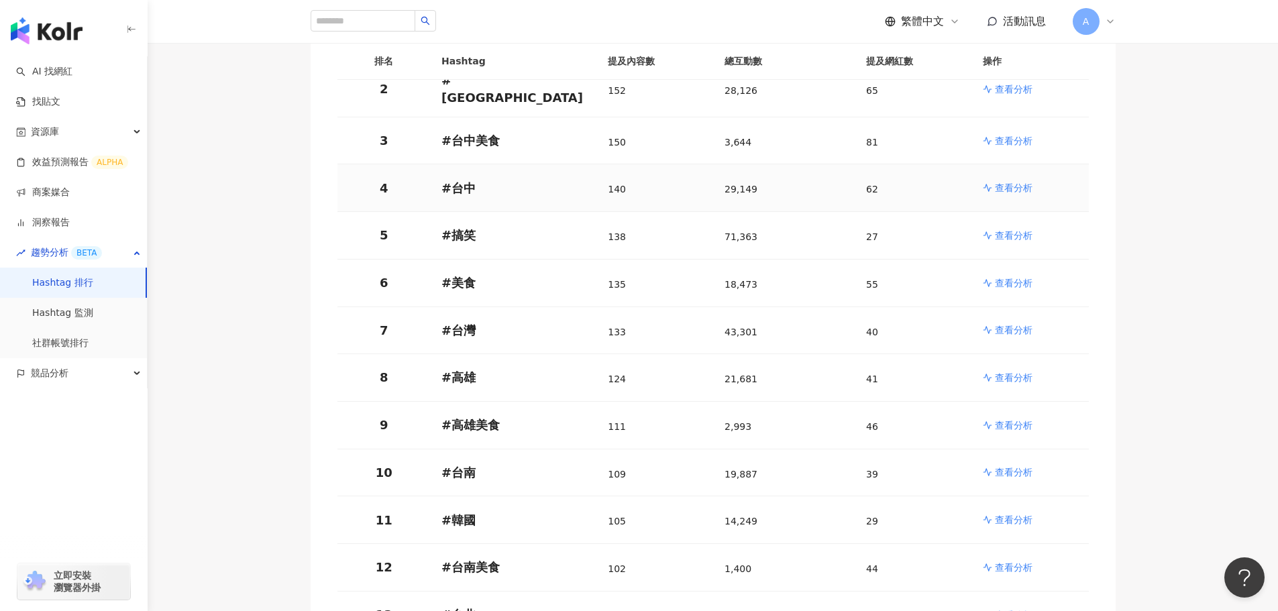
click at [1009, 181] on p "查看分析" at bounding box center [1014, 187] width 38 height 13
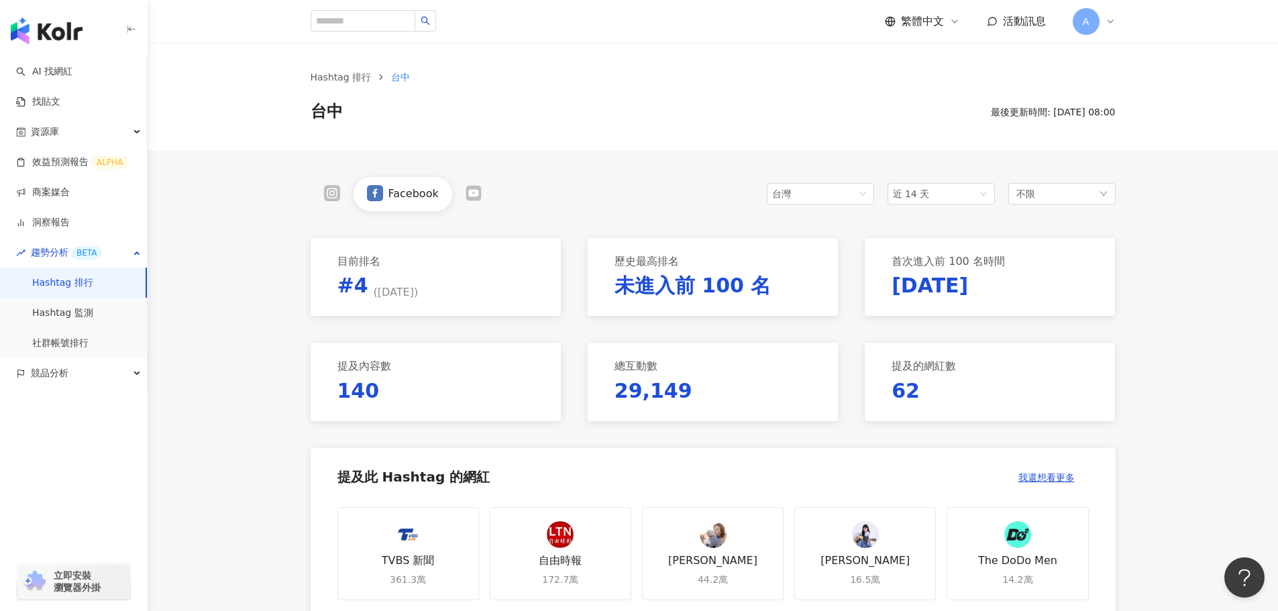
scroll to position [402, 0]
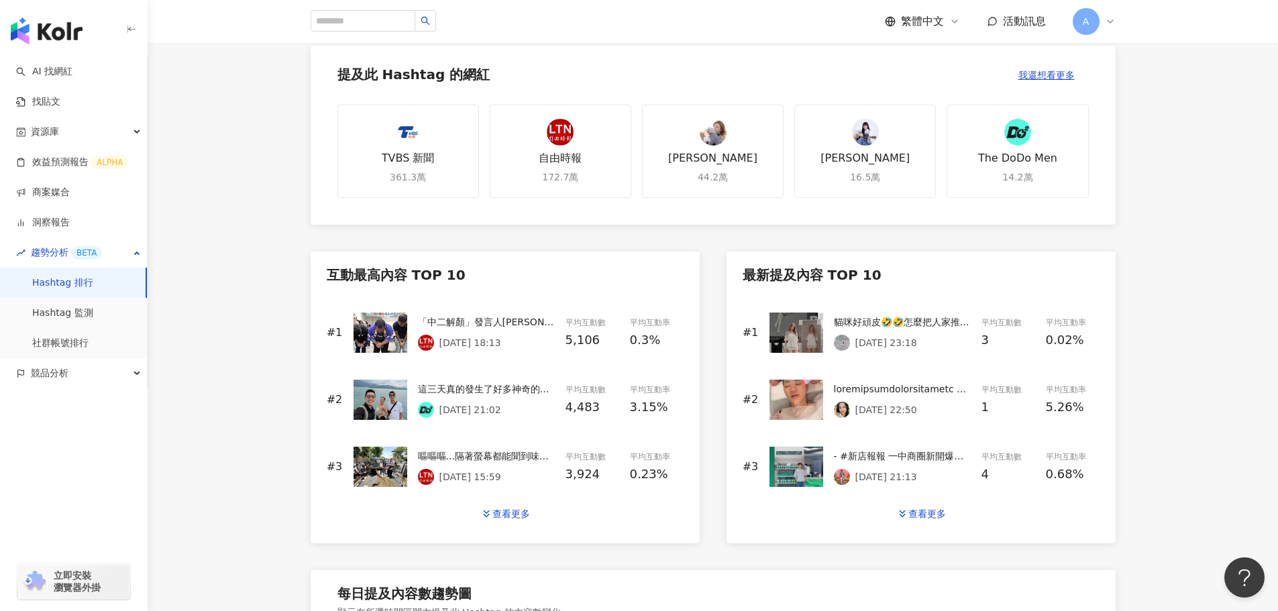
click at [551, 327] on div "「中二解顏」發言人林宣宏發表聲明，感謝出門投下同意罷免的5萬多名鄉親，感謝大家，在全台最艱困選區勇敢投下同意罷免票，感謝這麼多鄉親站在一起。 #台中" at bounding box center [486, 322] width 137 height 15
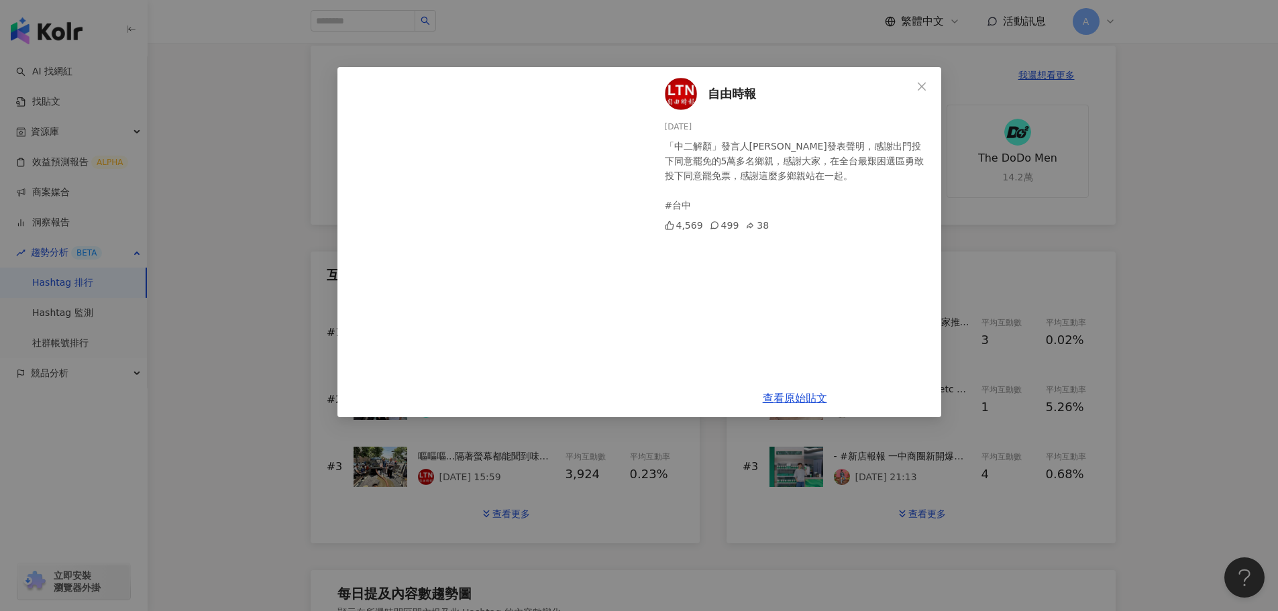
click at [686, 87] on img at bounding box center [681, 94] width 32 height 32
click at [923, 81] on icon "close" at bounding box center [921, 86] width 11 height 11
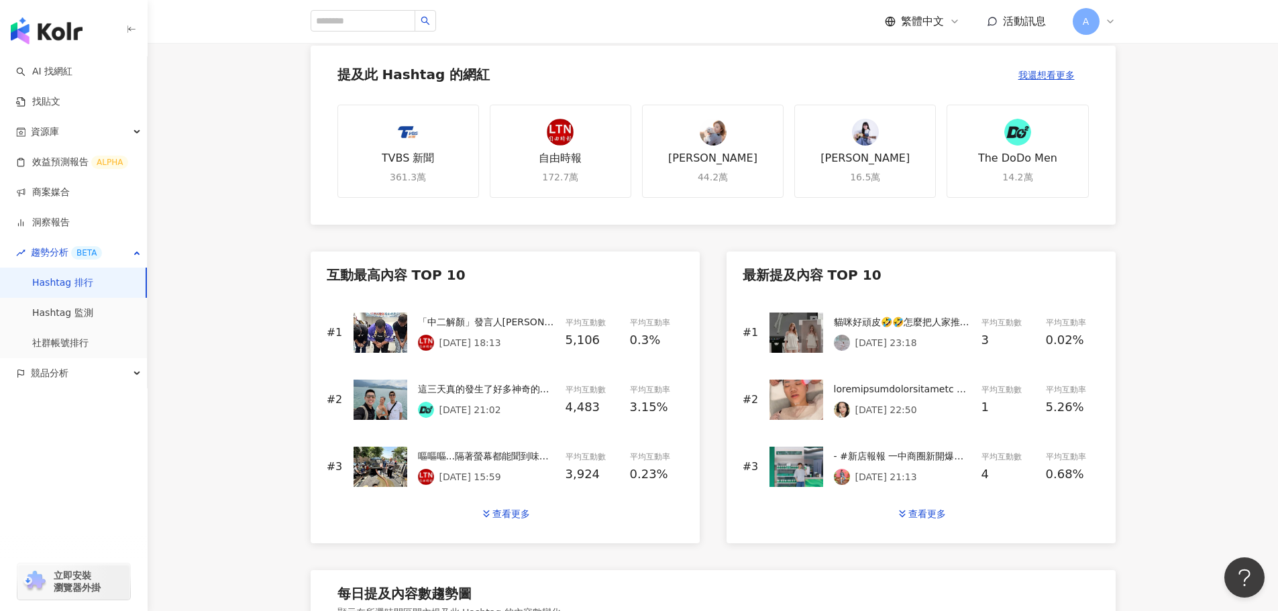
scroll to position [268, 0]
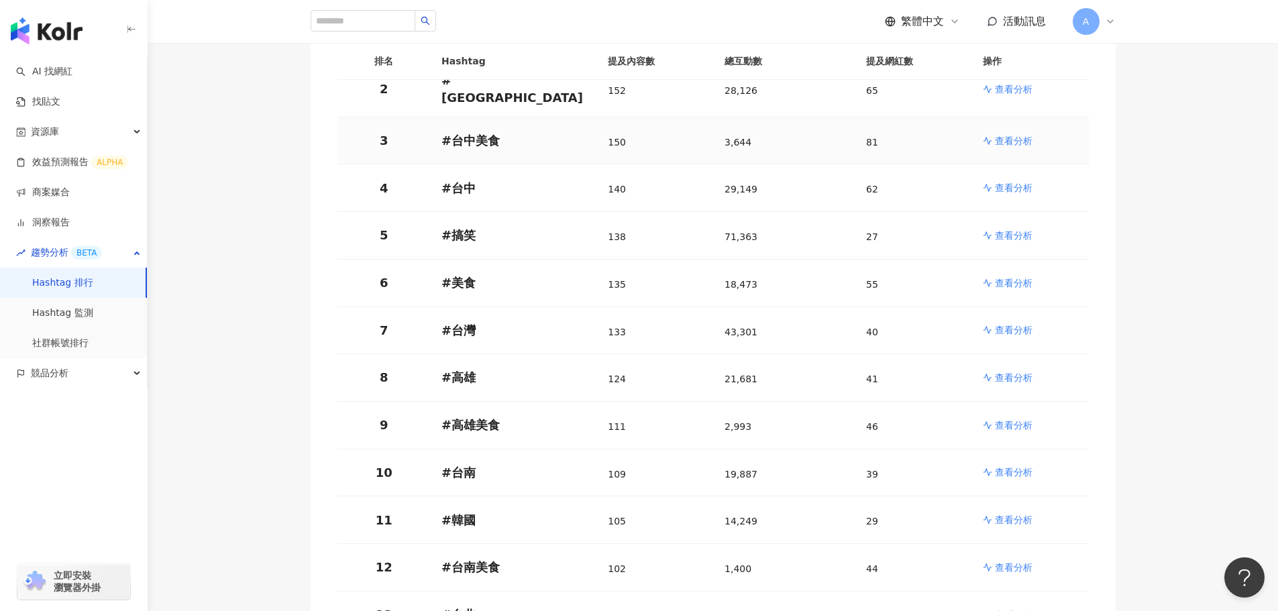
click at [1014, 134] on p "查看分析" at bounding box center [1014, 140] width 38 height 13
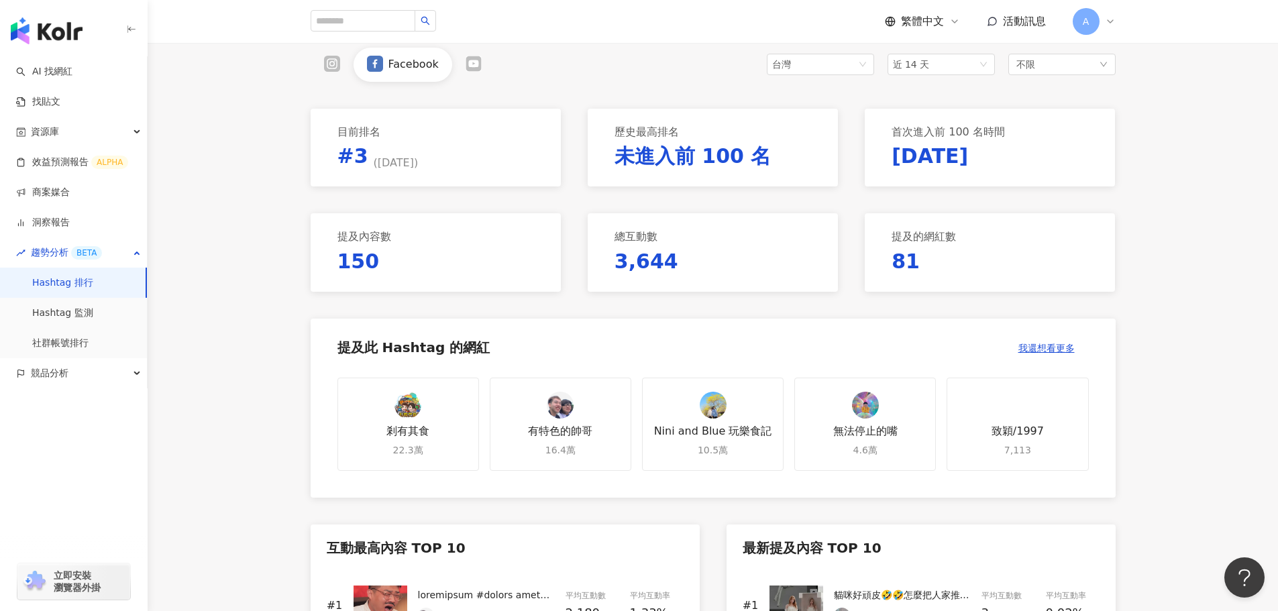
scroll to position [268, 0]
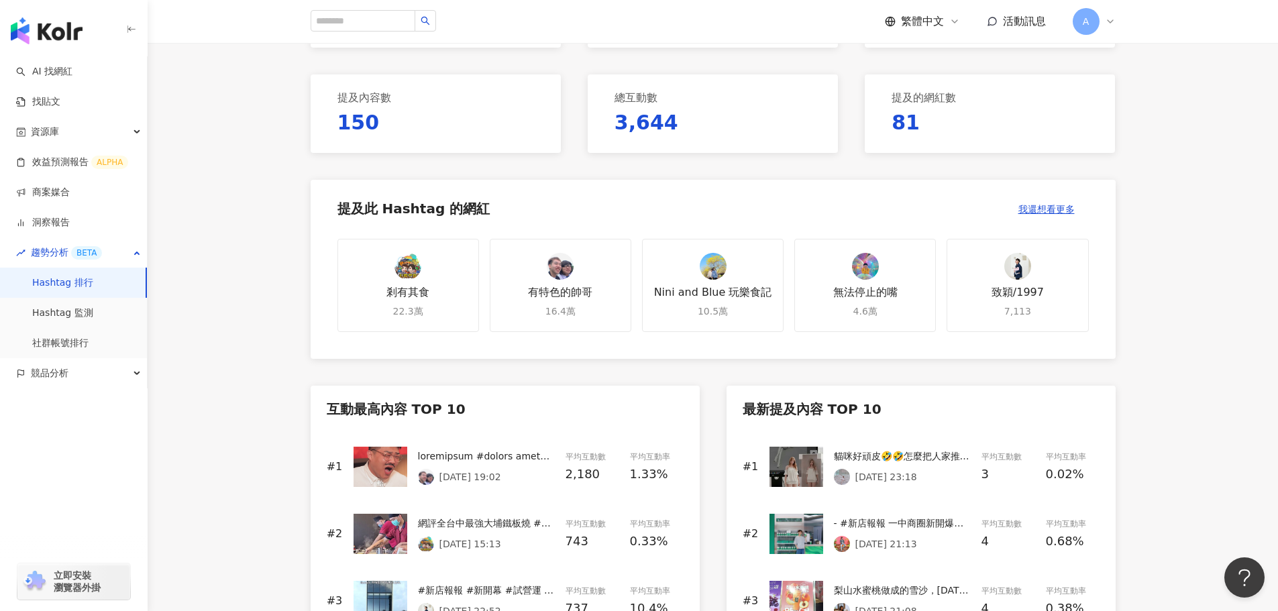
click at [525, 455] on div at bounding box center [486, 456] width 137 height 15
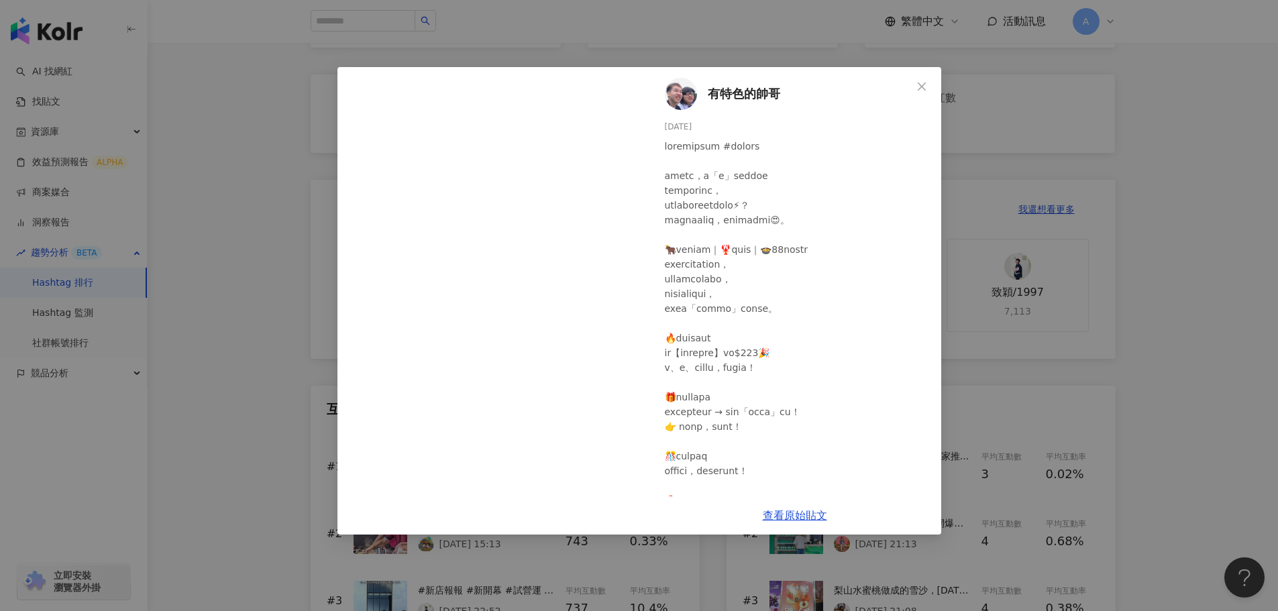
click at [678, 90] on img at bounding box center [681, 94] width 32 height 32
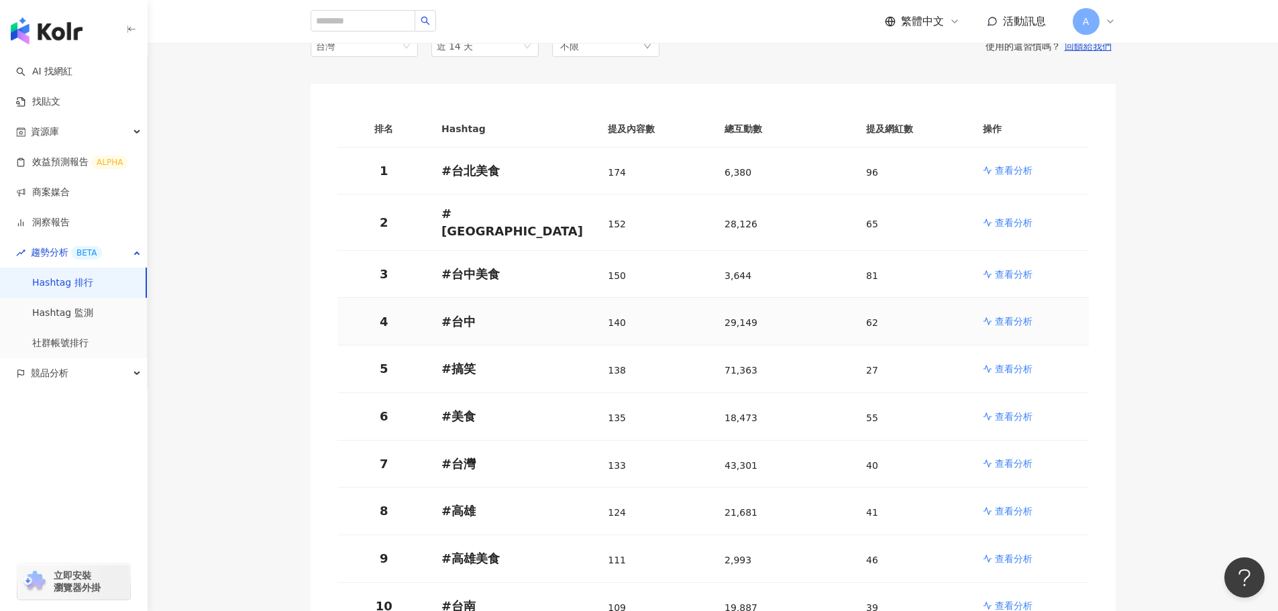
scroll to position [134, 0]
click at [1002, 219] on p "查看分析" at bounding box center [1014, 223] width 38 height 13
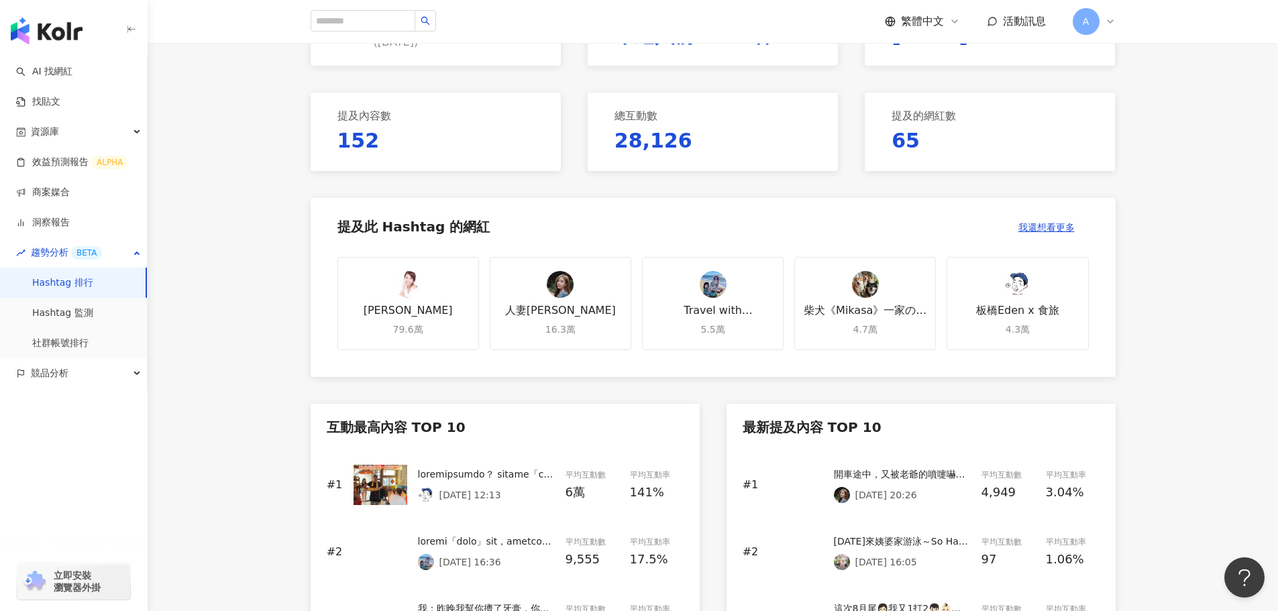
scroll to position [268, 0]
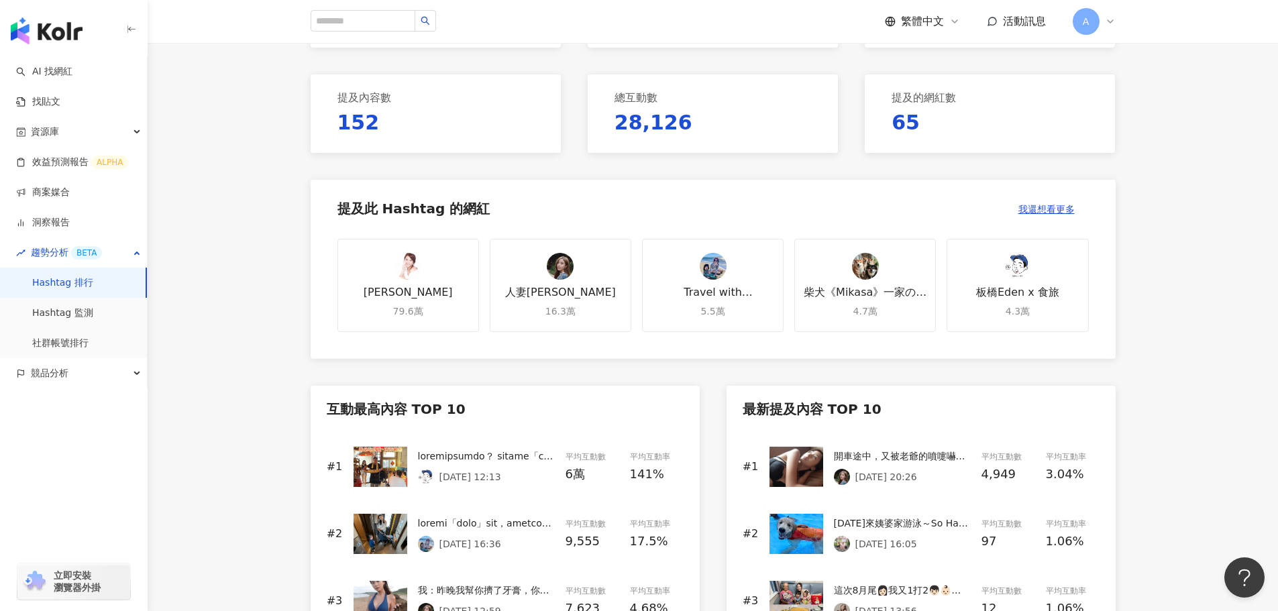
click at [606, 489] on div "#1 2025/8/24 12:13 平均互動數 6萬 平均互動率 141%" at bounding box center [505, 466] width 357 height 67
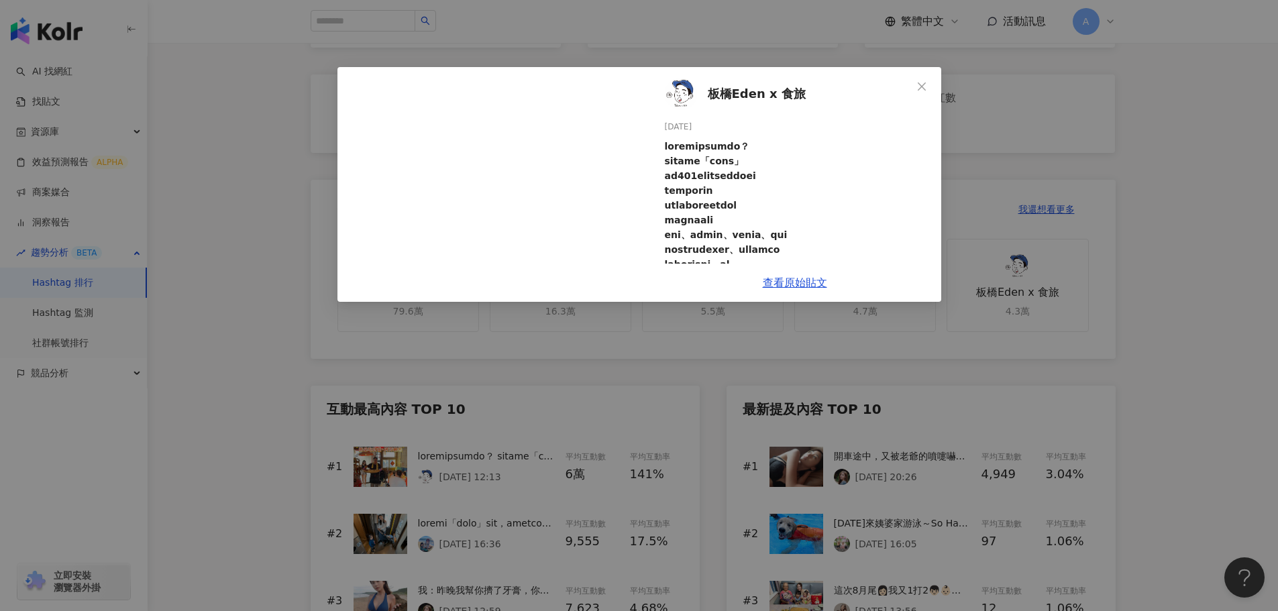
click at [763, 100] on span "板橋Eden x 食旅" at bounding box center [757, 94] width 98 height 19
click at [679, 92] on img at bounding box center [681, 94] width 32 height 32
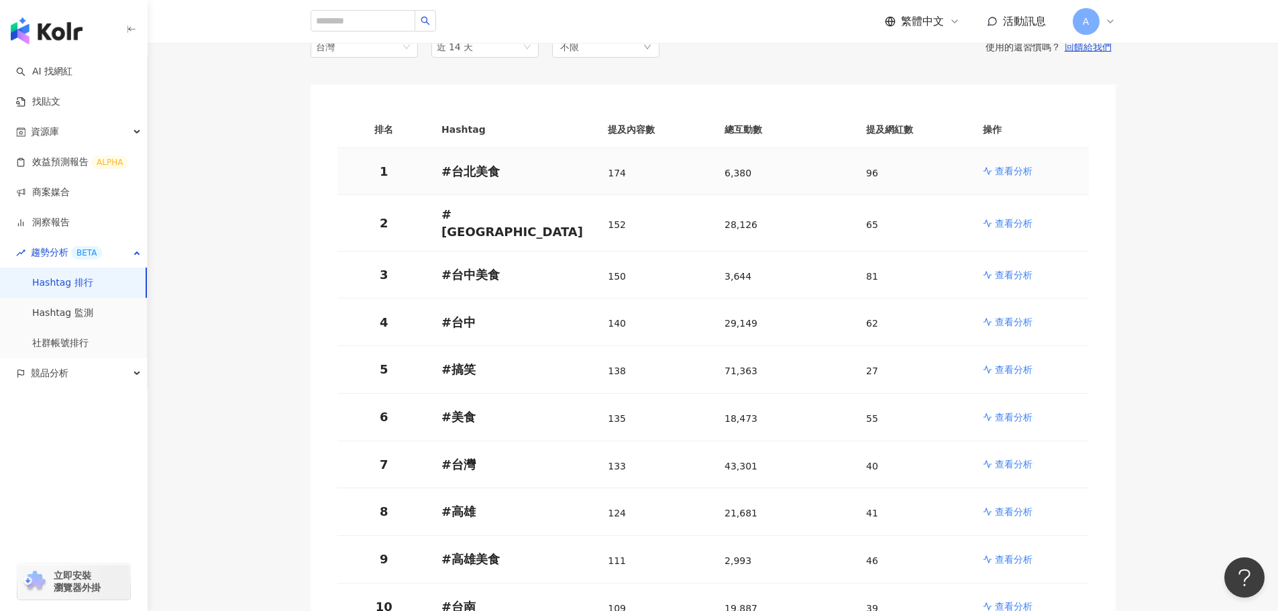
click at [1030, 173] on p "查看分析" at bounding box center [1014, 170] width 38 height 13
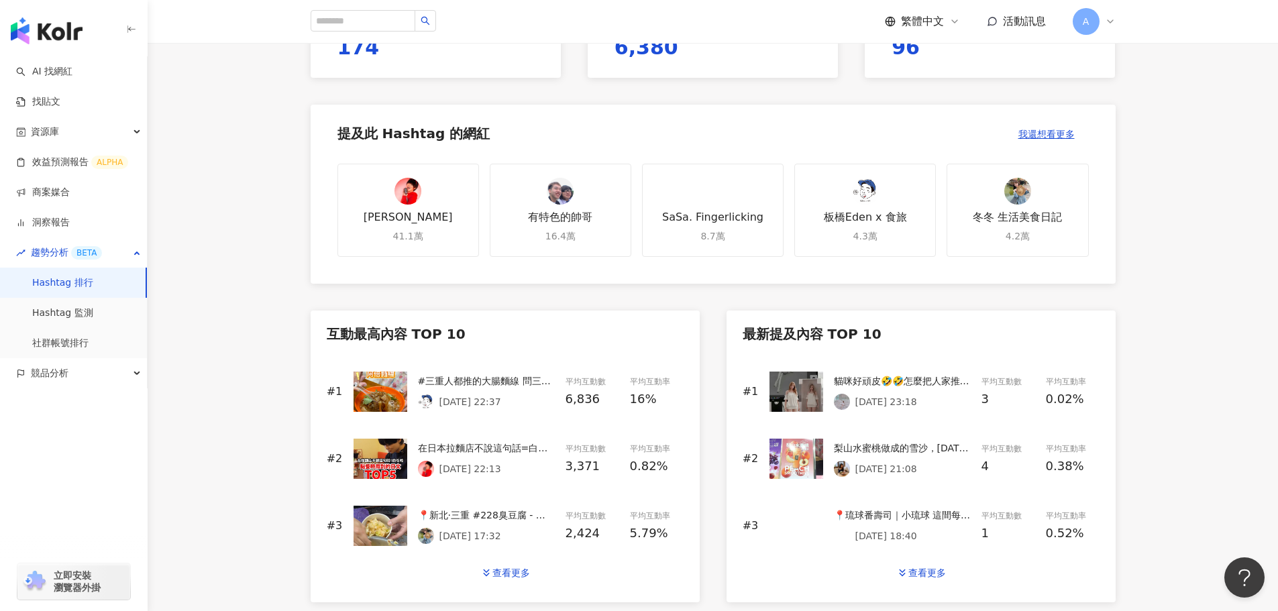
scroll to position [470, 0]
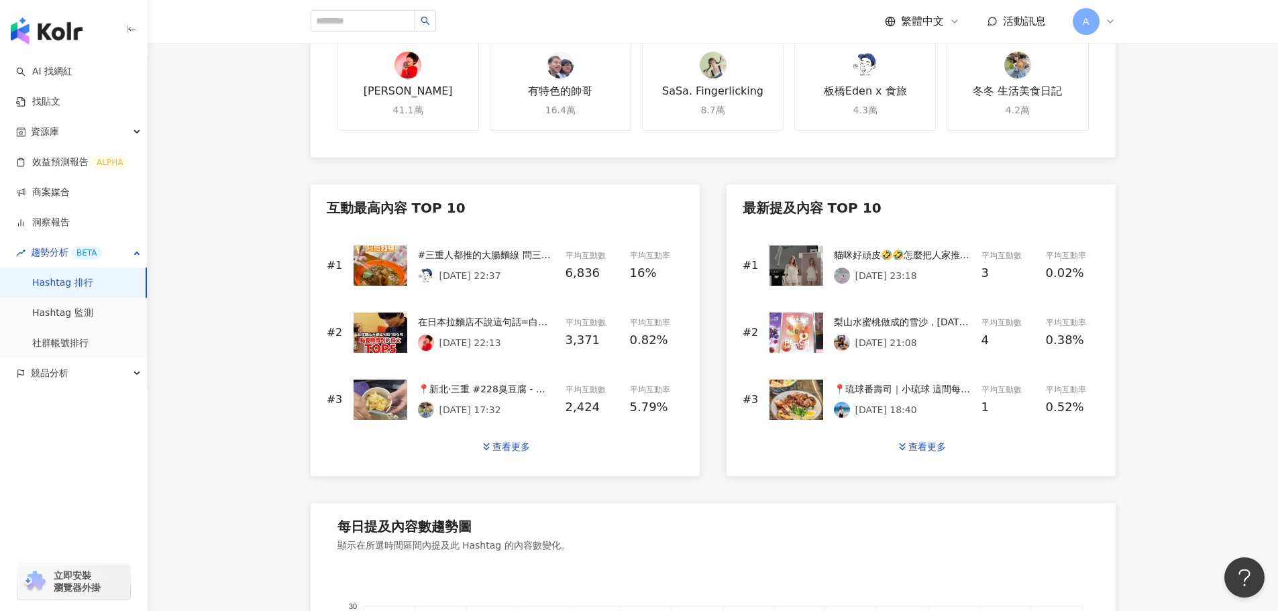
click at [643, 278] on span "16%" at bounding box center [643, 273] width 27 height 19
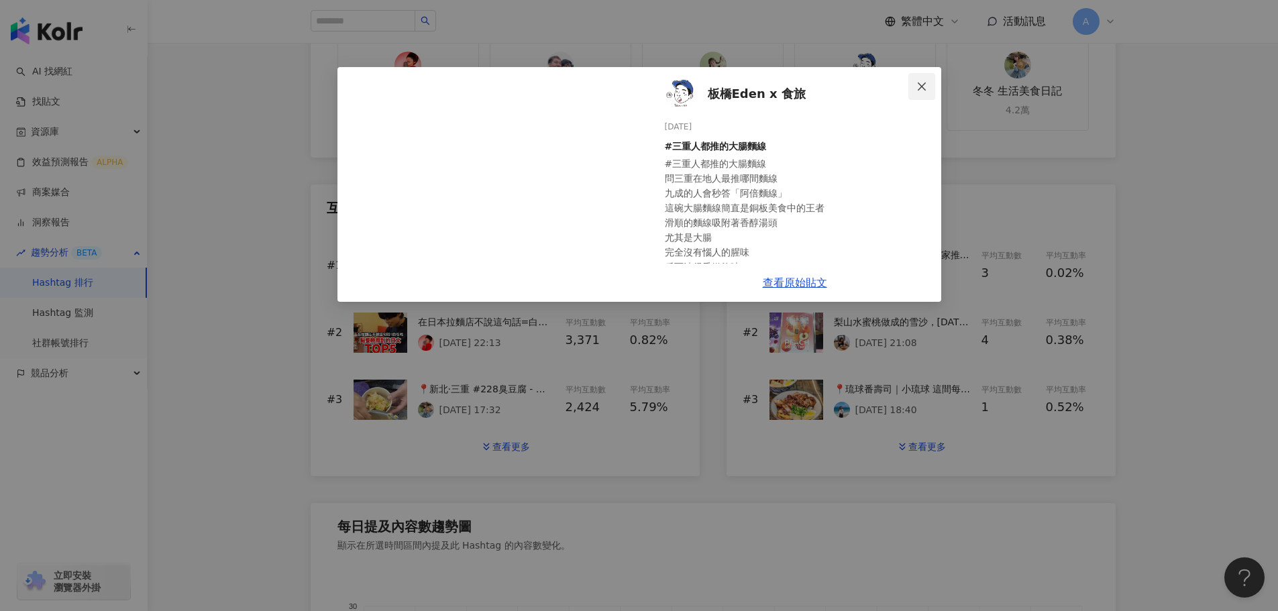
click at [922, 89] on icon "close" at bounding box center [921, 86] width 11 height 11
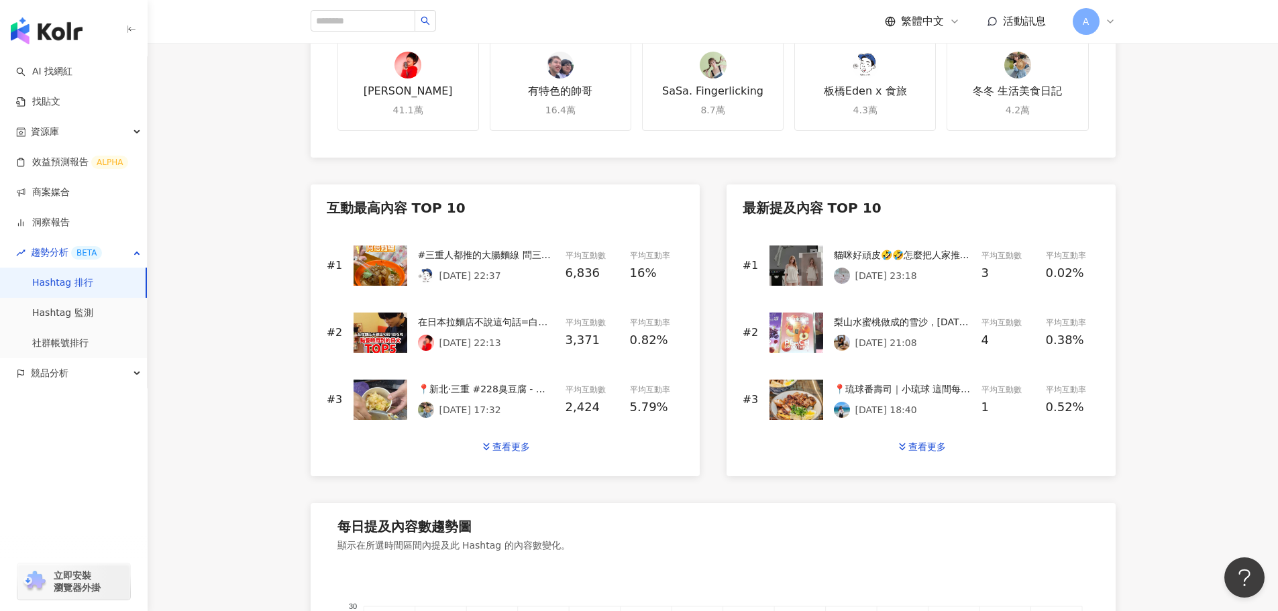
click at [408, 319] on div "#2 在日本拉麵店不說這句話=白吃！？ 我之前我介紹過很多有日本旅遊用語 可是這也是一定要學好的吧！在拉麵店一定要知道的幾句話 跟台灣的珍奶店一樣 日本的拉麵…" at bounding box center [505, 332] width 357 height 67
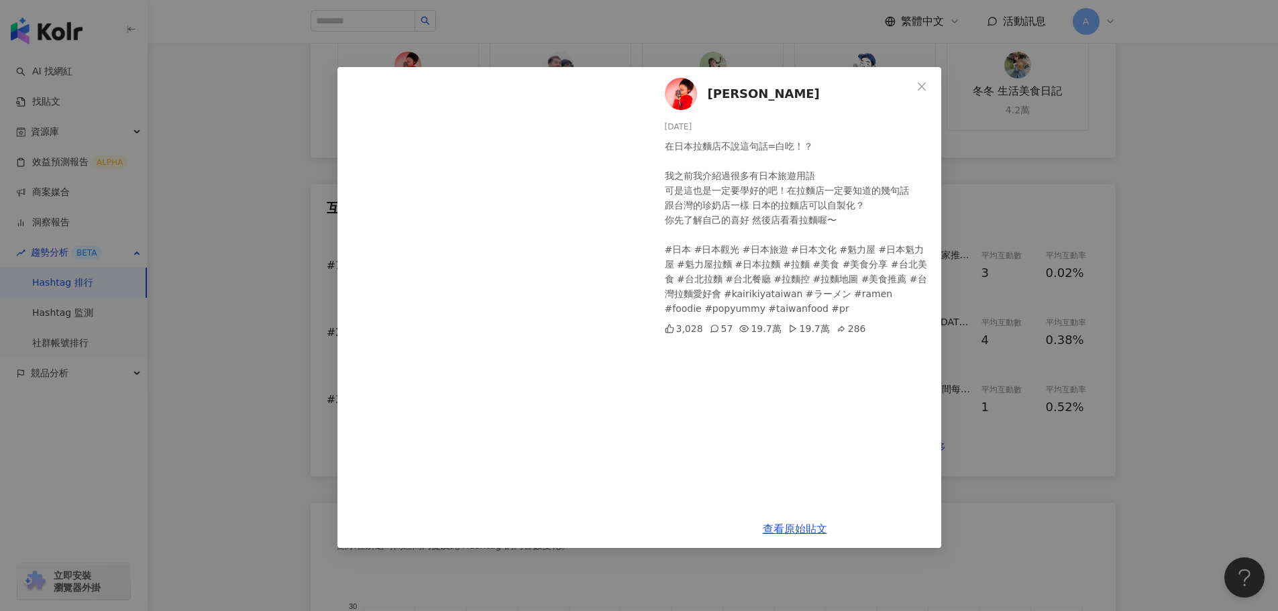
click at [681, 105] on img at bounding box center [681, 94] width 32 height 32
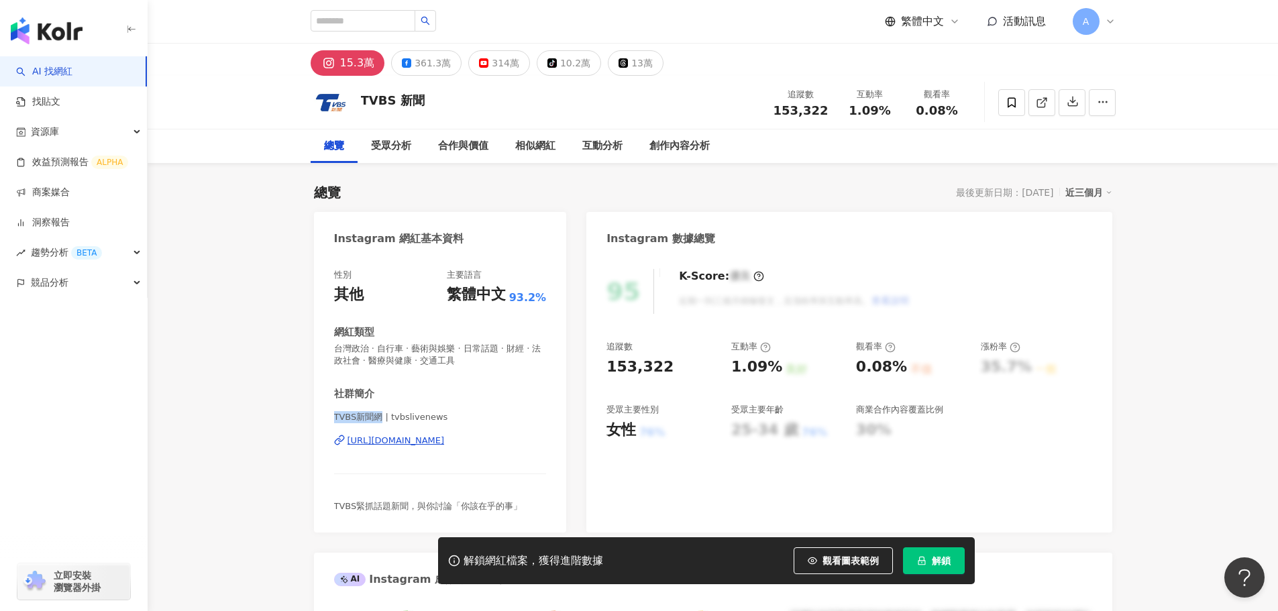
drag, startPoint x: 332, startPoint y: 415, endPoint x: 379, endPoint y: 416, distance: 47.0
click at [379, 416] on div "性別 其他 主要語言 繁體中文 93.2% 網紅類型 台灣政治 · 自行車 · 藝術與娛樂 · 日常話題 · 財經 · 法政社會 · 醫療與健康 · 交通工具…" at bounding box center [440, 394] width 253 height 277
click at [436, 62] on div "361.3萬" at bounding box center [433, 63] width 36 height 19
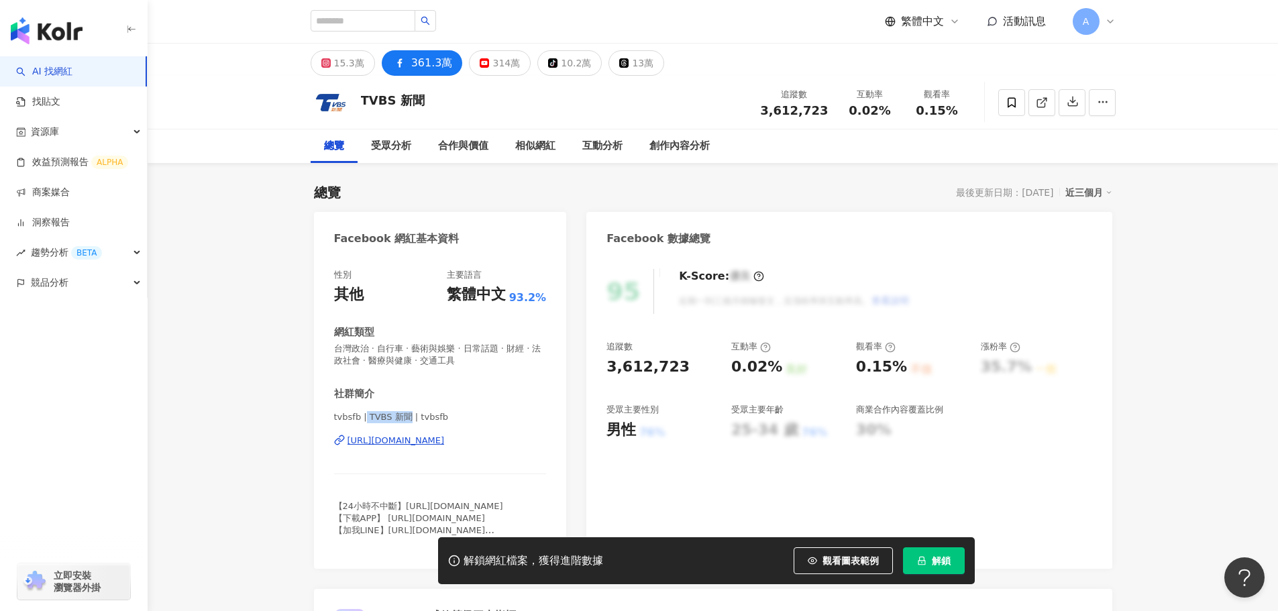
drag, startPoint x: 368, startPoint y: 417, endPoint x: 402, endPoint y: 413, distance: 34.5
click at [402, 413] on span "tvbsfb | TVBS 新聞 | tvbsfb" at bounding box center [440, 417] width 213 height 12
drag, startPoint x: 364, startPoint y: 416, endPoint x: 407, endPoint y: 415, distance: 42.3
click at [407, 415] on span "tvbsfb | TVBS 新聞 | tvbsfb" at bounding box center [440, 417] width 213 height 12
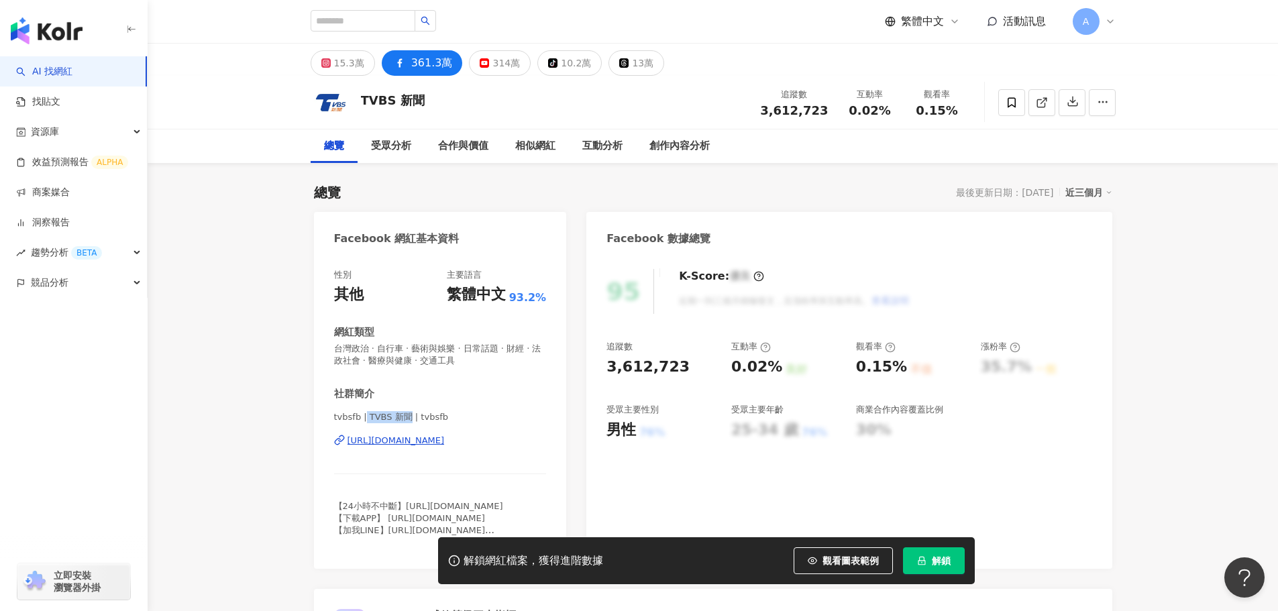
copy span "TVBS 新聞"
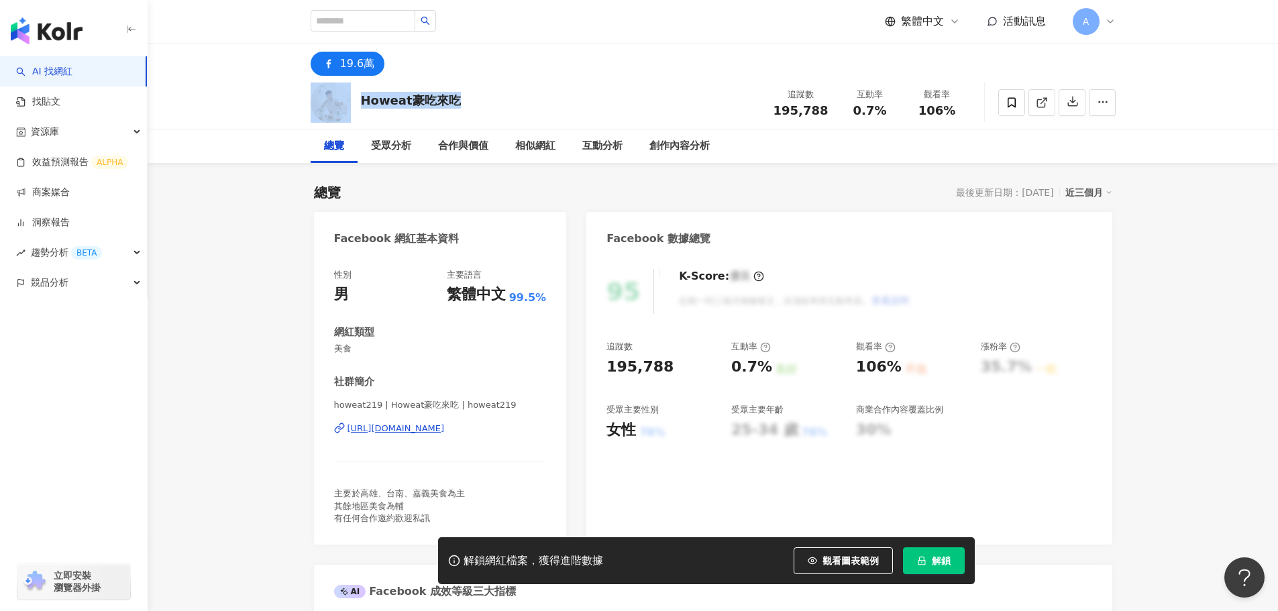
drag, startPoint x: 464, startPoint y: 99, endPoint x: 351, endPoint y: 97, distance: 113.4
click at [351, 97] on div "Howeat豪吃來吃 追蹤數 195,788 互動率 0.7% 觀看率 106%" at bounding box center [713, 102] width 859 height 53
copy div "Howeat豪吃來吃"
click at [394, 104] on div "Howeat豪吃來吃" at bounding box center [411, 100] width 100 height 17
drag, startPoint x: 361, startPoint y: 99, endPoint x: 452, endPoint y: 103, distance: 91.3
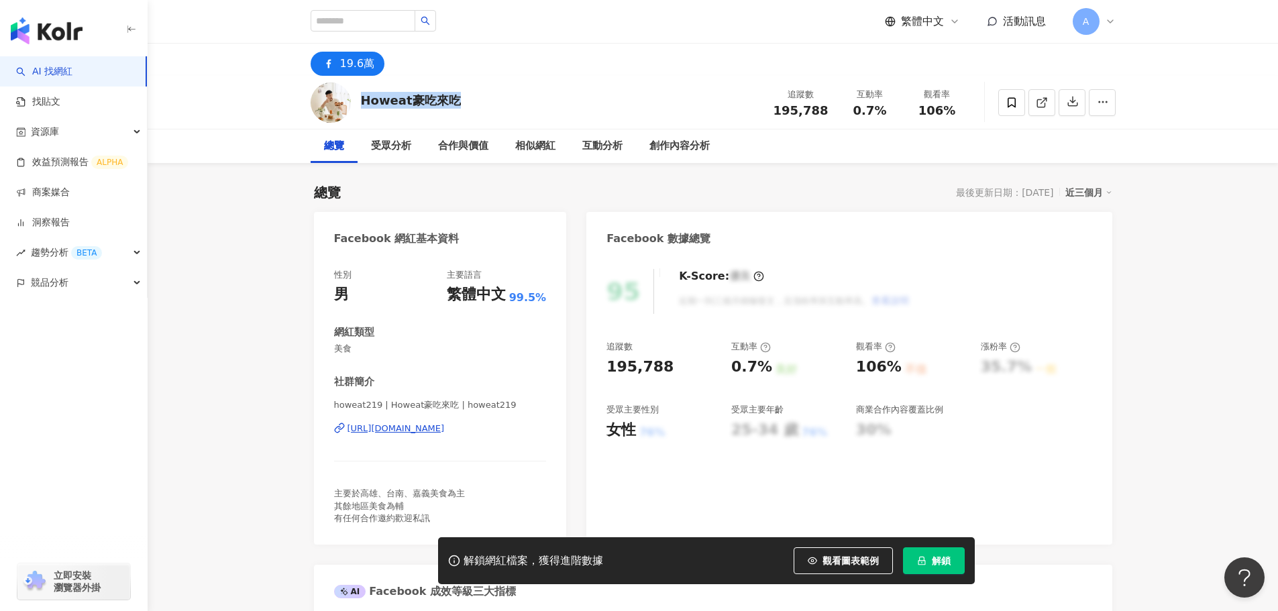
click at [452, 103] on div "Howeat豪吃來吃" at bounding box center [411, 100] width 100 height 17
drag, startPoint x: 387, startPoint y: 404, endPoint x: 450, endPoint y: 398, distance: 63.3
click at [450, 398] on div "社群簡介 howeat219 | Howeat豪吃來吃 | howeat219 https://www.facebook.com/20147994554148…" at bounding box center [440, 450] width 213 height 150
copy span "Howeat豪吃來吃"
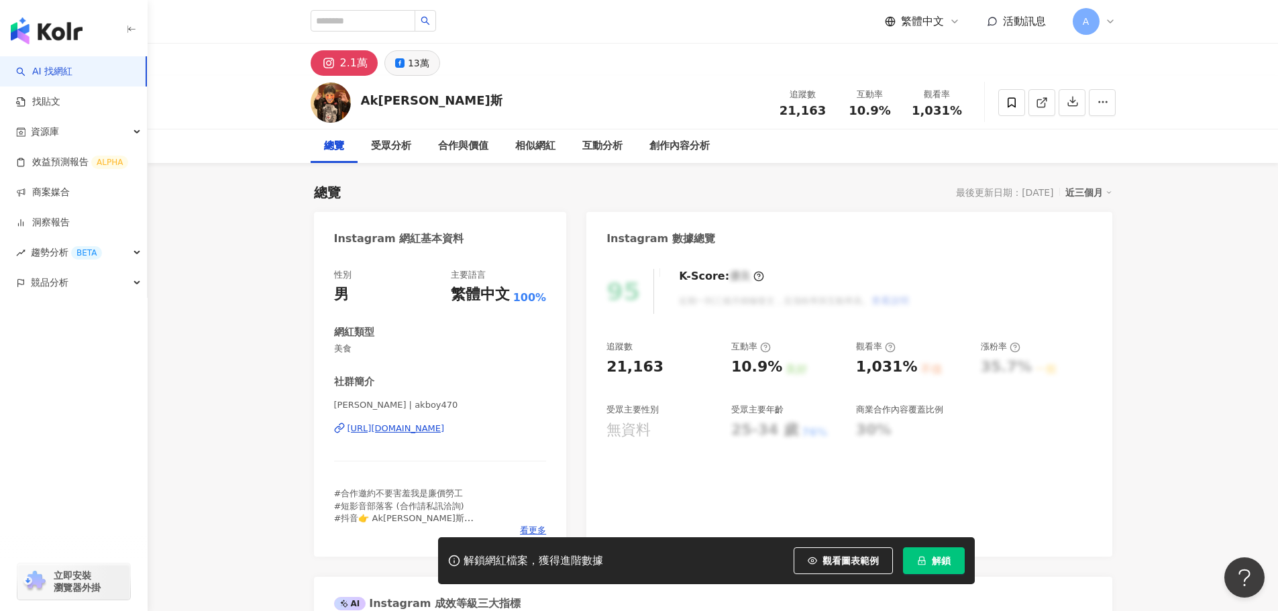
click at [411, 68] on div "13萬" at bounding box center [418, 63] width 21 height 19
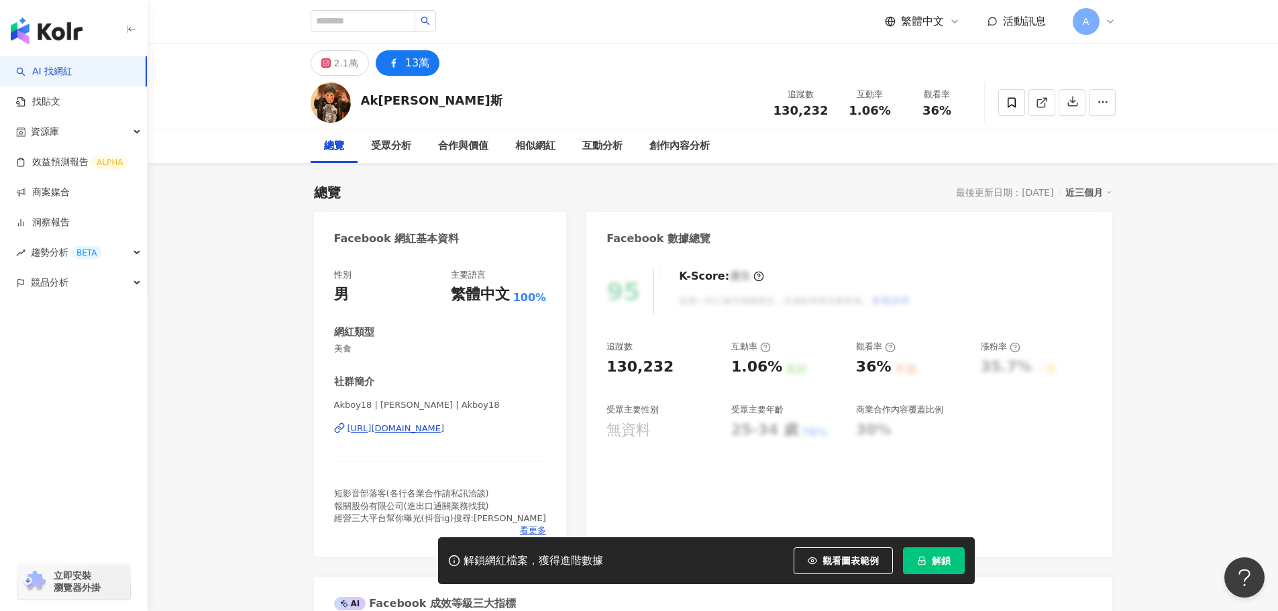
click at [376, 407] on span "Akboy18 | A.k潘尼懷斯 | Akboy18" at bounding box center [440, 405] width 213 height 12
drag, startPoint x: 374, startPoint y: 406, endPoint x: 419, endPoint y: 402, distance: 44.5
click at [419, 402] on span "Akboy18 | A.k潘尼懷斯 | Akboy18" at bounding box center [440, 405] width 213 height 12
copy span "A.k潘尼懷斯"
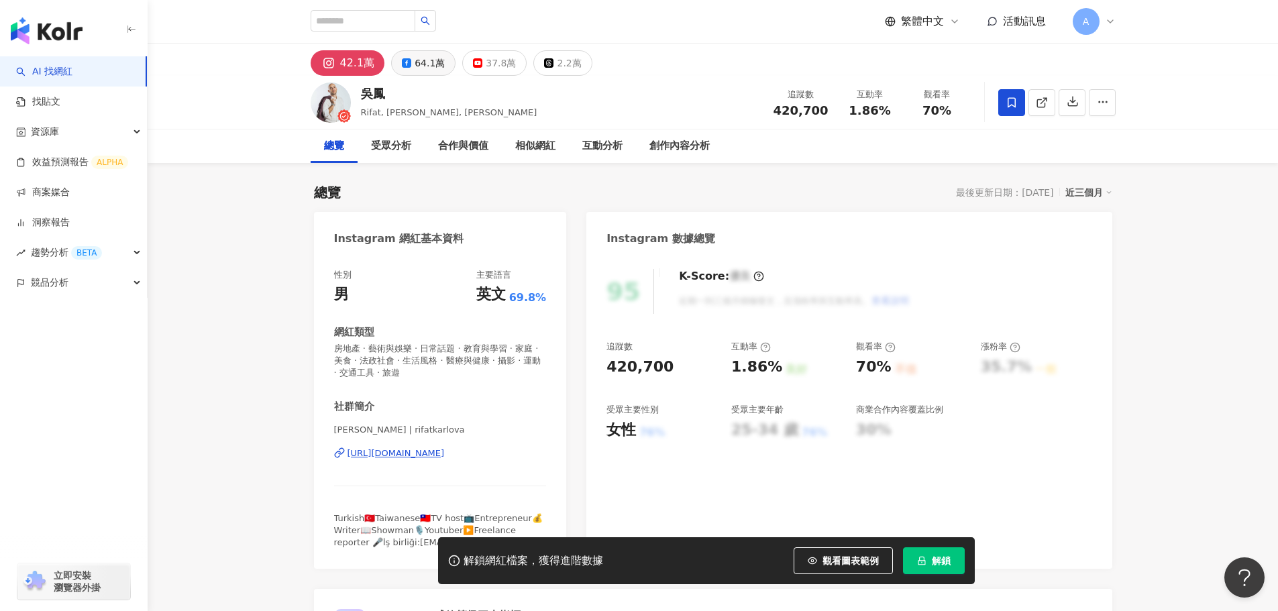
click at [417, 69] on div "64.1萬" at bounding box center [430, 63] width 30 height 19
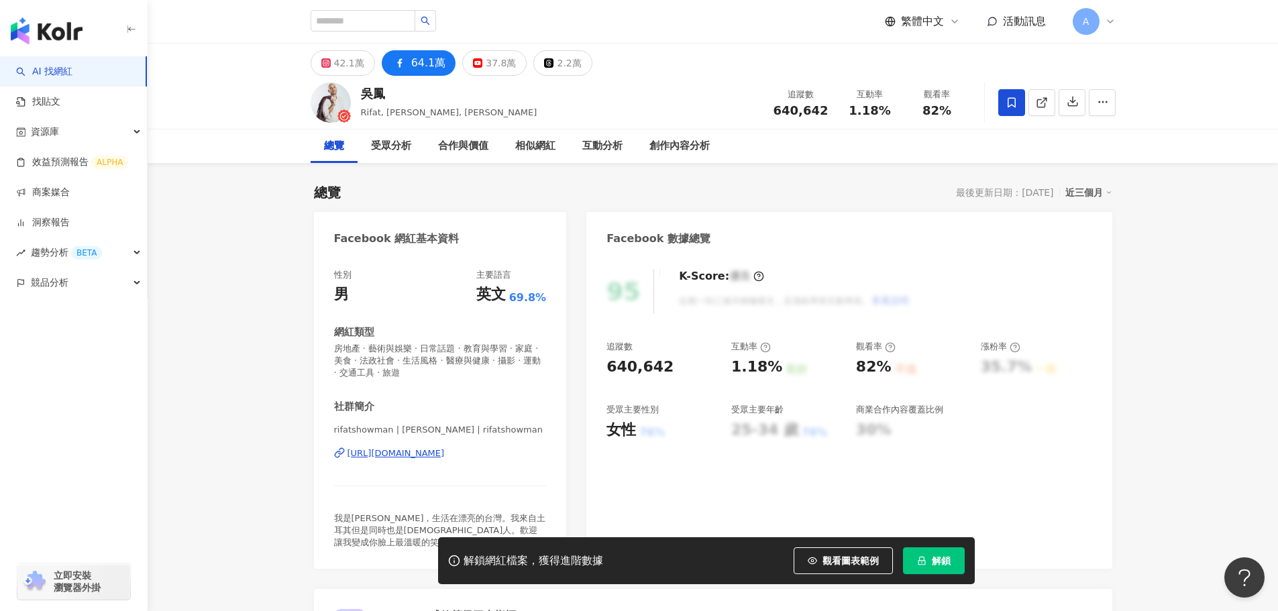
drag, startPoint x: 440, startPoint y: 451, endPoint x: 457, endPoint y: 449, distance: 16.9
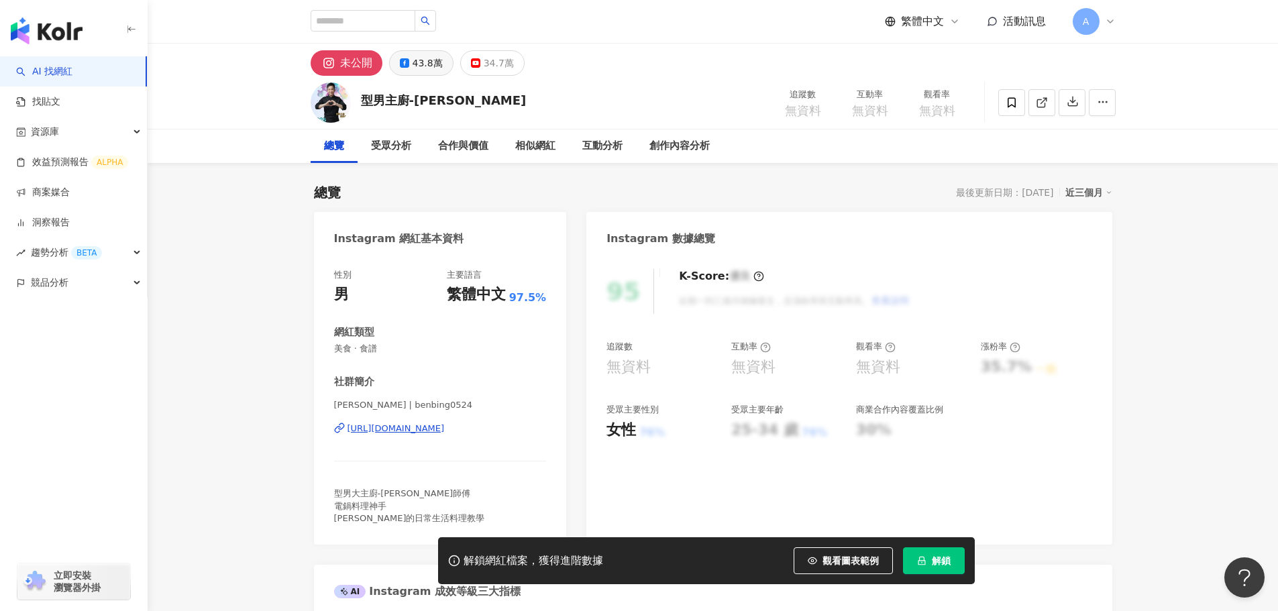
click at [411, 68] on button "43.8萬" at bounding box center [421, 62] width 64 height 25
click at [423, 64] on div "43.8萬" at bounding box center [428, 63] width 30 height 19
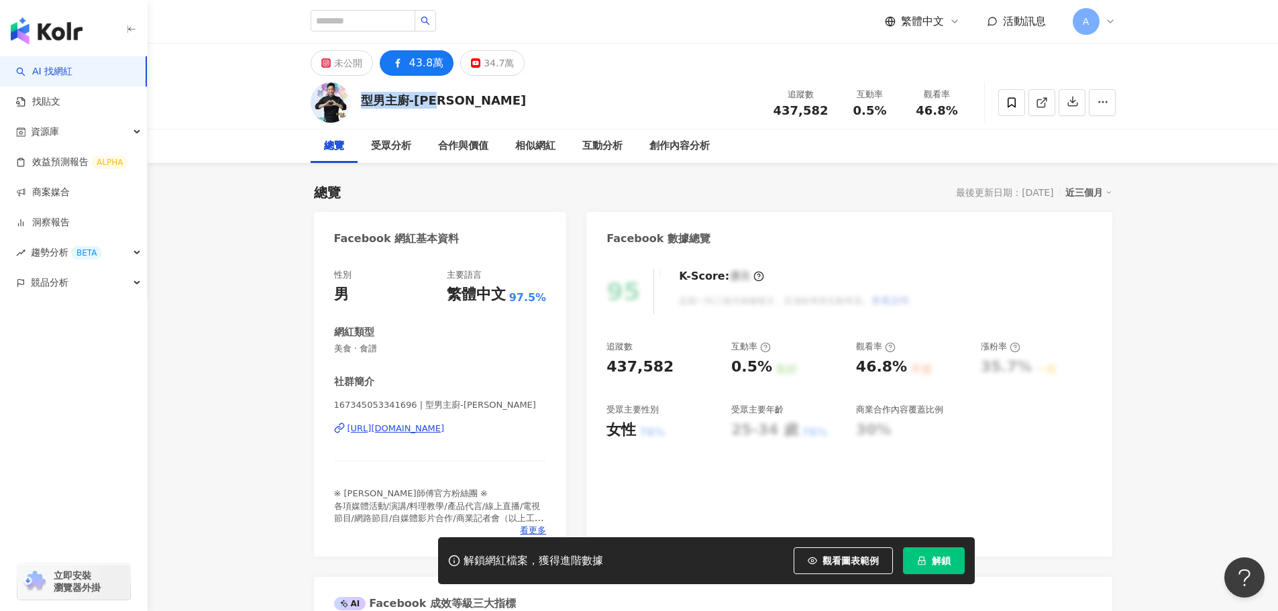
drag, startPoint x: 455, startPoint y: 105, endPoint x: 364, endPoint y: 103, distance: 90.6
click at [364, 103] on div "型男主廚-吳秉承 追蹤數 437,582 互動率 0.5% 觀看率 46.8%" at bounding box center [713, 102] width 859 height 53
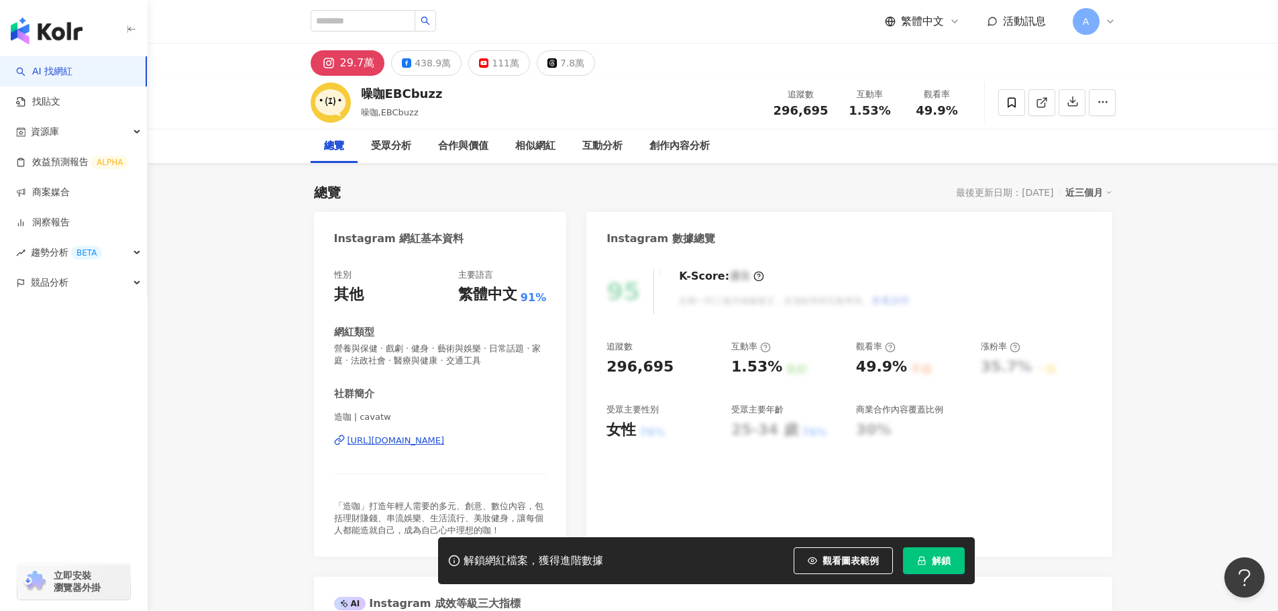
click at [420, 56] on div "438.9萬" at bounding box center [433, 63] width 36 height 19
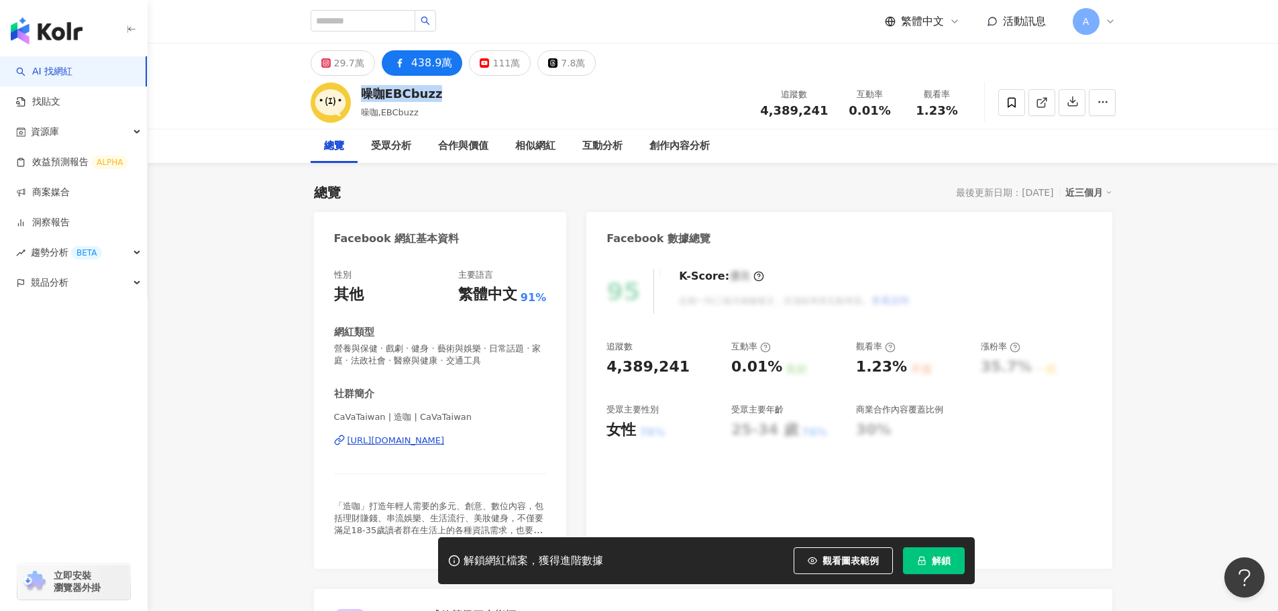
drag, startPoint x: 451, startPoint y: 89, endPoint x: 364, endPoint y: 93, distance: 87.9
click at [364, 93] on div "噪咖EBCbuzz 噪咖,EBCbuzz 追蹤數 4,389,241 互動率 0.01% 觀看率 1.23%" at bounding box center [713, 102] width 859 height 53
copy div "噪咖EBCbuzz"
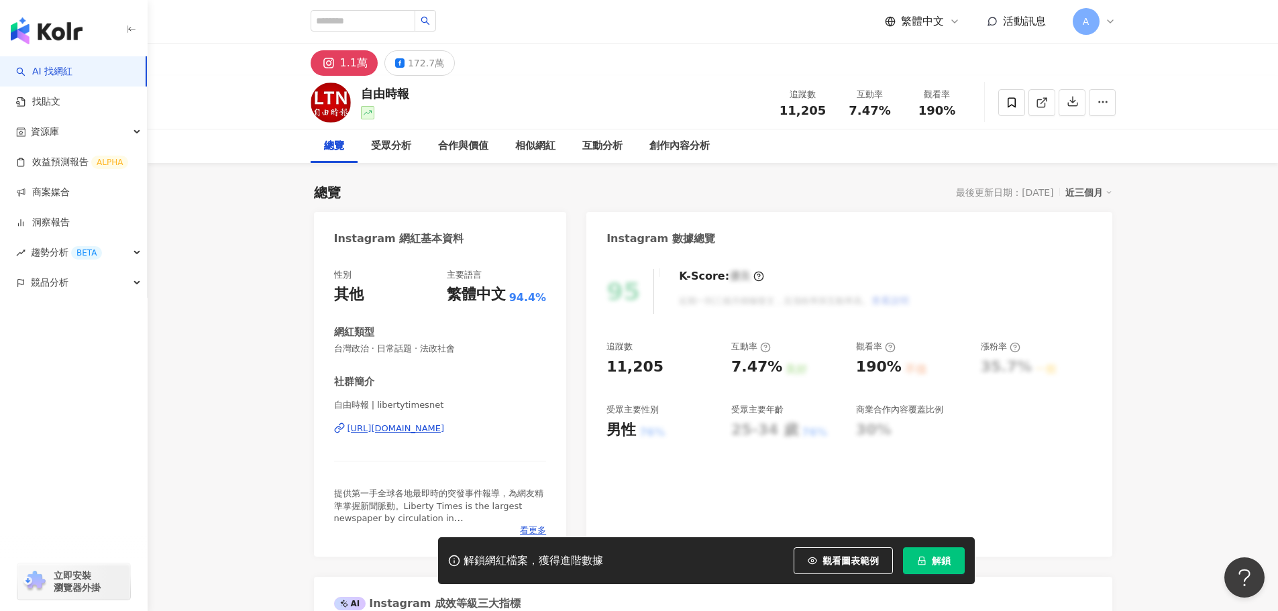
click at [418, 64] on div "172.7萬" at bounding box center [426, 63] width 36 height 19
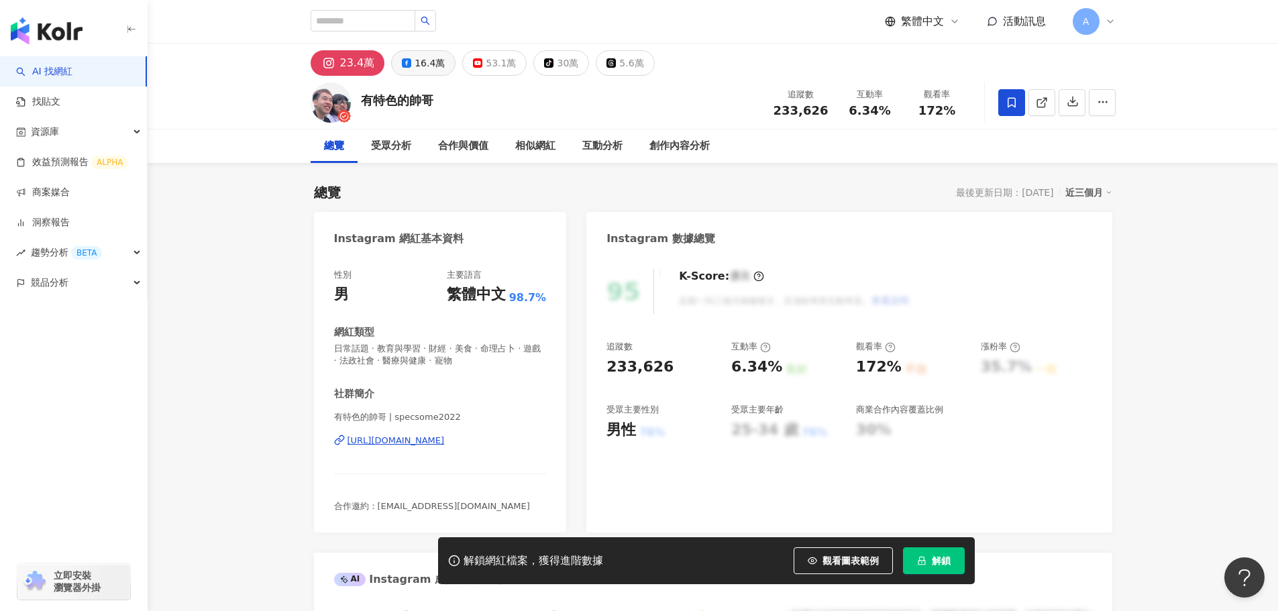
click at [415, 60] on div "16.4萬" at bounding box center [430, 63] width 30 height 19
drag, startPoint x: 437, startPoint y: 97, endPoint x: 366, endPoint y: 103, distance: 70.7
click at [366, 103] on div "有特色的帥哥 追蹤數 164,056 互動率 5.71% 觀看率 437%" at bounding box center [713, 102] width 859 height 53
copy div "有特色的帥哥"
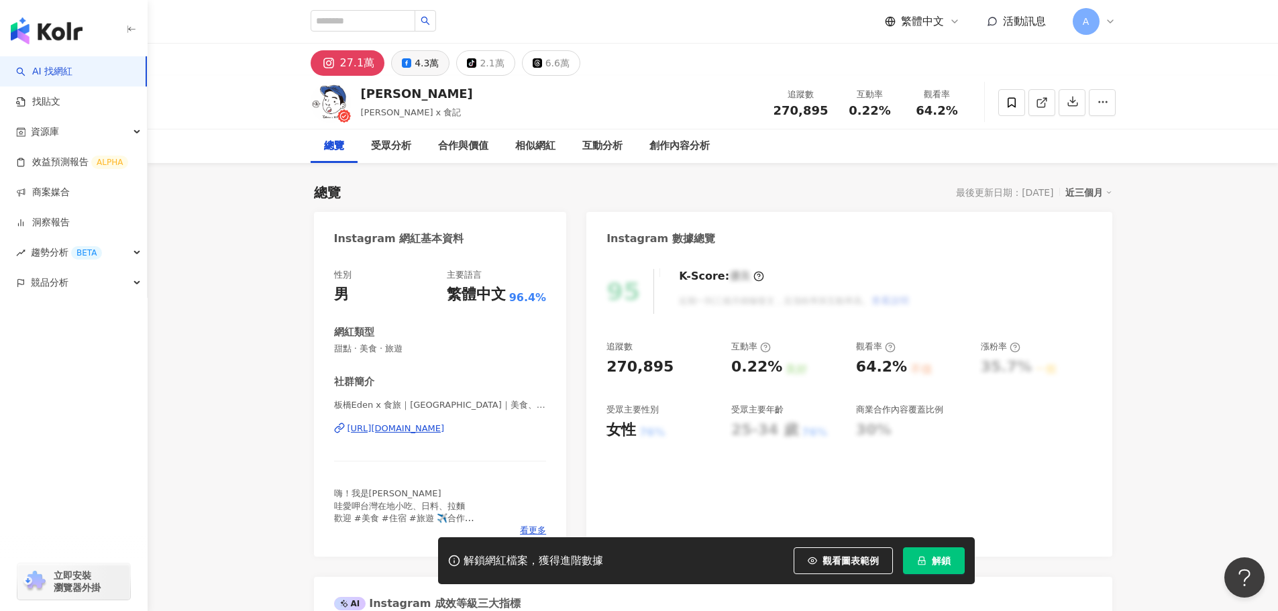
click at [415, 66] on div "4.3萬" at bounding box center [427, 63] width 24 height 19
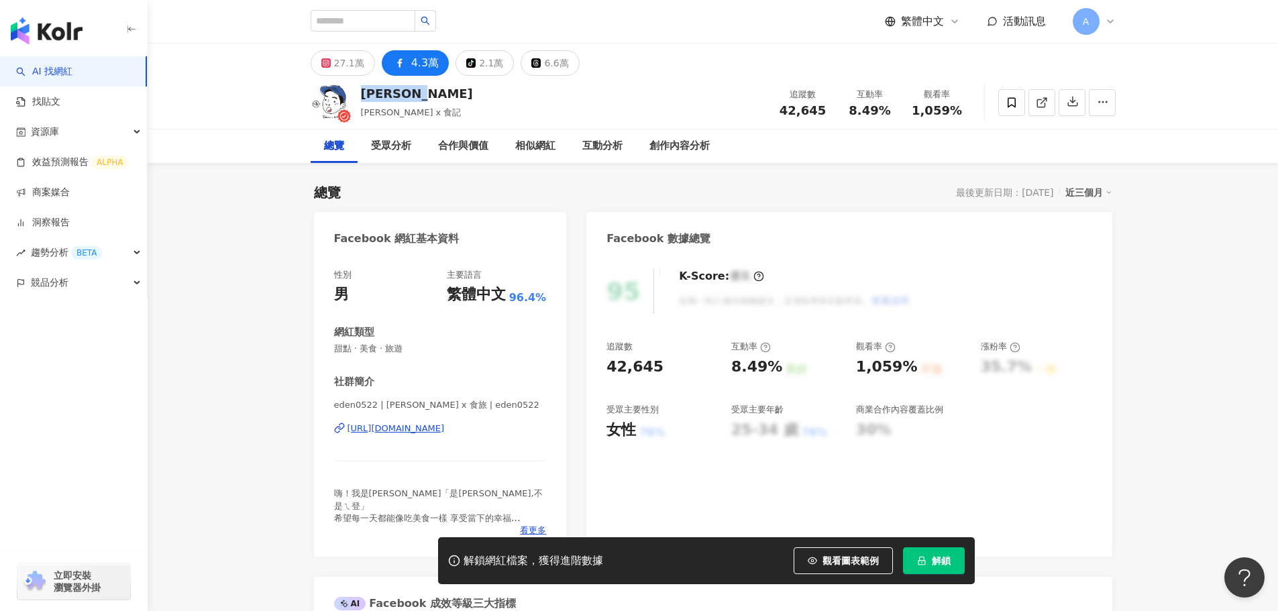
drag, startPoint x: 423, startPoint y: 94, endPoint x: 358, endPoint y: 91, distance: 65.8
click at [358, 91] on div "Eden [PERSON_NAME] Eden [PERSON_NAME] x 食記 追蹤數 42,645 互動率 8.49% 觀看率 1,059%" at bounding box center [713, 102] width 859 height 53
copy div "[PERSON_NAME]"
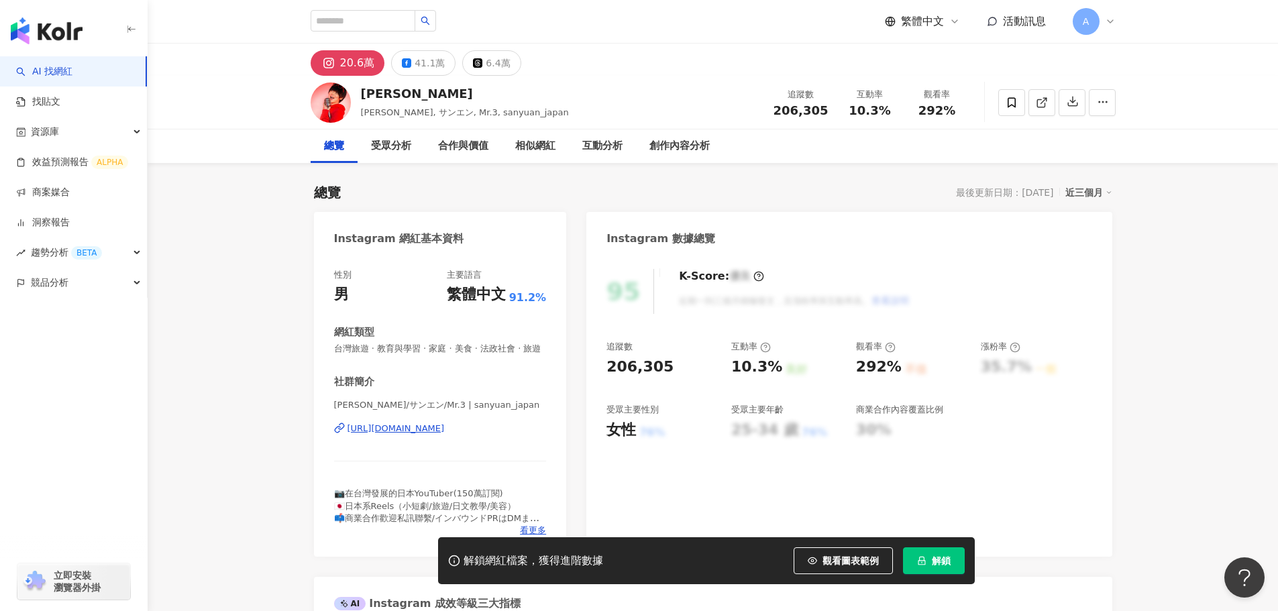
click at [417, 91] on div "[PERSON_NAME]" at bounding box center [465, 93] width 208 height 17
click at [406, 56] on button "41.1萬" at bounding box center [423, 62] width 64 height 25
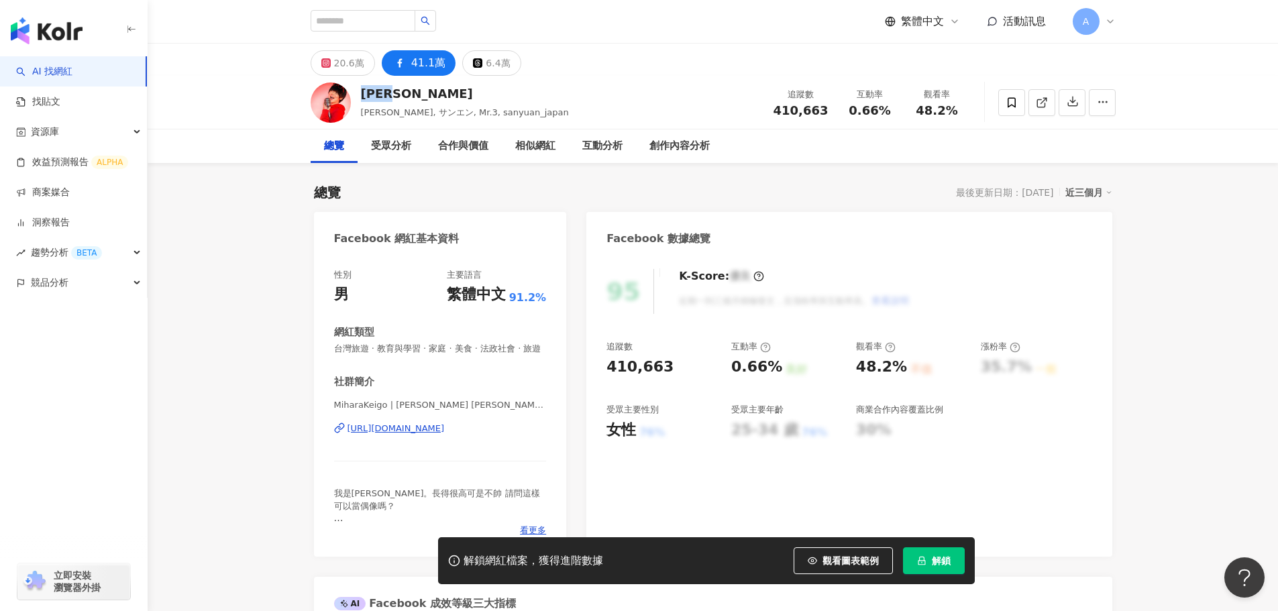
drag, startPoint x: 414, startPoint y: 89, endPoint x: 384, endPoint y: 99, distance: 31.6
click at [365, 95] on div "[PERSON_NAME]" at bounding box center [465, 93] width 208 height 17
